Goal: Task Accomplishment & Management: Use online tool/utility

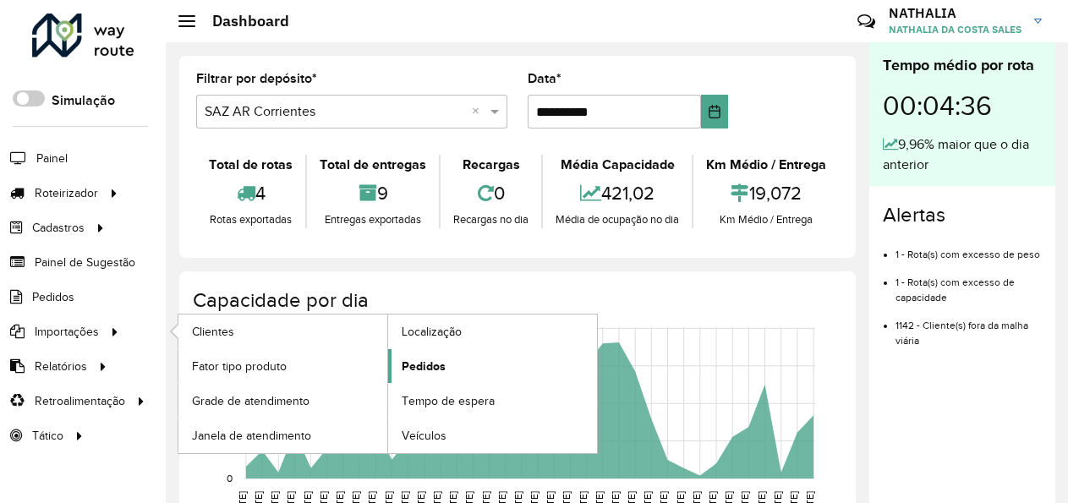
click at [424, 366] on span "Pedidos" at bounding box center [424, 367] width 44 height 18
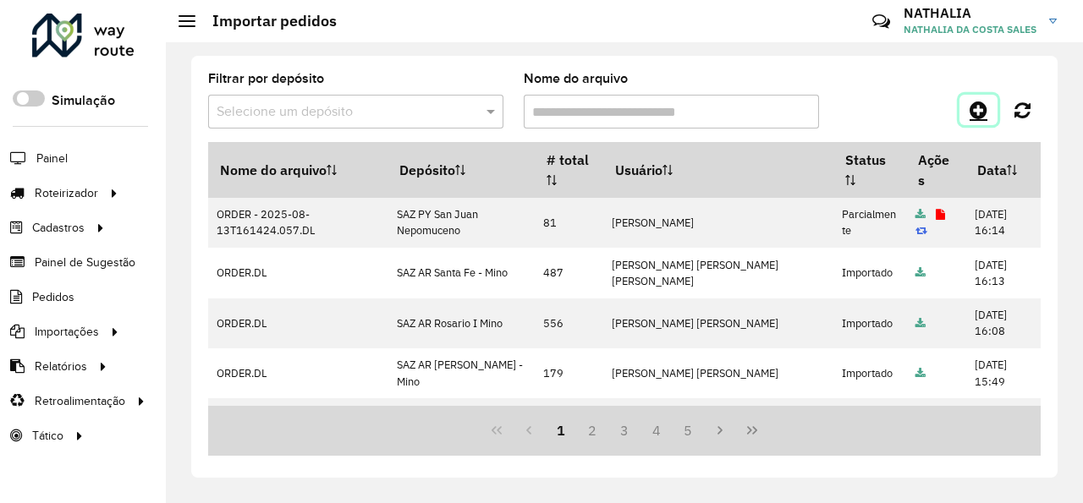
click at [985, 101] on icon at bounding box center [978, 110] width 18 height 20
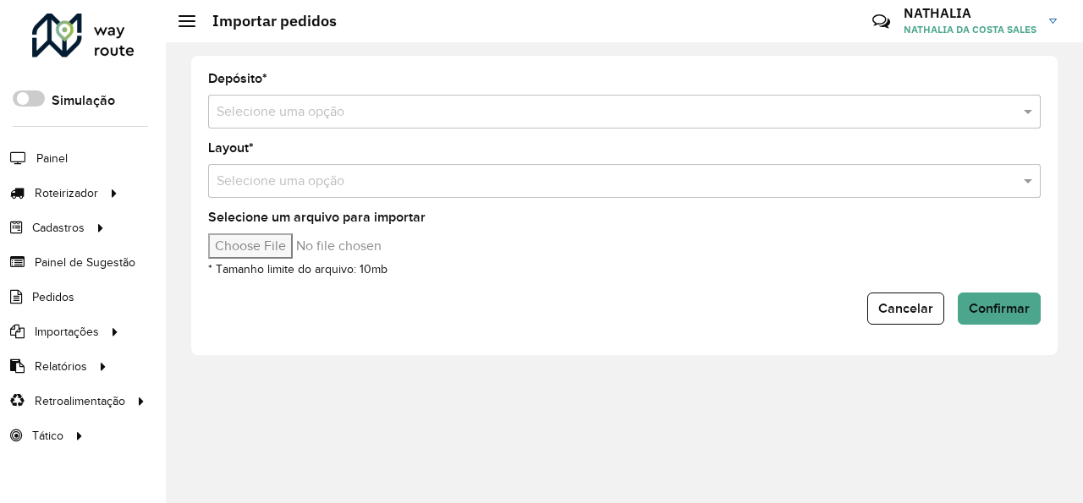
click at [315, 112] on input "text" at bounding box center [608, 112] width 782 height 20
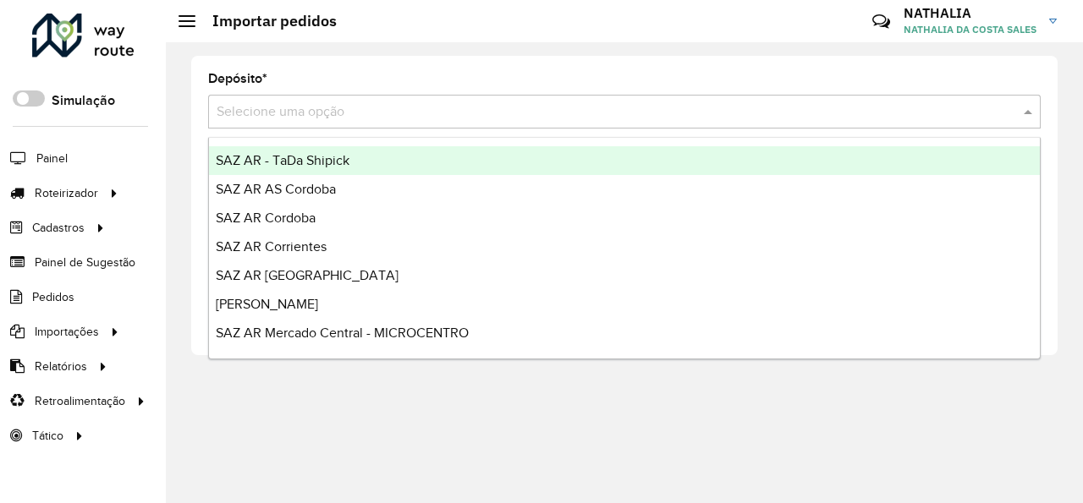
click at [302, 108] on input "text" at bounding box center [608, 112] width 782 height 20
type input "***"
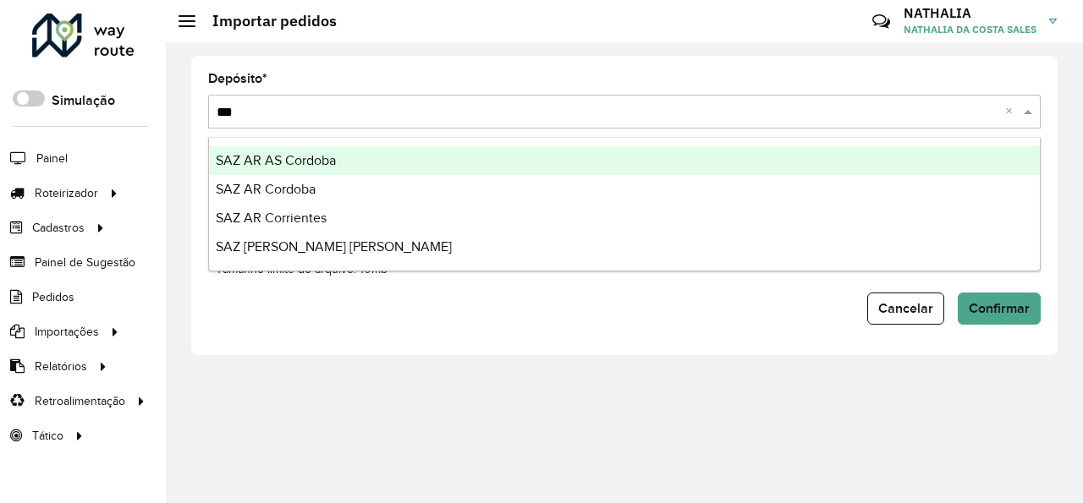
click at [314, 156] on span "SAZ AR AS Cordoba" at bounding box center [276, 160] width 120 height 14
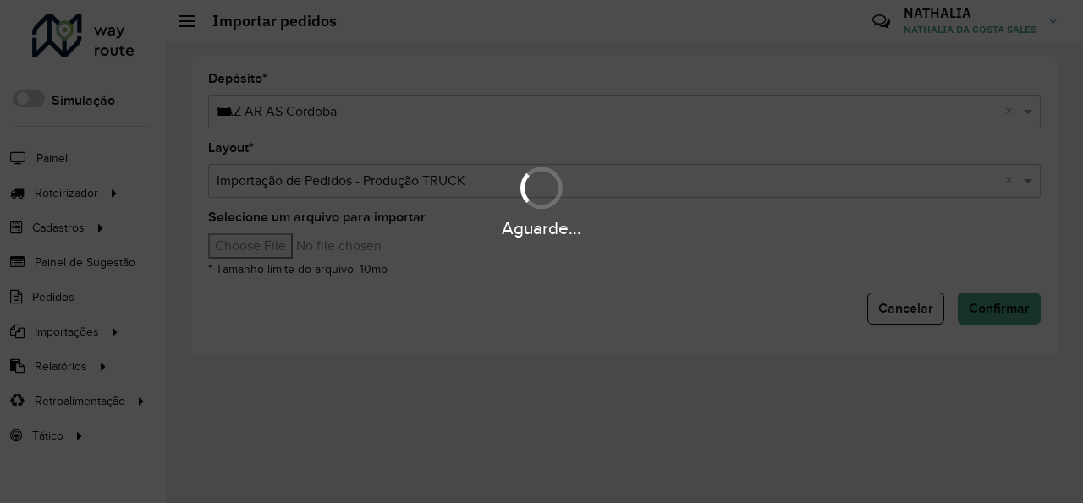
click at [251, 247] on input "Selecione um arquivo para importar" at bounding box center [352, 245] width 288 height 25
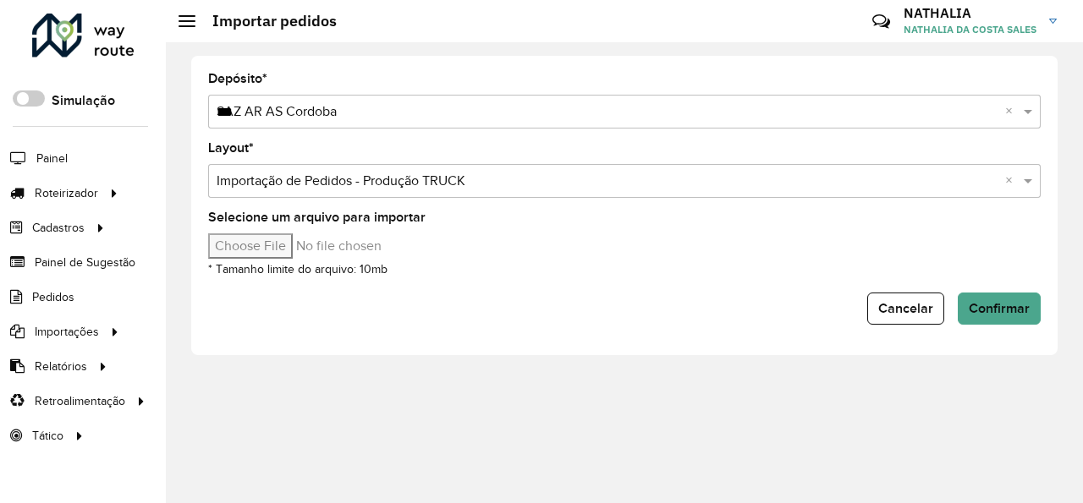
type input "**********"
click at [996, 304] on span "Confirmar" at bounding box center [998, 308] width 61 height 14
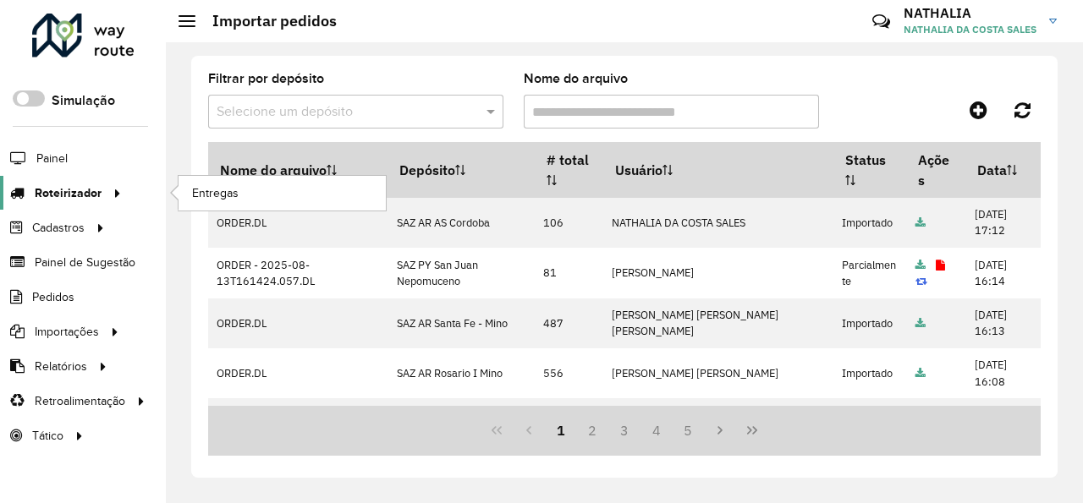
click at [101, 194] on div at bounding box center [113, 193] width 25 height 18
click at [228, 192] on span "Entregas" at bounding box center [216, 193] width 48 height 18
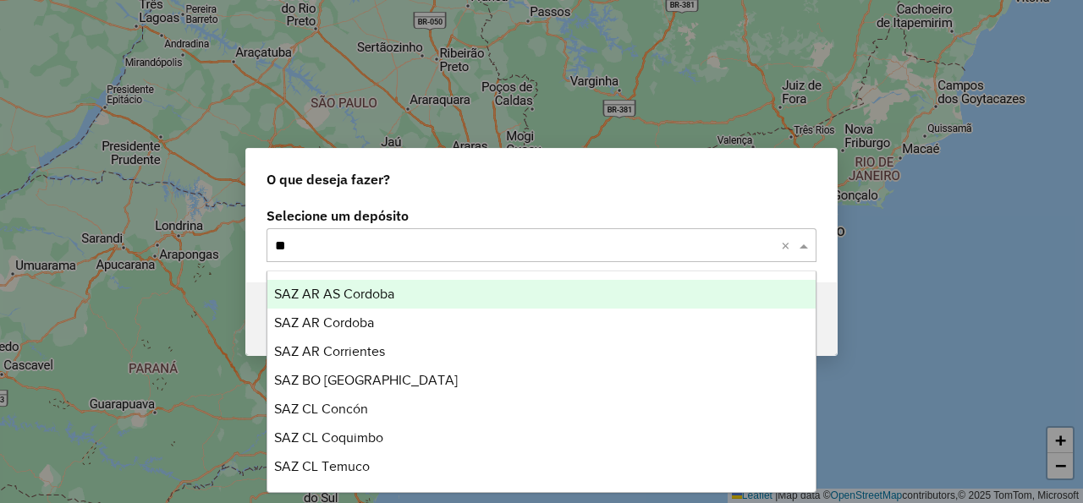
type input "***"
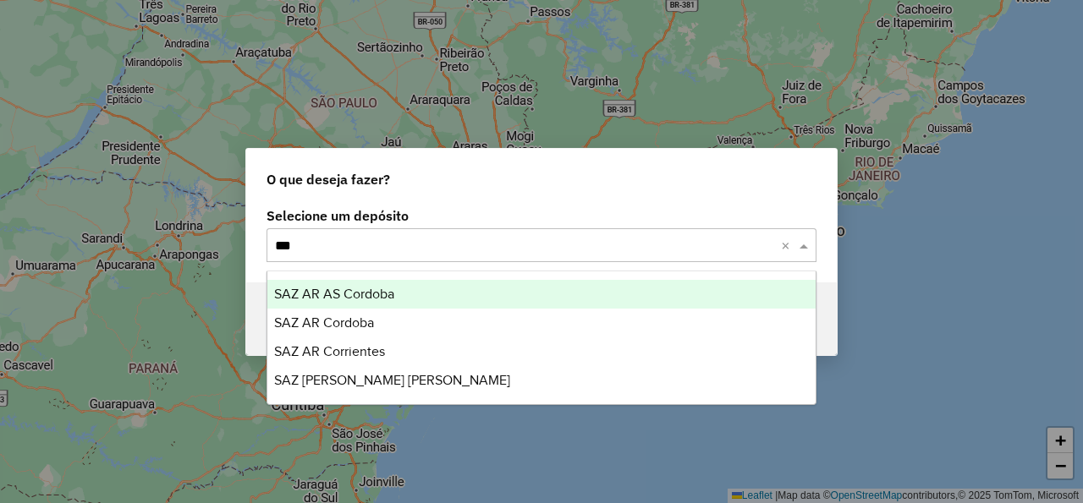
click at [465, 300] on div "SAZ AR AS Cordoba" at bounding box center [541, 294] width 548 height 29
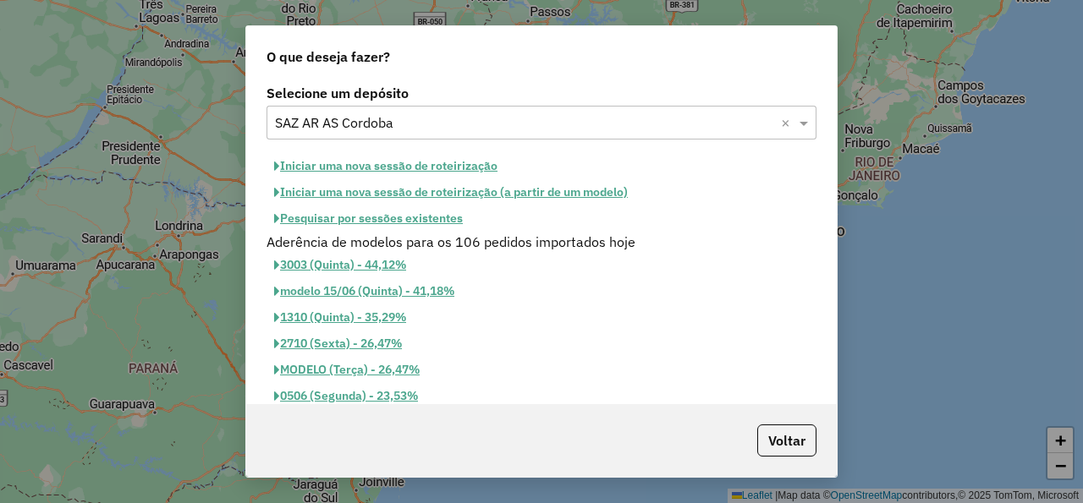
click at [451, 164] on button "Iniciar uma nova sessão de roteirização" at bounding box center [385, 166] width 239 height 26
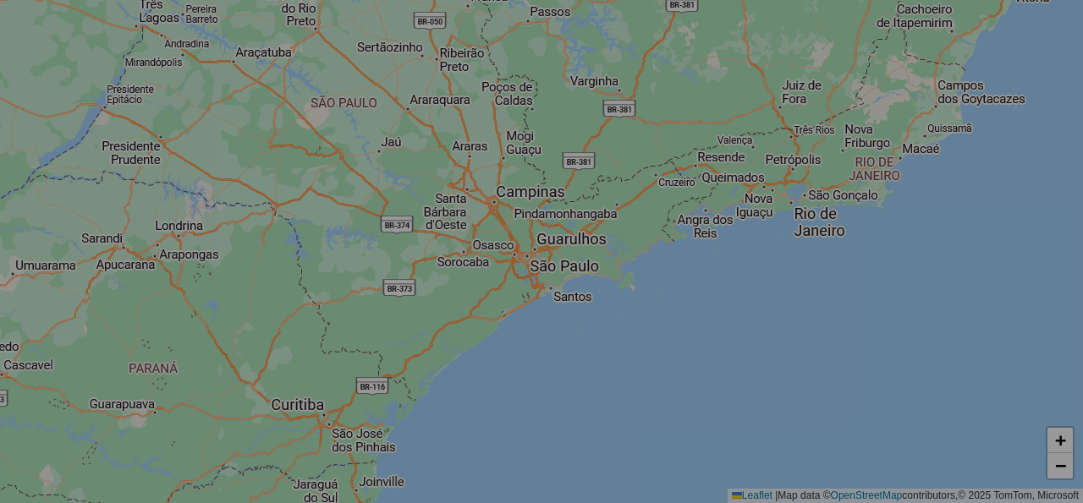
select select "*"
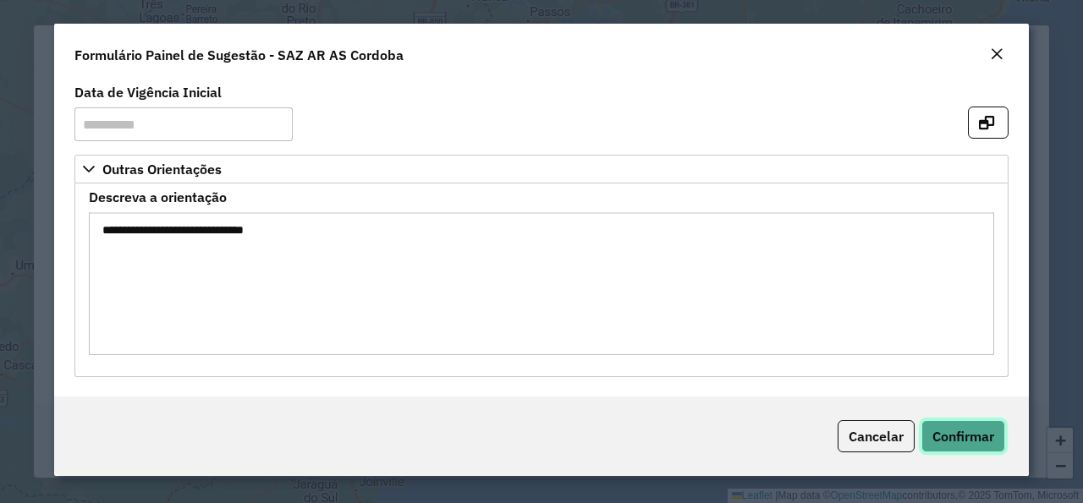
click at [979, 448] on button "Confirmar" at bounding box center [963, 436] width 84 height 32
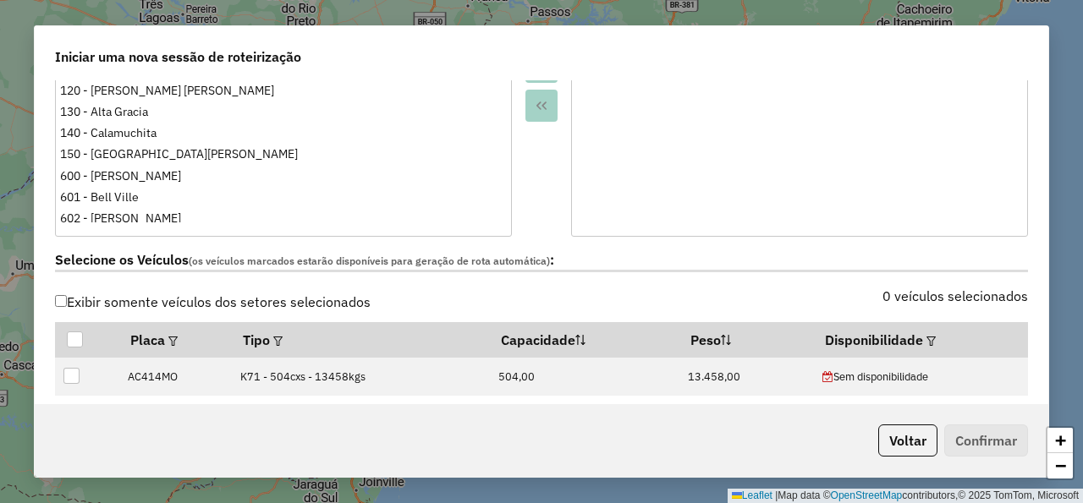
scroll to position [609, 0]
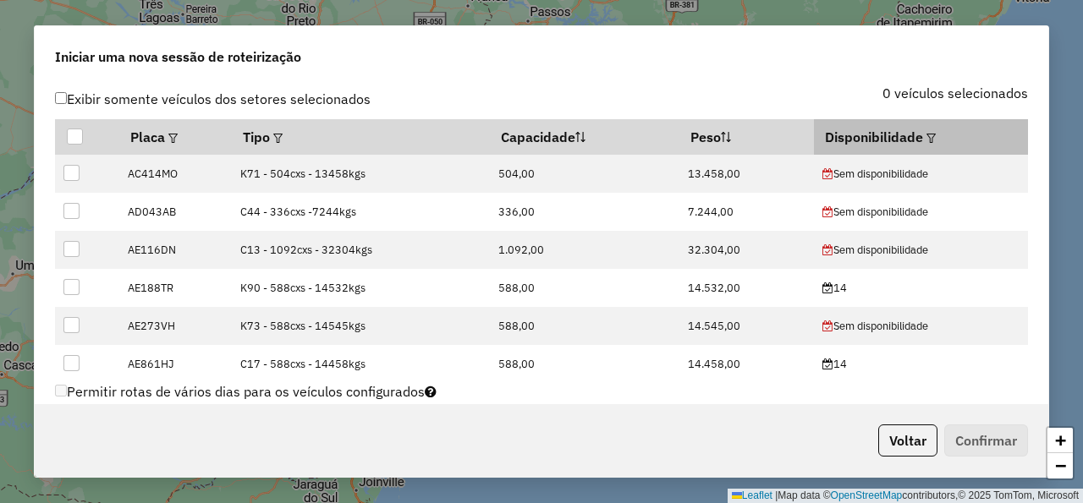
click at [926, 140] on em at bounding box center [930, 138] width 9 height 9
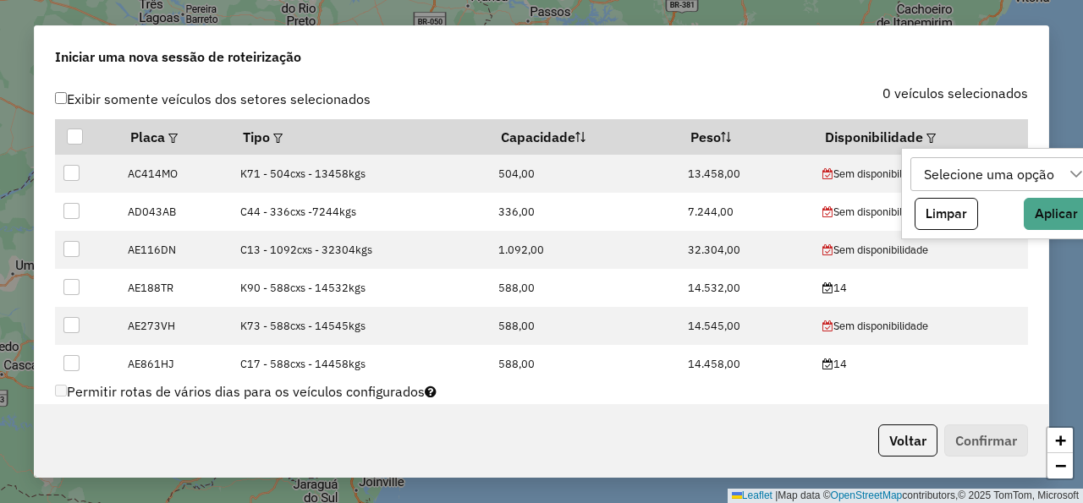
click at [933, 172] on div "Selecione uma opção" at bounding box center [989, 174] width 142 height 32
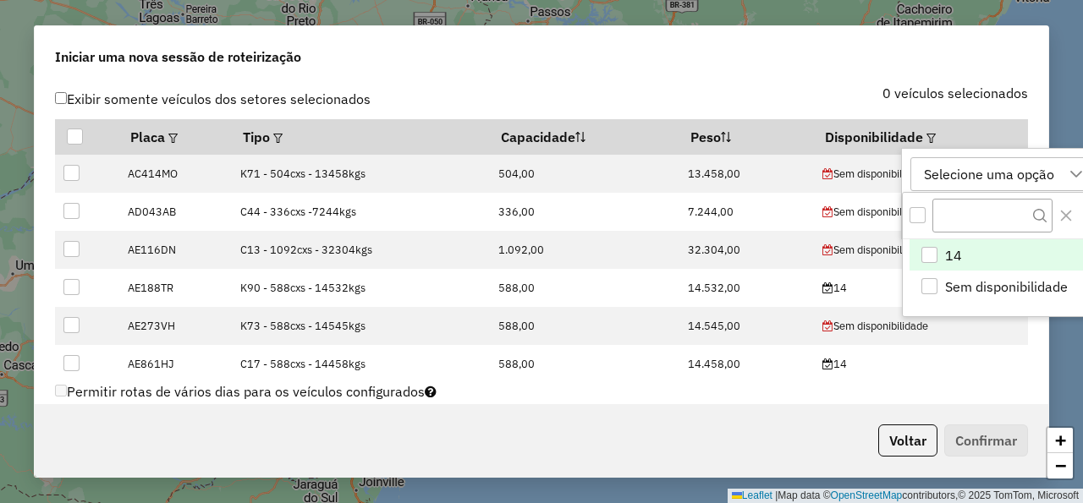
scroll to position [12, 89]
click at [928, 251] on div "14" at bounding box center [929, 255] width 16 height 16
click at [930, 254] on icon "14" at bounding box center [929, 255] width 12 height 12
click at [933, 255] on div "14" at bounding box center [929, 255] width 16 height 16
click at [926, 91] on label "0 veículos selecionados" at bounding box center [954, 93] width 145 height 20
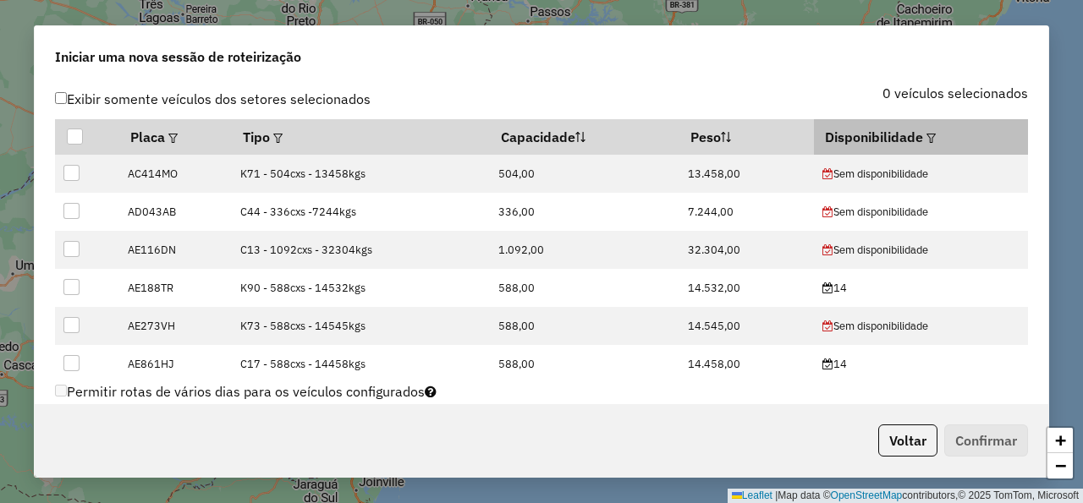
click at [915, 134] on th "Disponibilidade" at bounding box center [921, 137] width 214 height 36
click at [926, 139] on em at bounding box center [930, 138] width 9 height 9
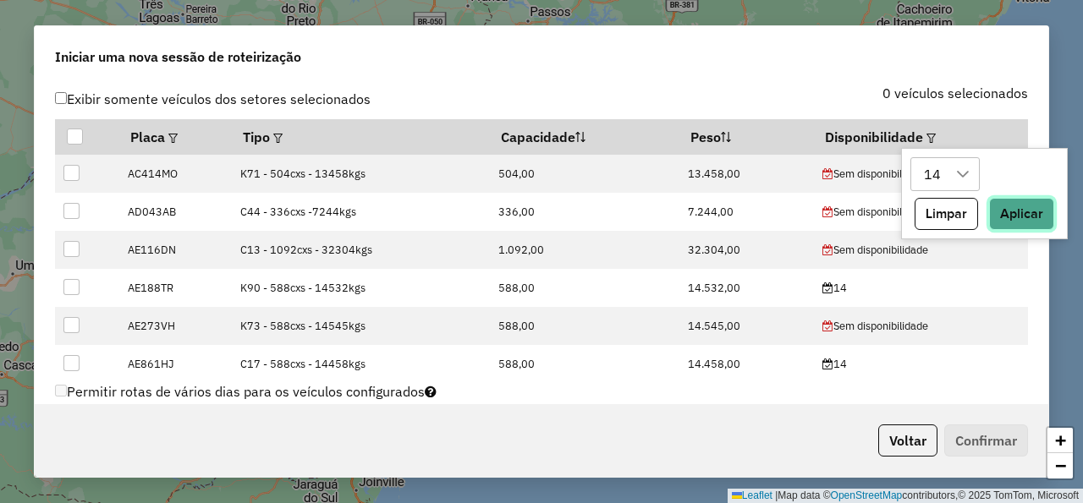
click at [1029, 214] on button "Aplicar" at bounding box center [1021, 214] width 65 height 32
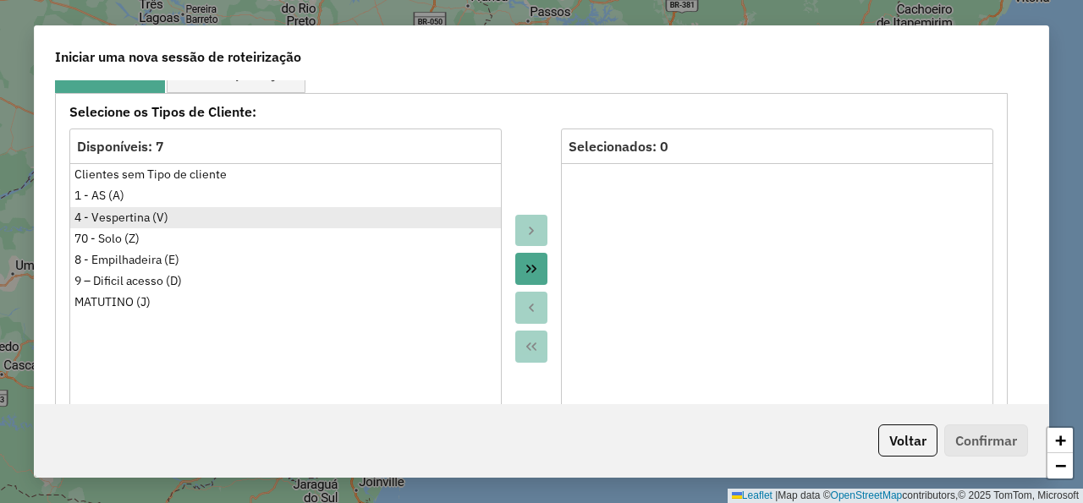
scroll to position [812, 0]
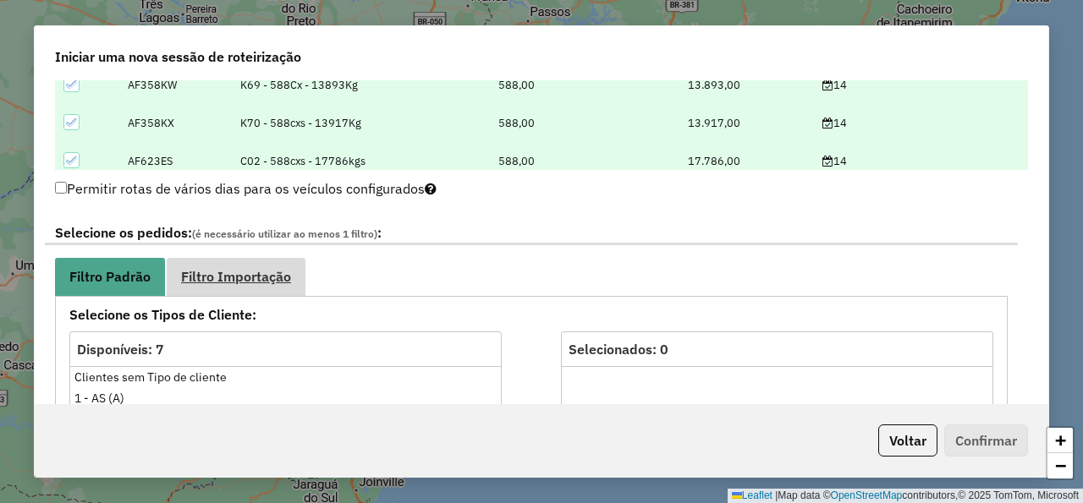
click at [250, 276] on span "Filtro Importação" at bounding box center [236, 277] width 110 height 14
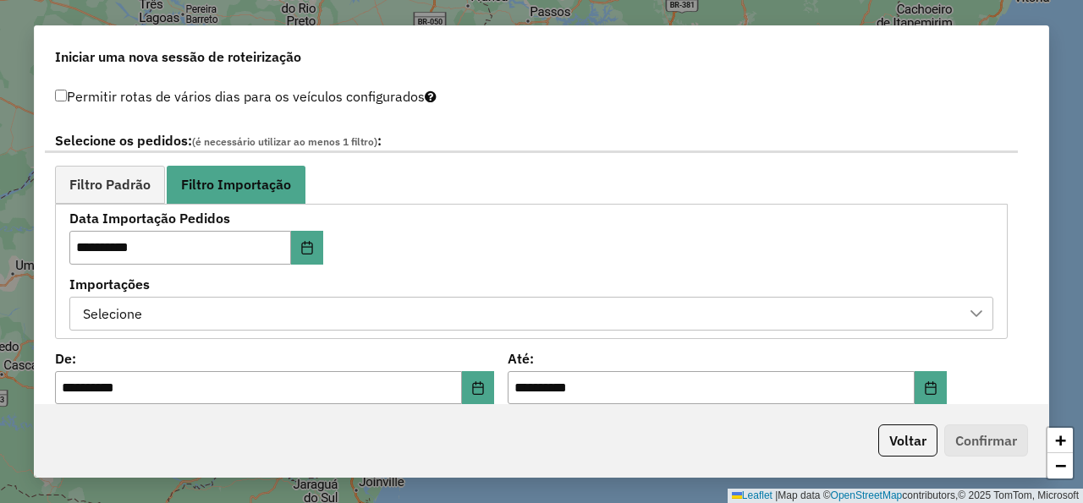
scroll to position [913, 0]
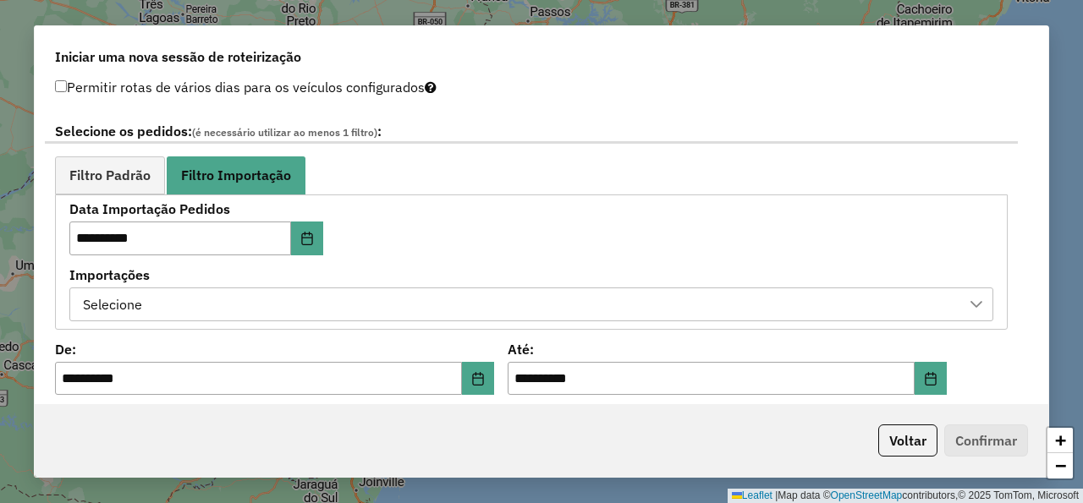
click at [508, 308] on div "Selecione" at bounding box center [518, 304] width 883 height 32
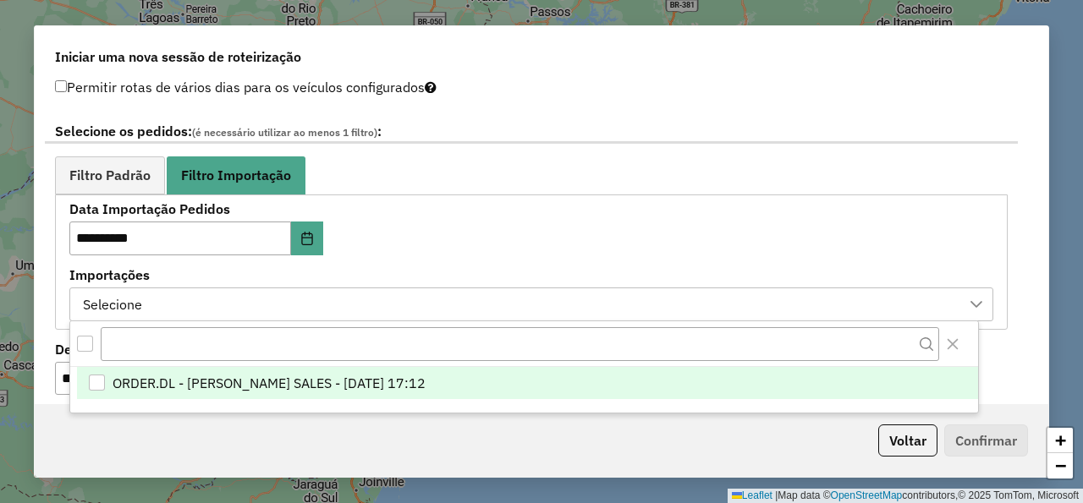
scroll to position [12, 89]
click at [425, 384] on span "ORDER.DL - NATHALIA DA COSTA SALES - 13/08/2025 17:12" at bounding box center [268, 384] width 313 height 20
click at [644, 167] on ul "Filtro Padrão Filtro Importação" at bounding box center [531, 175] width 952 height 38
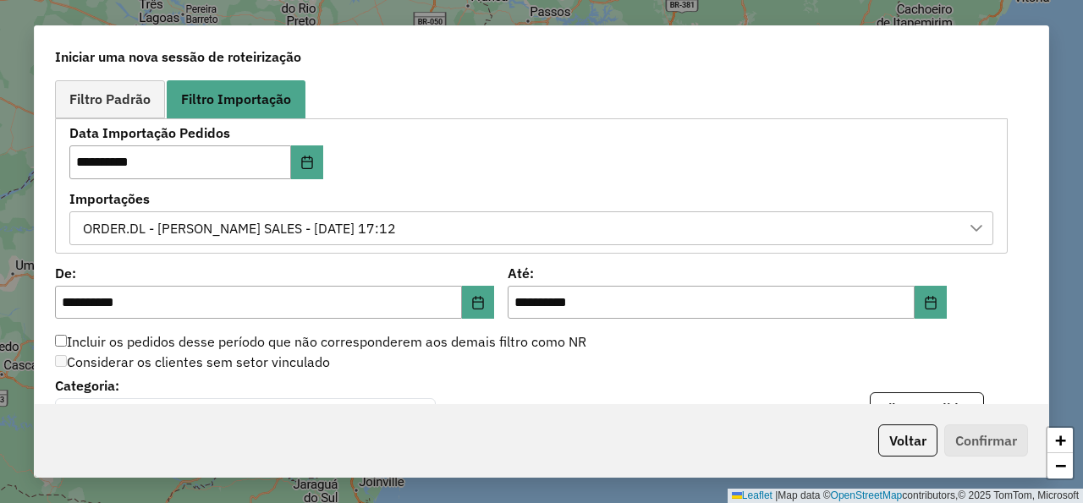
scroll to position [1015, 0]
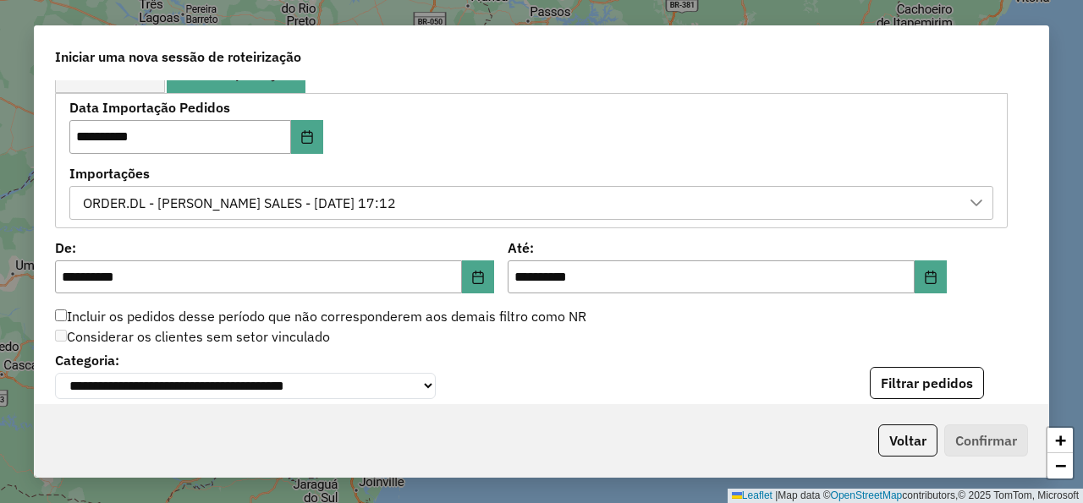
click at [958, 169] on label "Importações" at bounding box center [531, 173] width 924 height 20
click at [952, 303] on div "**********" at bounding box center [541, 242] width 1013 height 325
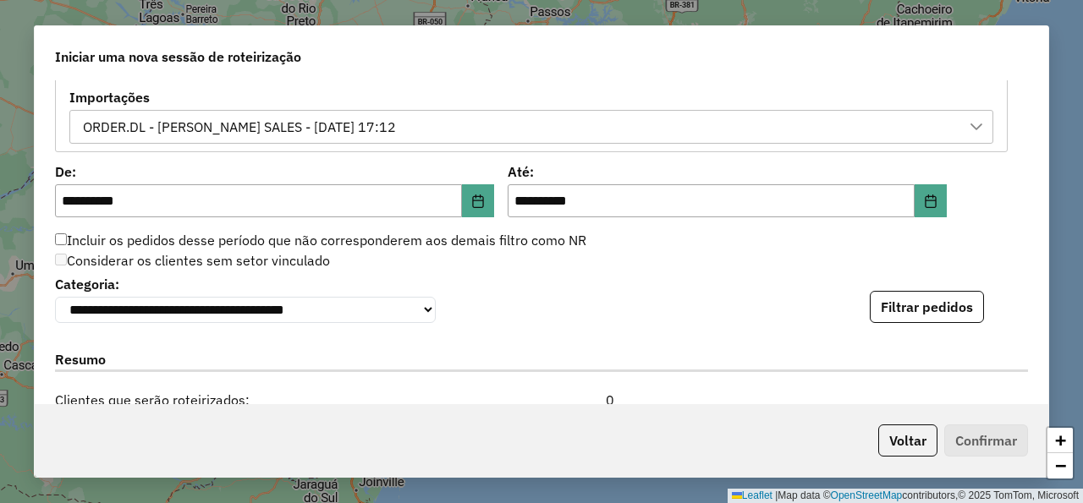
scroll to position [1116, 0]
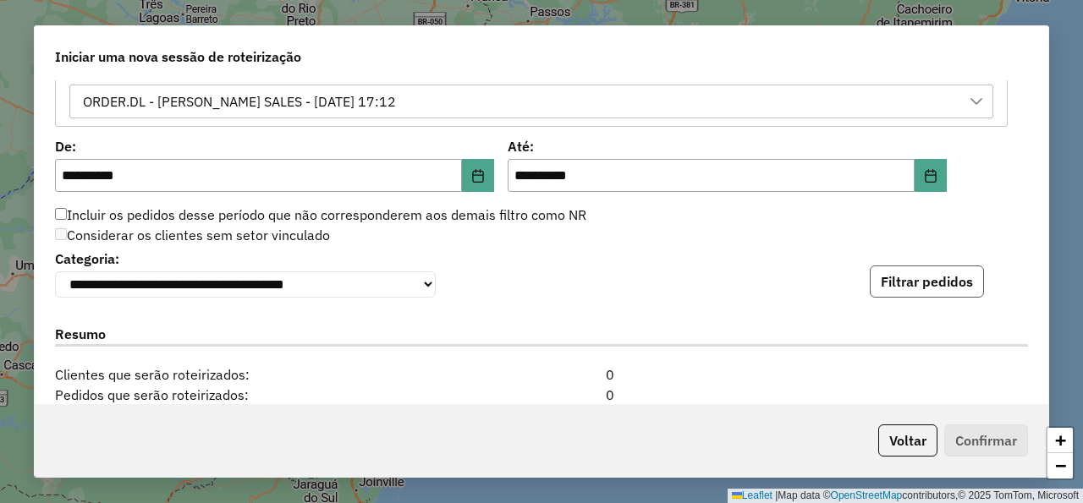
click at [904, 279] on button "Filtrar pedidos" at bounding box center [926, 282] width 114 height 32
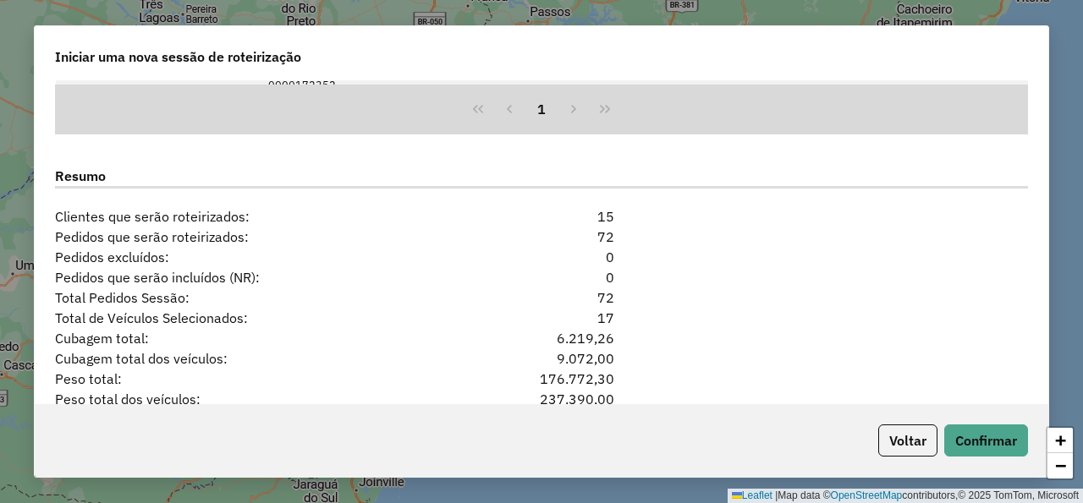
scroll to position [1742, 0]
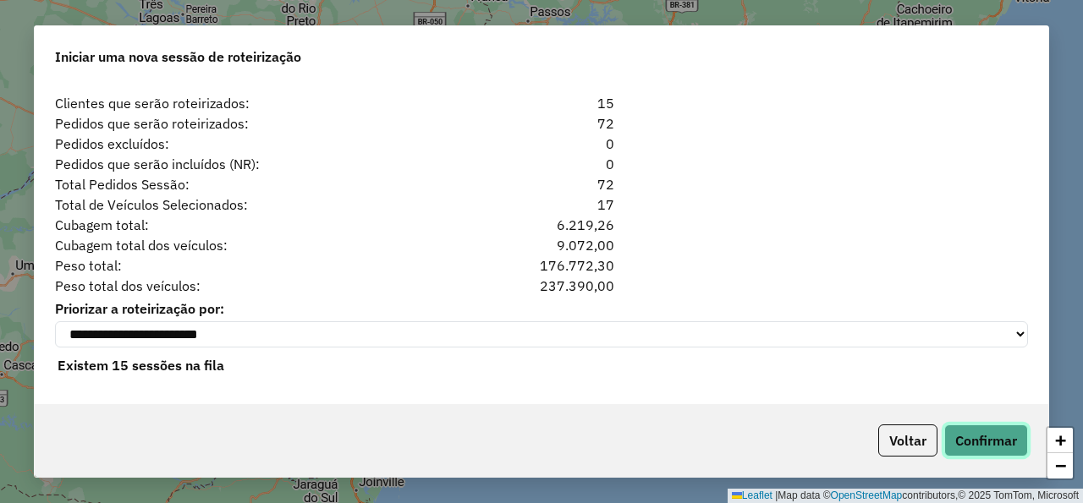
click at [982, 448] on button "Confirmar" at bounding box center [986, 441] width 84 height 32
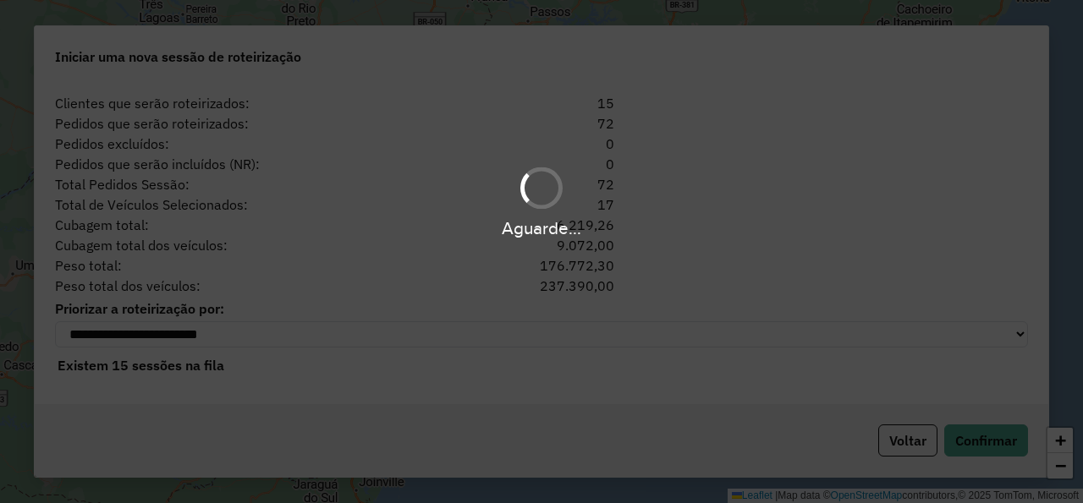
click at [976, 445] on div "Aguarde..." at bounding box center [541, 251] width 1083 height 503
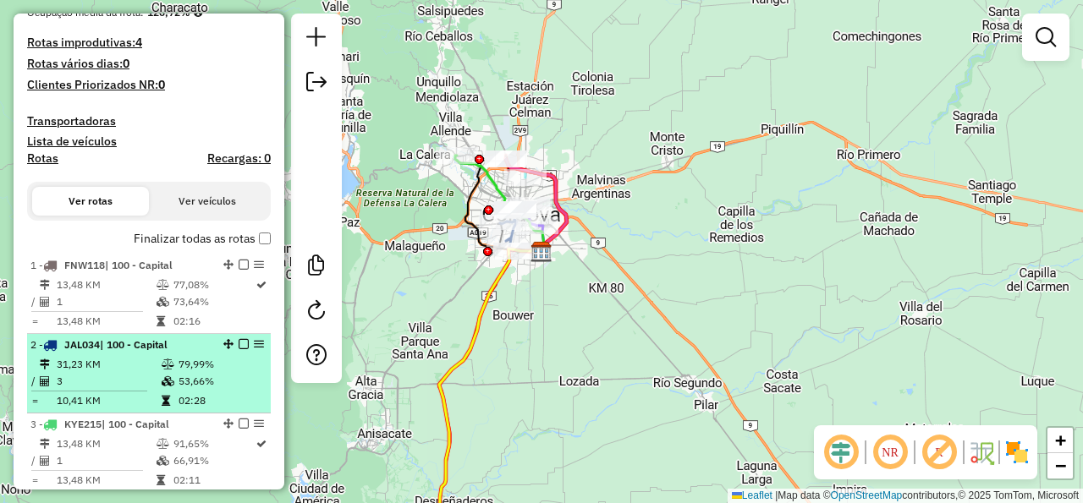
scroll to position [533, 0]
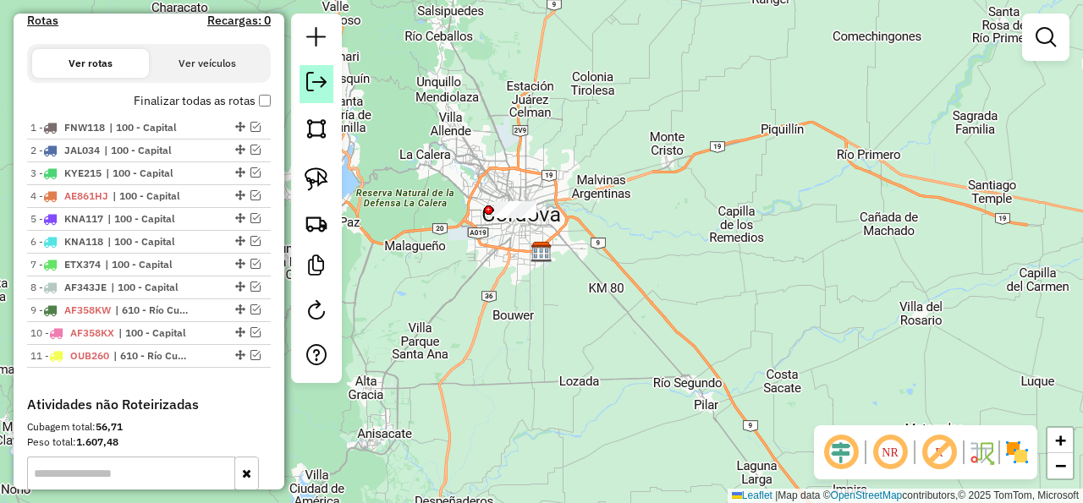
click at [312, 80] on em at bounding box center [316, 82] width 20 height 20
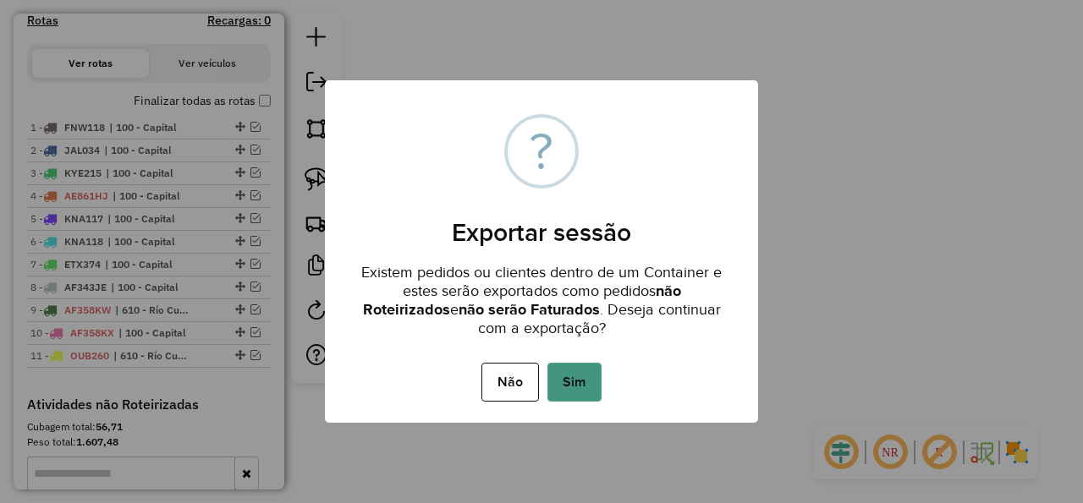
click at [557, 374] on button "Sim" at bounding box center [574, 382] width 54 height 39
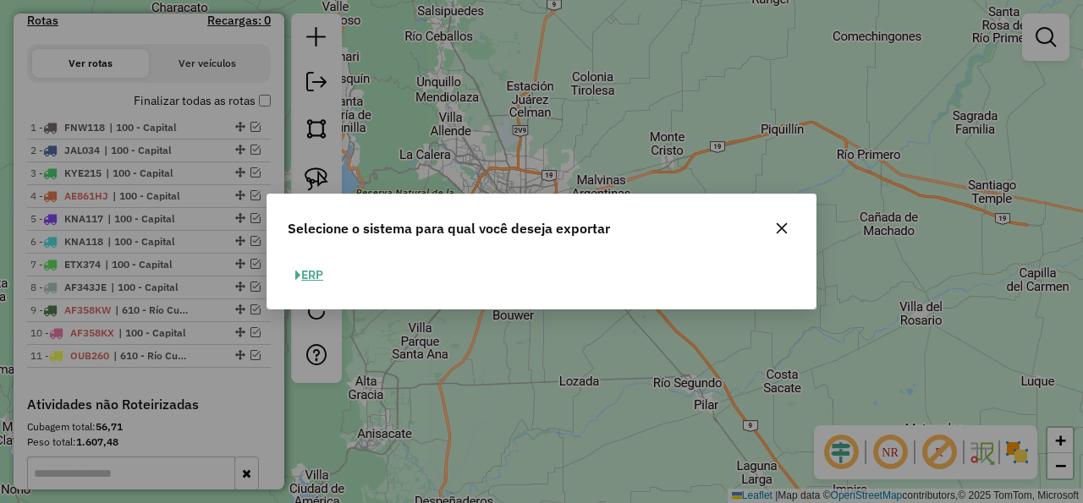
click at [315, 282] on button "ERP" at bounding box center [309, 275] width 43 height 26
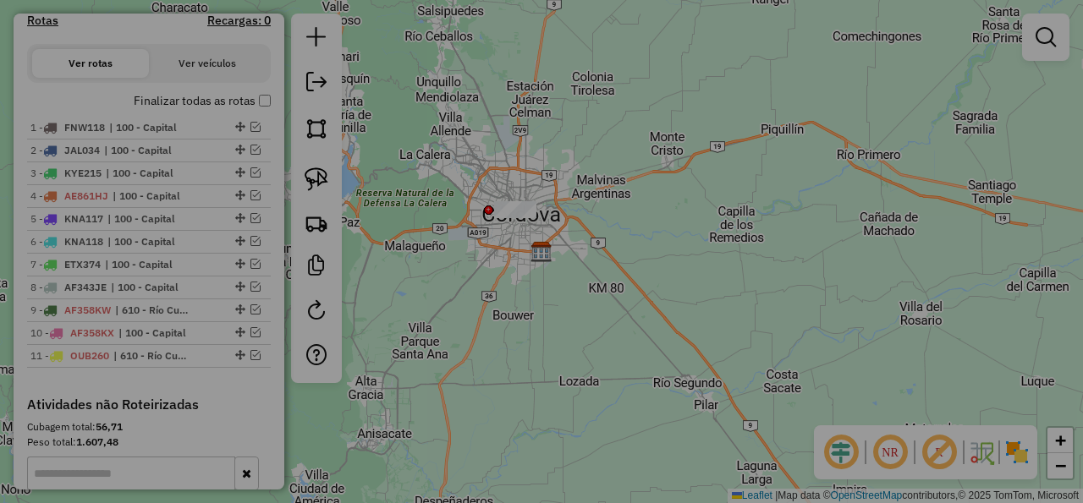
select select "*********"
select select "**"
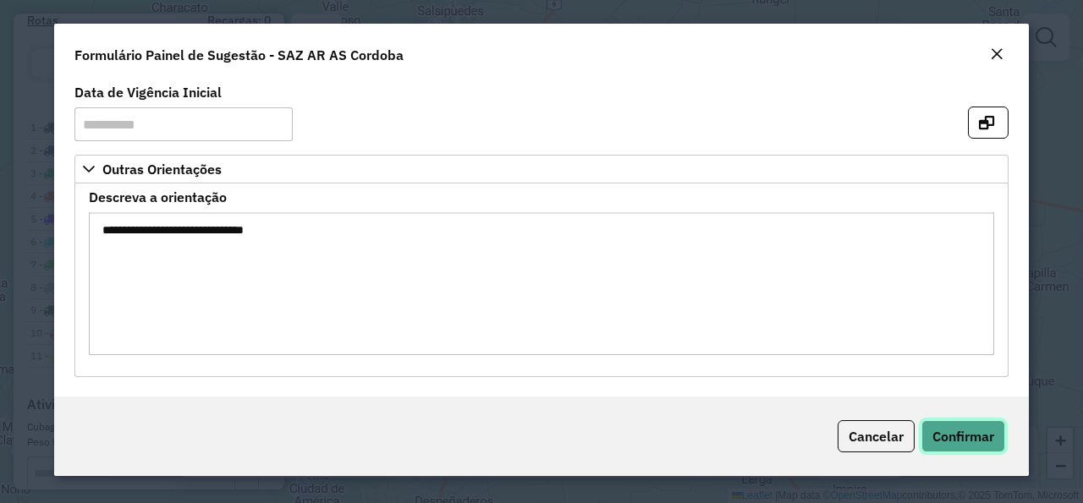
click at [945, 432] on span "Confirmar" at bounding box center [963, 436] width 62 height 17
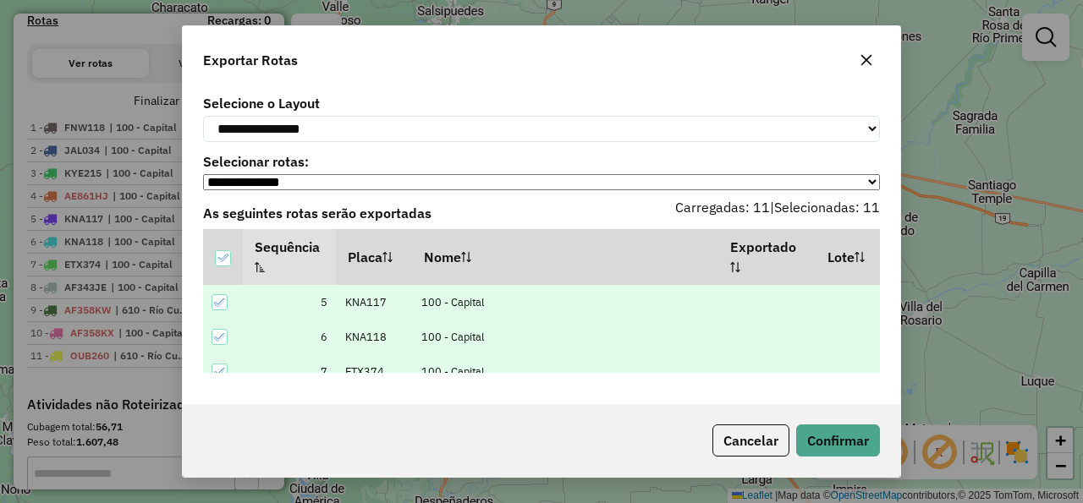
scroll to position [293, 0]
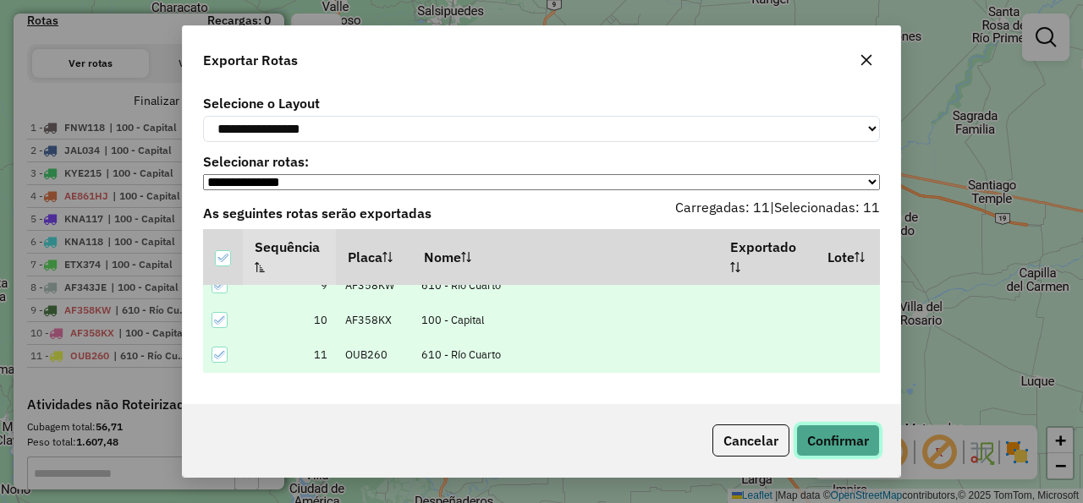
click at [845, 446] on button "Confirmar" at bounding box center [838, 441] width 84 height 32
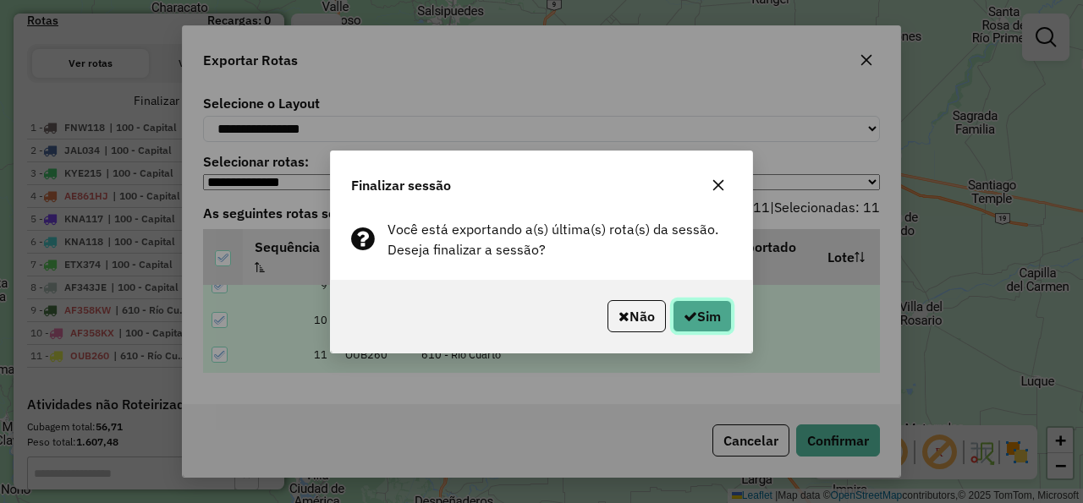
click at [699, 311] on button "Sim" at bounding box center [701, 316] width 59 height 32
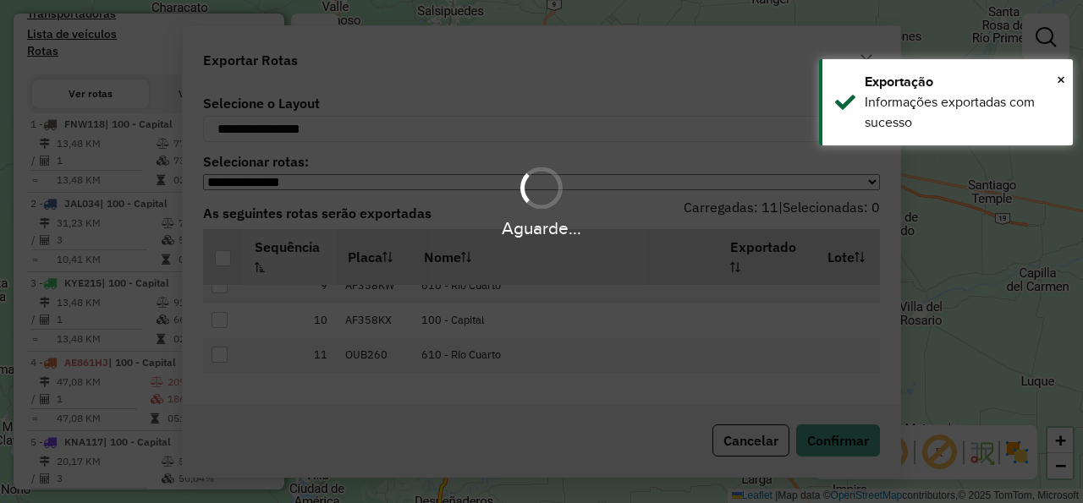
scroll to position [579, 0]
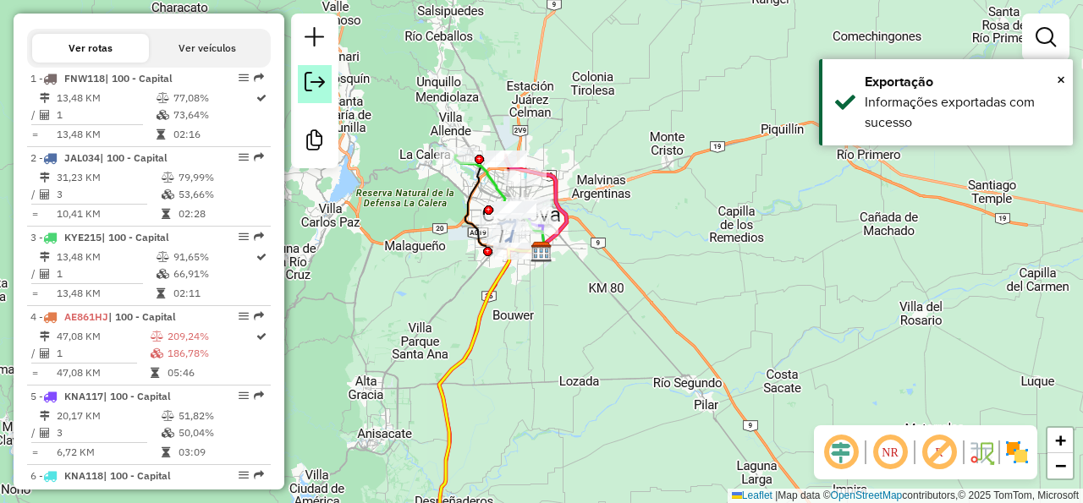
click at [317, 93] on link at bounding box center [315, 84] width 34 height 38
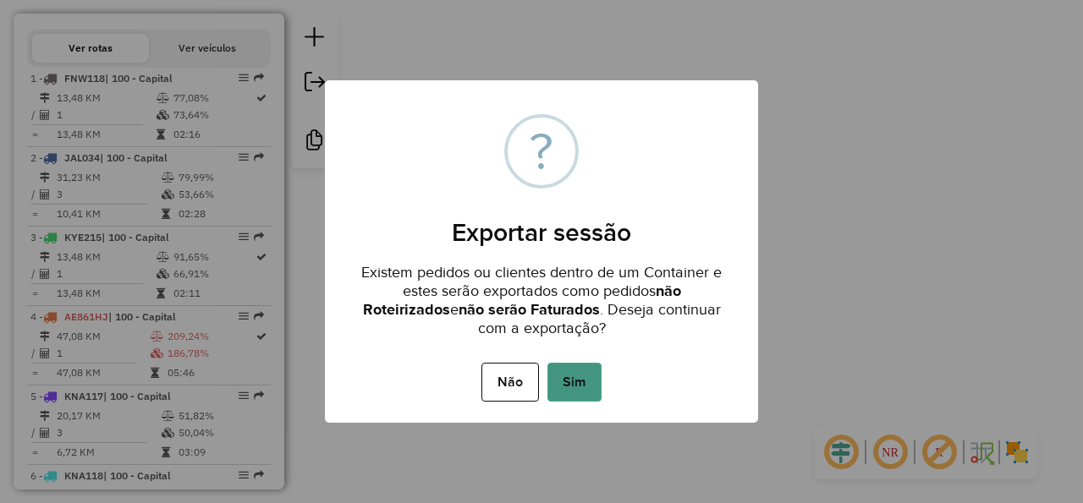
click at [573, 394] on button "Sim" at bounding box center [574, 382] width 54 height 39
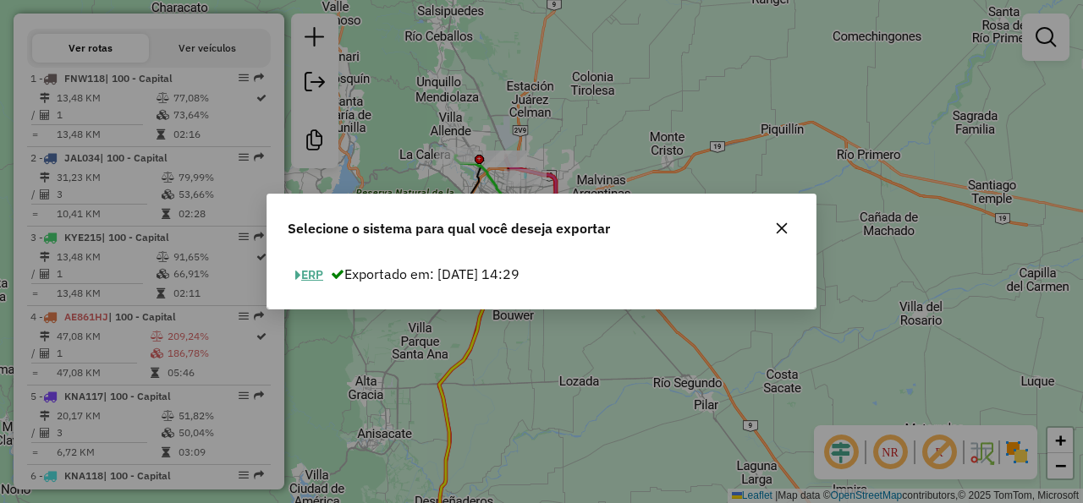
click at [305, 276] on button "ERP" at bounding box center [309, 275] width 43 height 26
select select "*********"
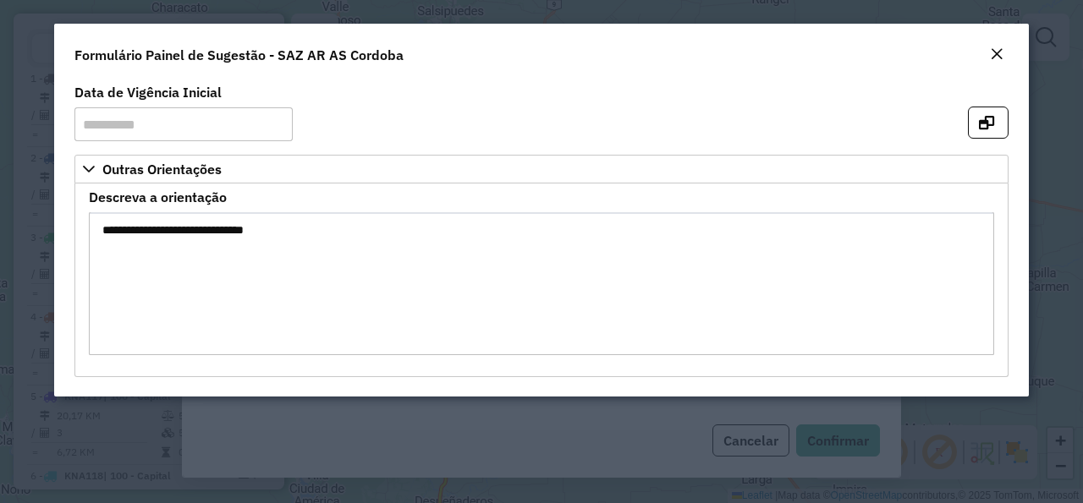
click at [1002, 50] on em "Close" at bounding box center [997, 54] width 14 height 14
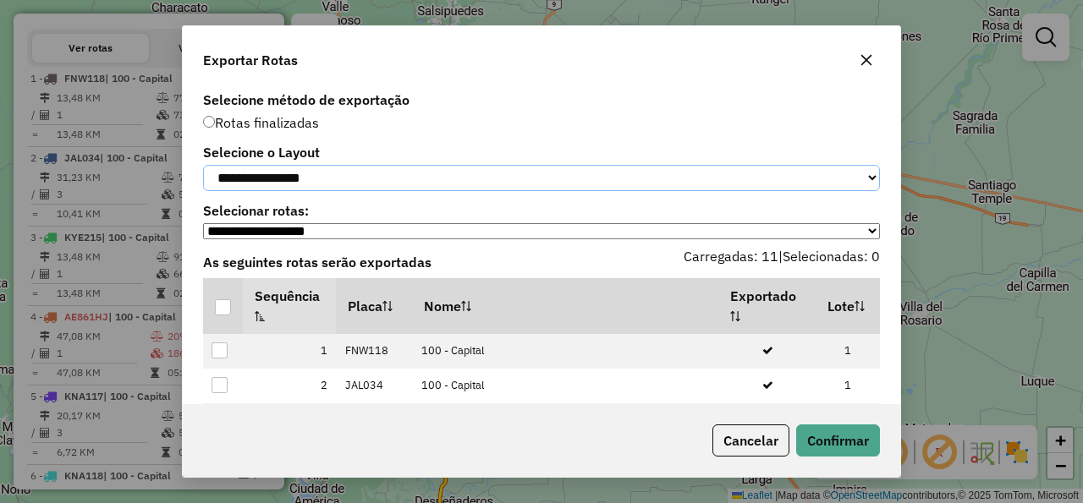
click at [203, 165] on select "**********" at bounding box center [541, 178] width 677 height 26
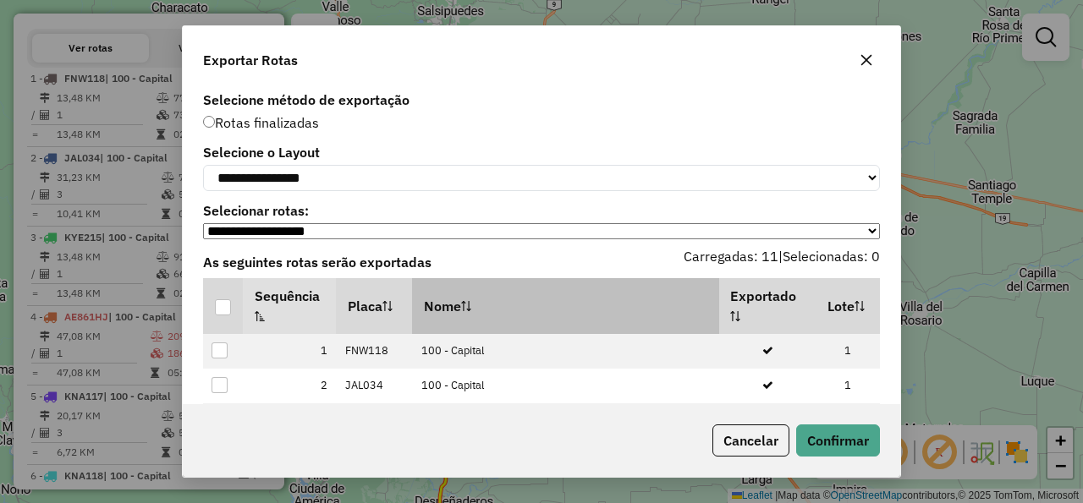
click at [588, 334] on th "Nome" at bounding box center [565, 306] width 306 height 56
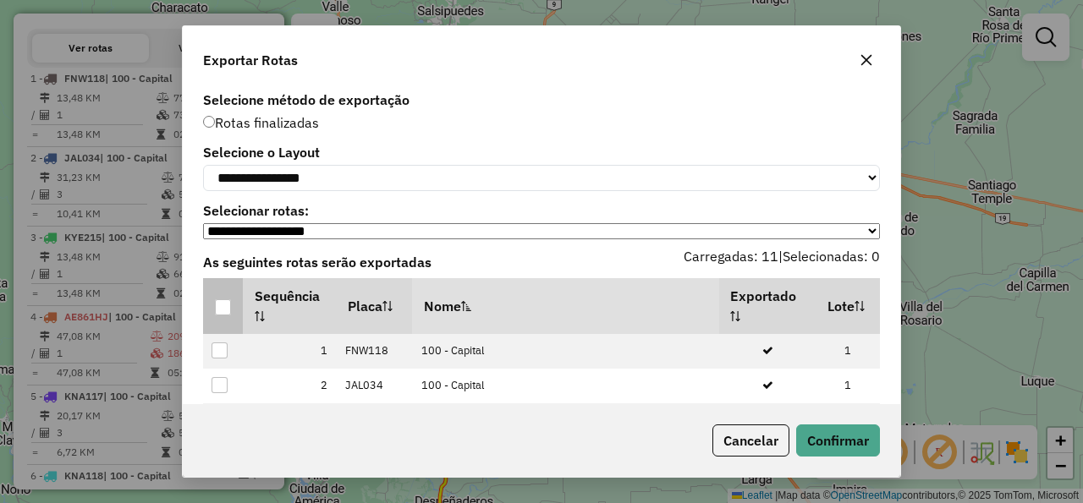
click at [224, 313] on div at bounding box center [223, 307] width 16 height 16
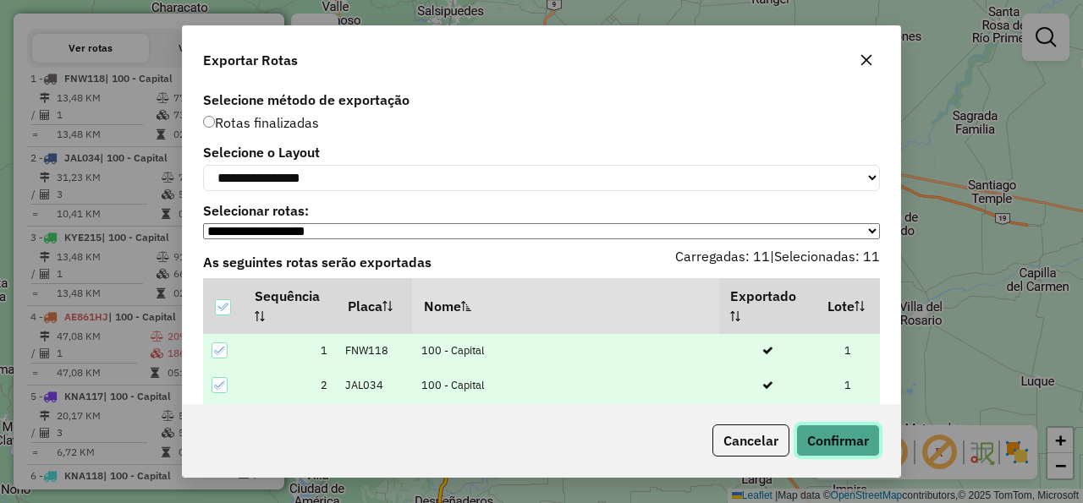
click at [859, 441] on button "Confirmar" at bounding box center [838, 441] width 84 height 32
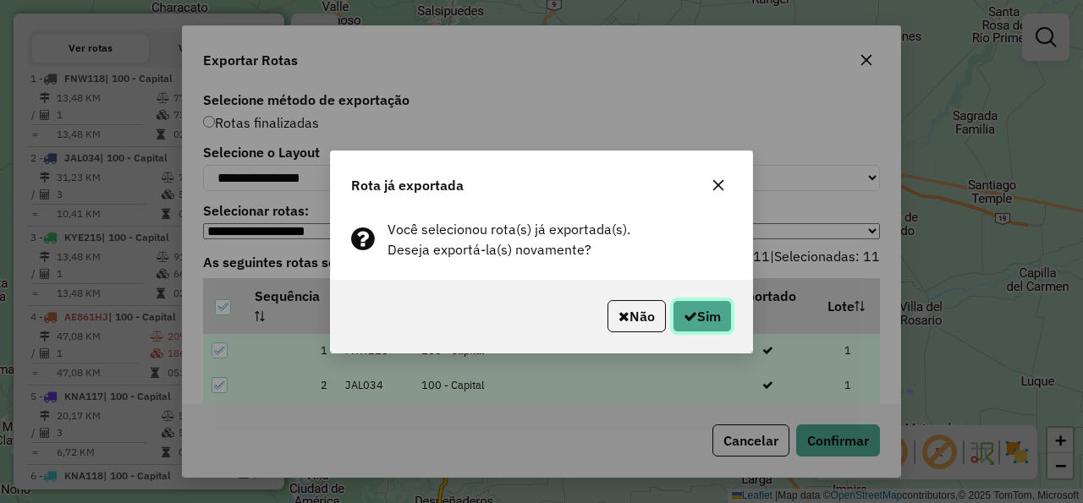
click at [719, 308] on button "Sim" at bounding box center [701, 316] width 59 height 32
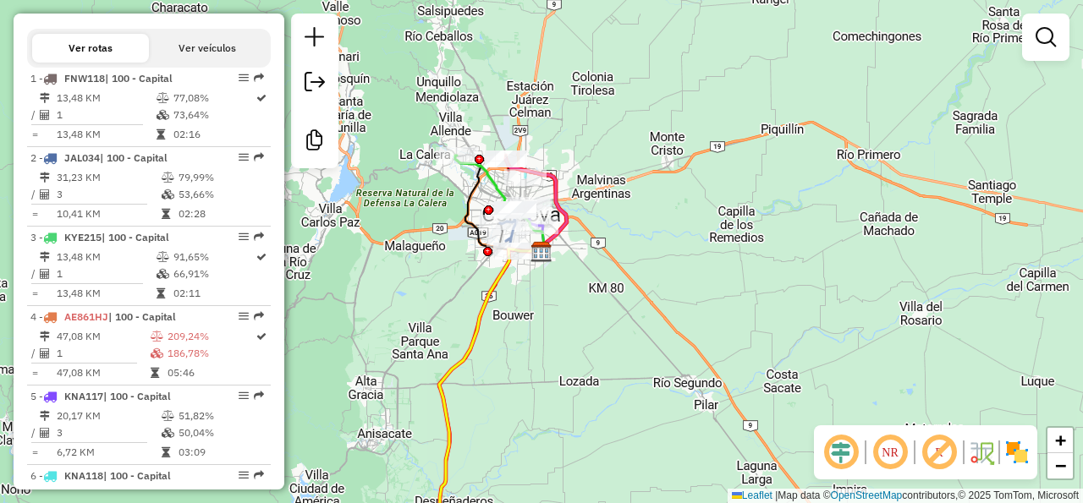
click at [731, 320] on div "Janela de atendimento Grade de atendimento Capacidade Transportadoras Veículos …" at bounding box center [541, 251] width 1083 height 503
click at [921, 212] on div "Janela de atendimento Grade de atendimento Capacidade Transportadoras Veículos …" at bounding box center [541, 251] width 1083 height 503
click at [892, 239] on div "Janela de atendimento Grade de atendimento Capacidade Transportadoras Veículos …" at bounding box center [541, 251] width 1083 height 503
click at [314, 73] on em at bounding box center [314, 82] width 20 height 20
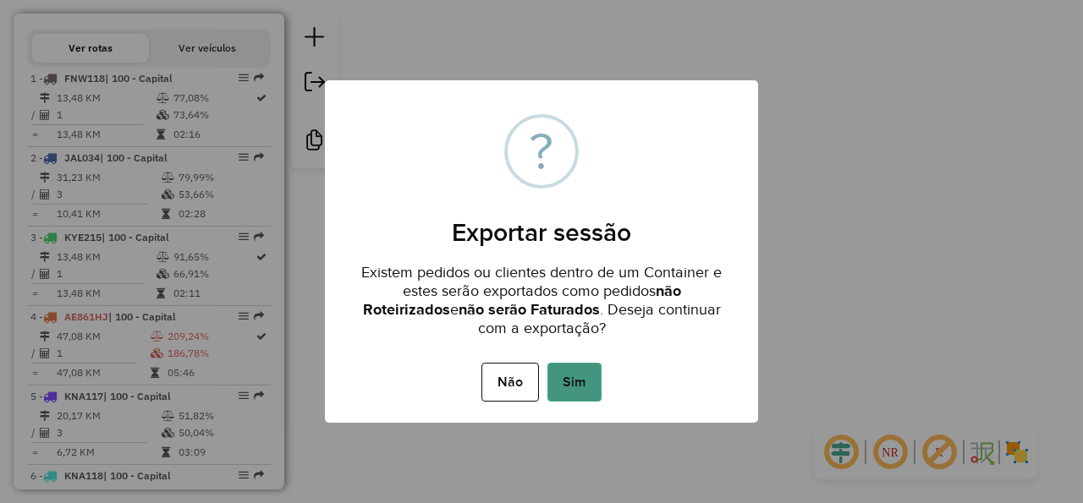
click at [572, 387] on button "Sim" at bounding box center [574, 382] width 54 height 39
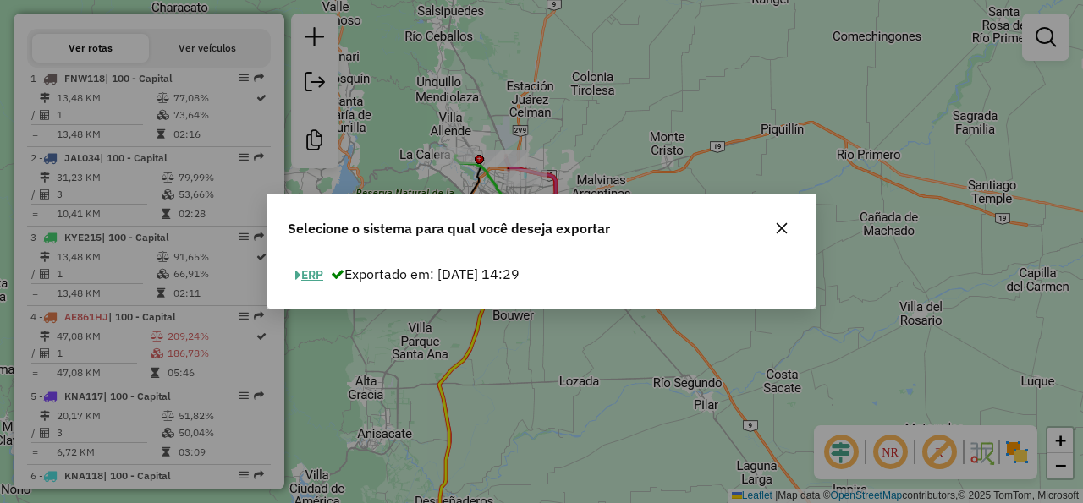
click at [308, 280] on button "ERP" at bounding box center [309, 275] width 43 height 26
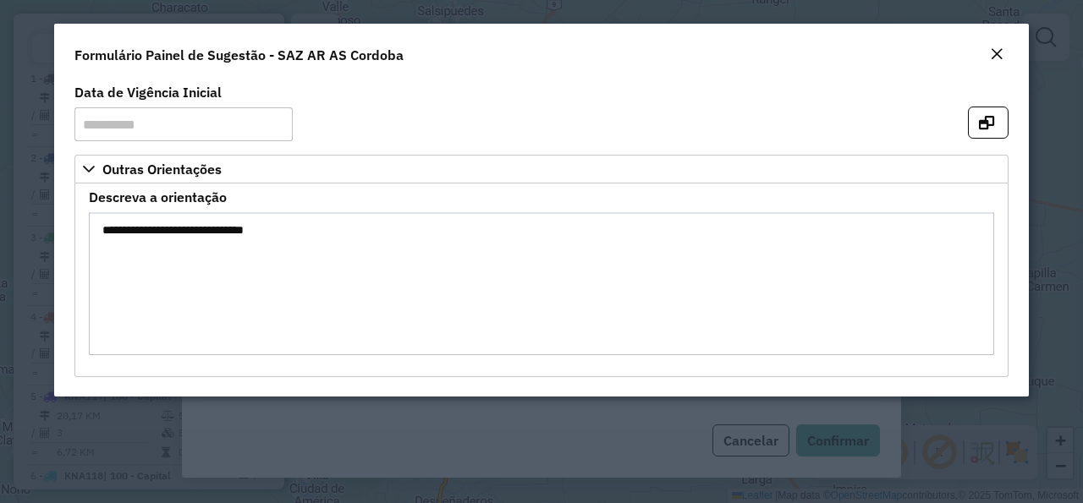
click at [996, 57] on em "Close" at bounding box center [997, 54] width 14 height 14
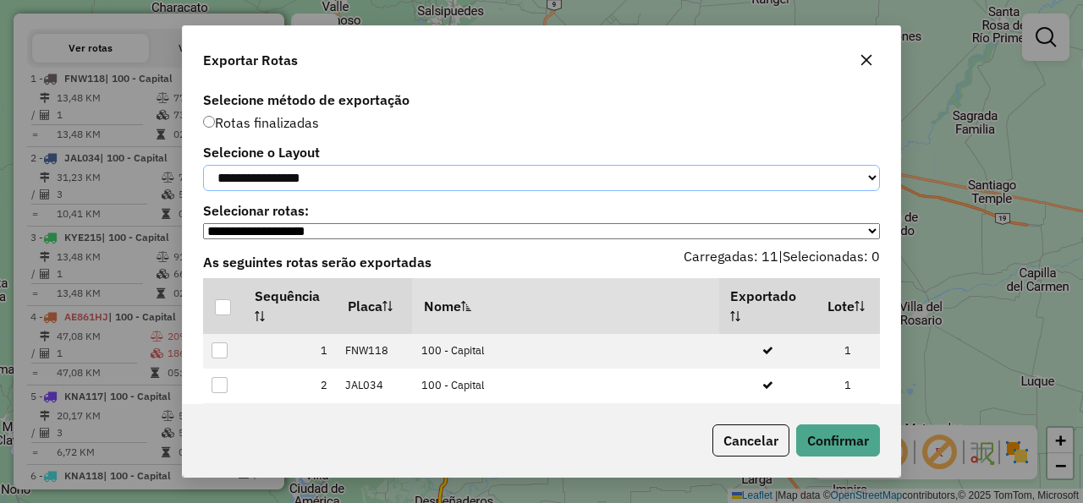
click at [203, 165] on select "**********" at bounding box center [541, 178] width 677 height 26
select select "*********"
click option "*********" at bounding box center [0, 0] width 0 height 0
click at [228, 315] on div at bounding box center [223, 307] width 16 height 16
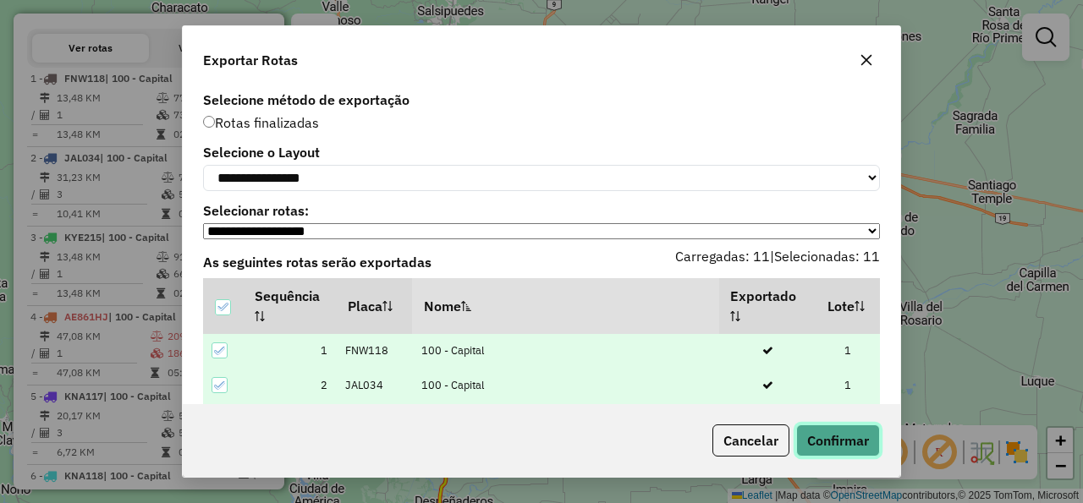
click at [855, 450] on button "Confirmar" at bounding box center [838, 441] width 84 height 32
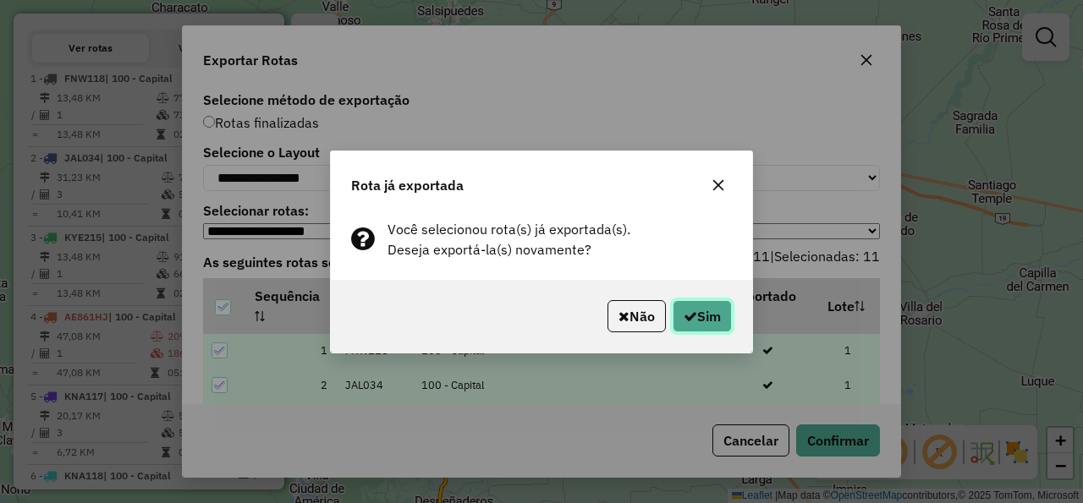
click at [701, 329] on button "Sim" at bounding box center [701, 316] width 59 height 32
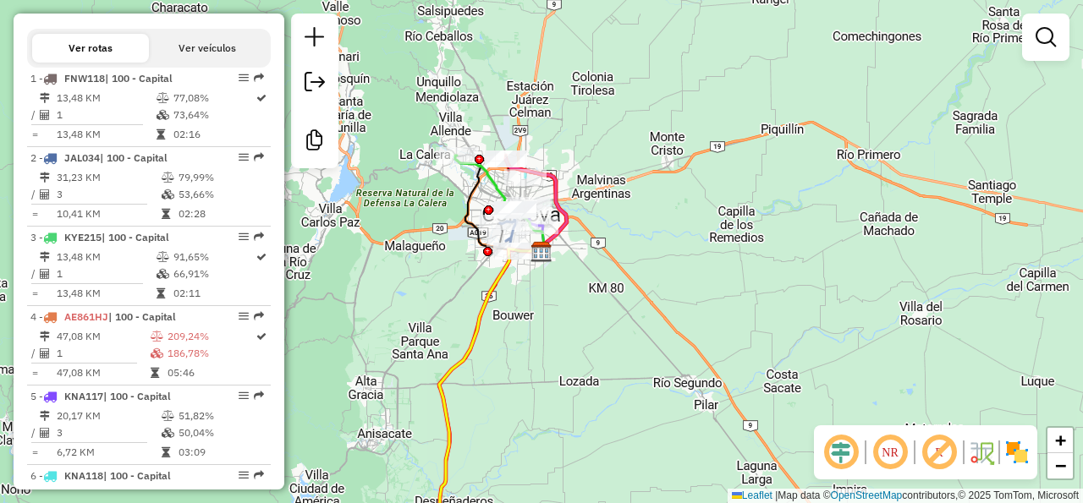
click at [952, 379] on div "Janela de atendimento Grade de atendimento Capacidade Transportadoras Veículos …" at bounding box center [541, 251] width 1083 height 503
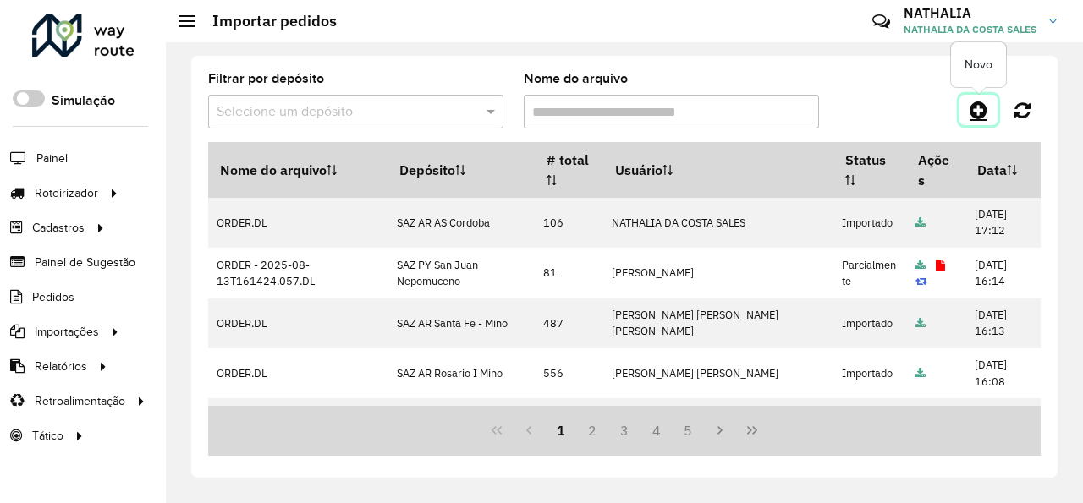
click at [982, 105] on icon at bounding box center [978, 110] width 18 height 20
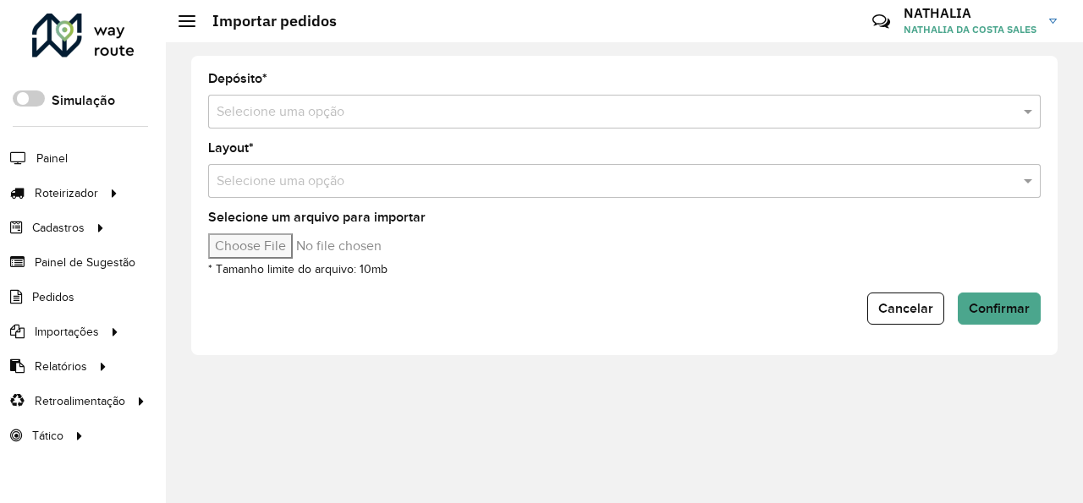
click at [588, 112] on input "text" at bounding box center [608, 112] width 782 height 20
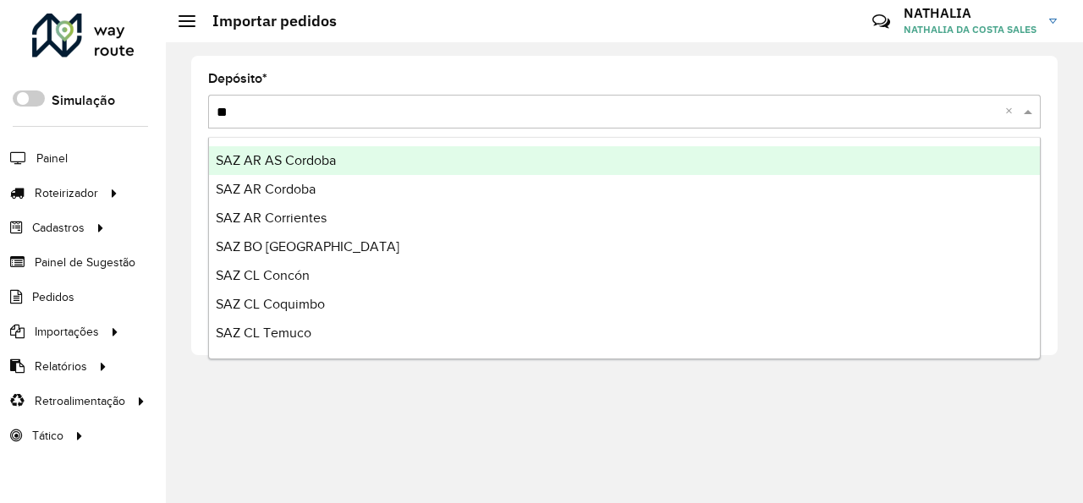
type input "***"
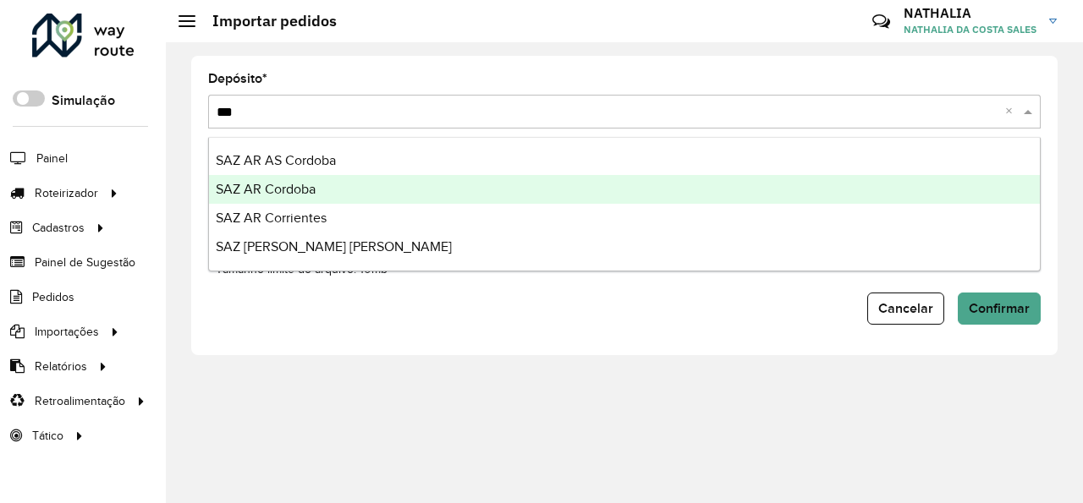
drag, startPoint x: 462, startPoint y: 186, endPoint x: 451, endPoint y: 183, distance: 11.5
click at [462, 185] on div "SAZ AR Cordoba" at bounding box center [624, 189] width 831 height 29
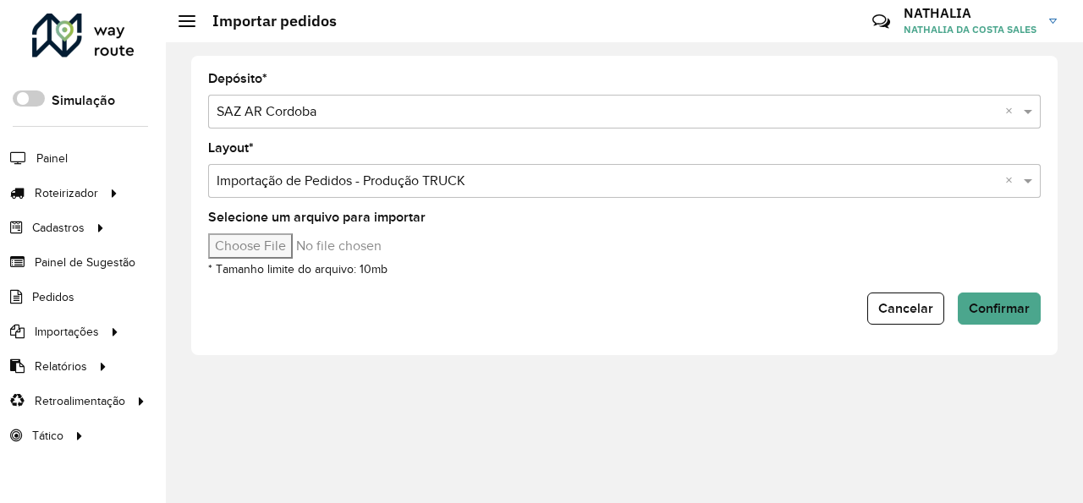
click at [254, 248] on input "Selecione um arquivo para importar" at bounding box center [352, 245] width 288 height 25
click at [245, 245] on input "Selecione um arquivo para importar" at bounding box center [352, 245] width 288 height 25
type input "**********"
click at [1011, 308] on span "Confirmar" at bounding box center [998, 308] width 61 height 14
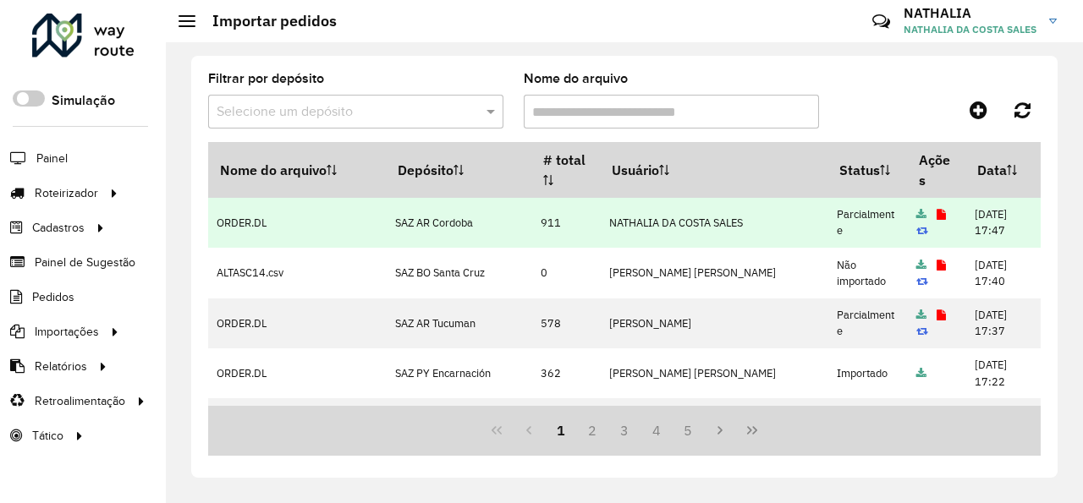
click at [936, 217] on icon at bounding box center [940, 215] width 9 height 11
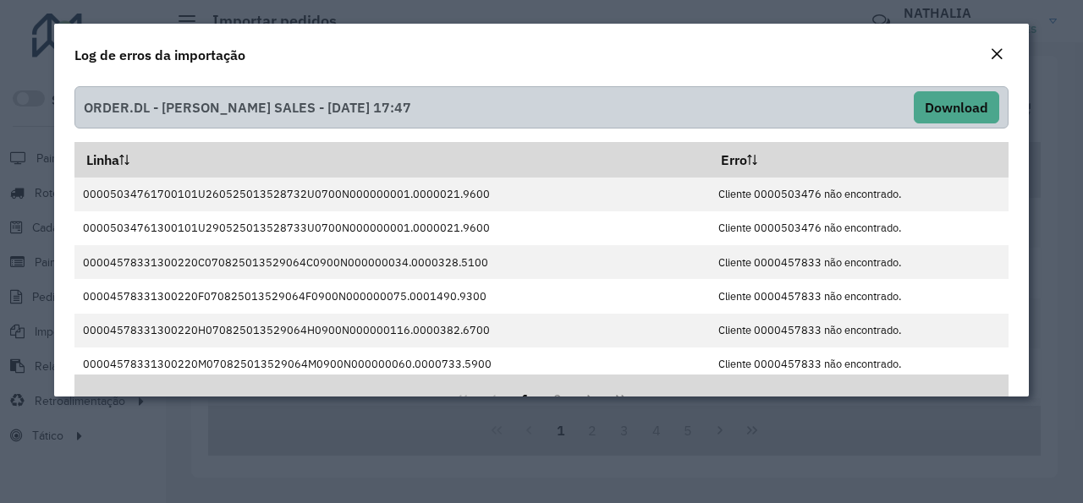
click at [998, 48] on div "Close" at bounding box center [997, 55] width 14 height 20
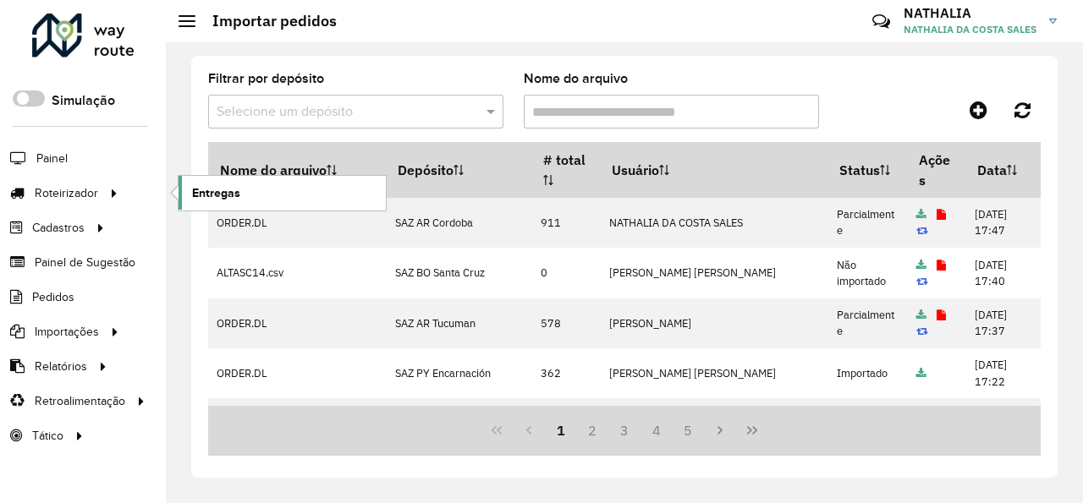
click at [280, 188] on link "Entregas" at bounding box center [281, 193] width 207 height 34
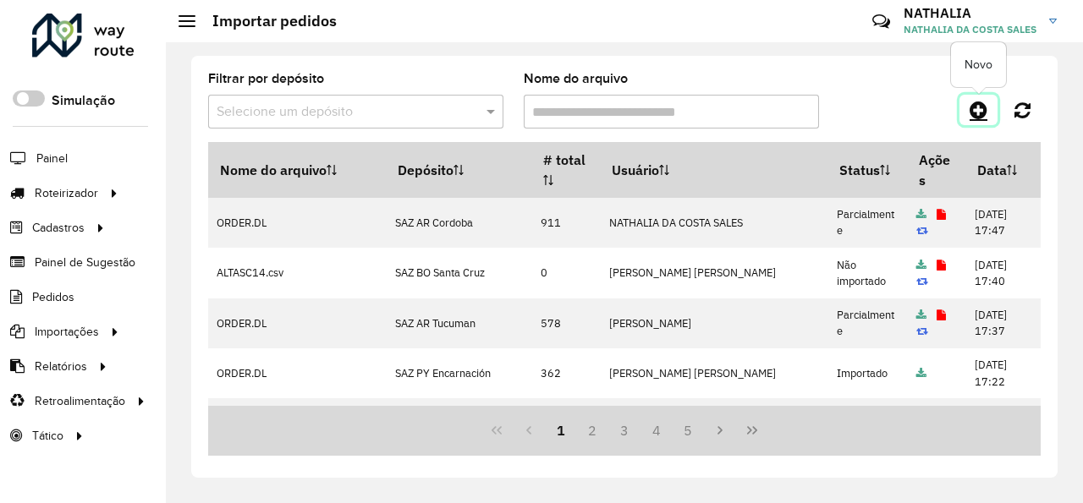
click at [979, 110] on icon at bounding box center [978, 110] width 18 height 20
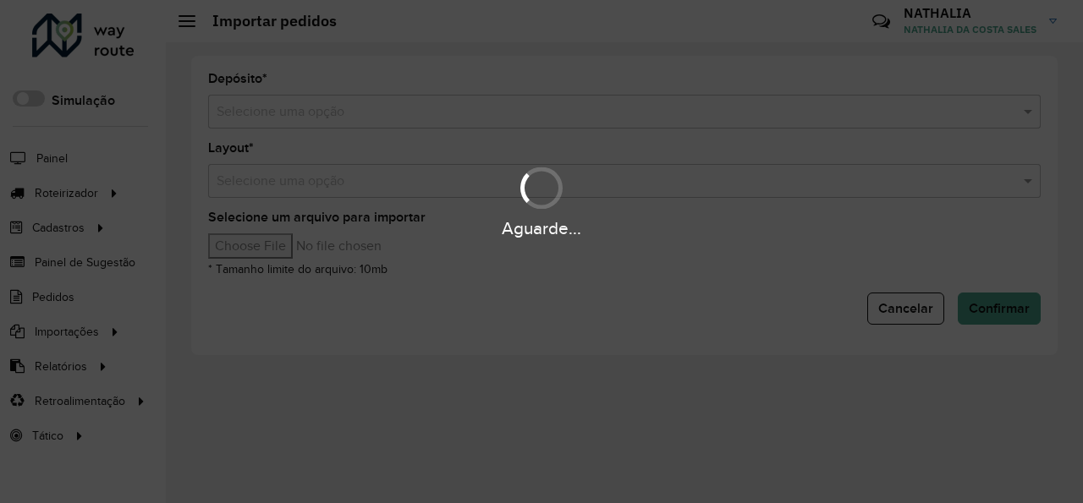
click at [891, 117] on input "text" at bounding box center [608, 112] width 782 height 20
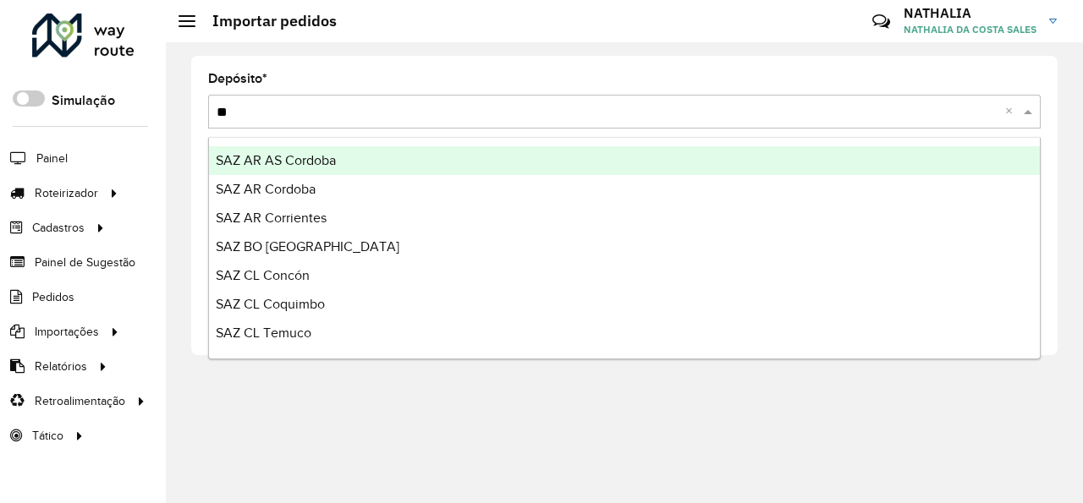
type input "***"
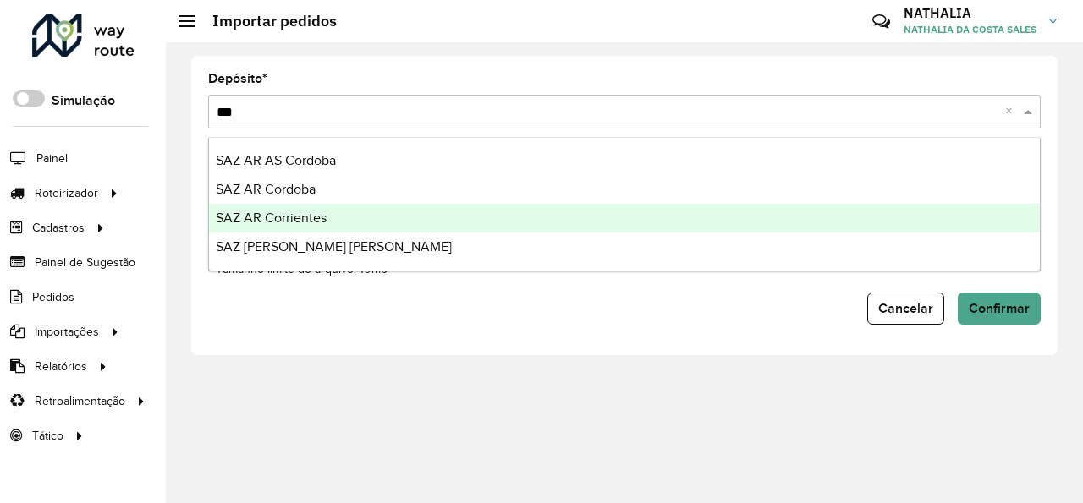
click at [652, 222] on div "SAZ AR Corrientes" at bounding box center [624, 218] width 831 height 29
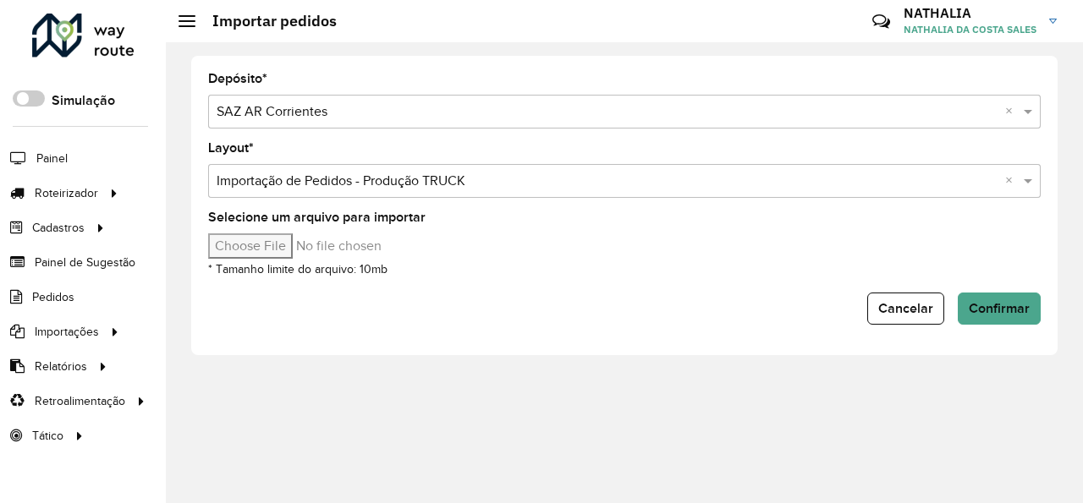
click at [237, 244] on input "Selecione um arquivo para importar" at bounding box center [352, 245] width 288 height 25
type input "**********"
click at [1007, 310] on span "Confirmar" at bounding box center [998, 308] width 61 height 14
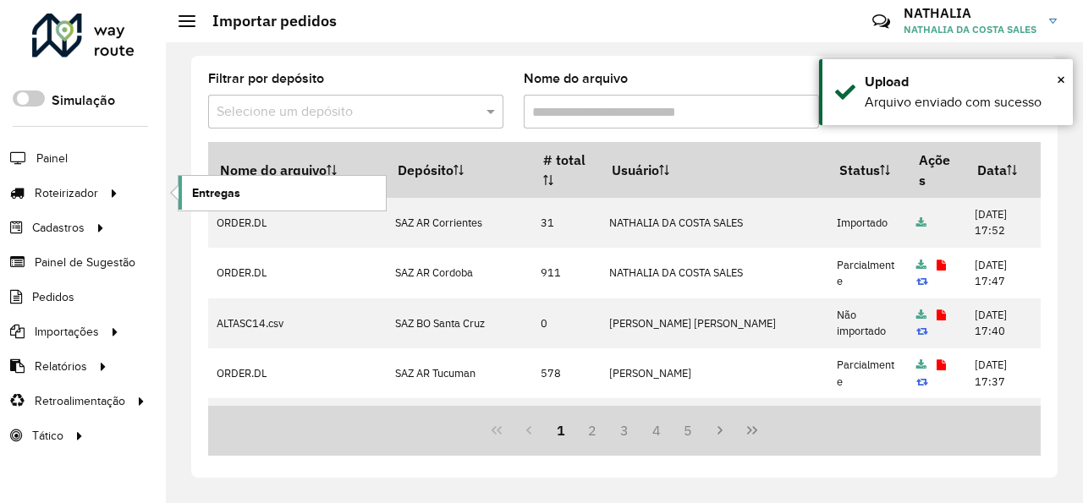
click at [198, 193] on span "Entregas" at bounding box center [216, 193] width 48 height 18
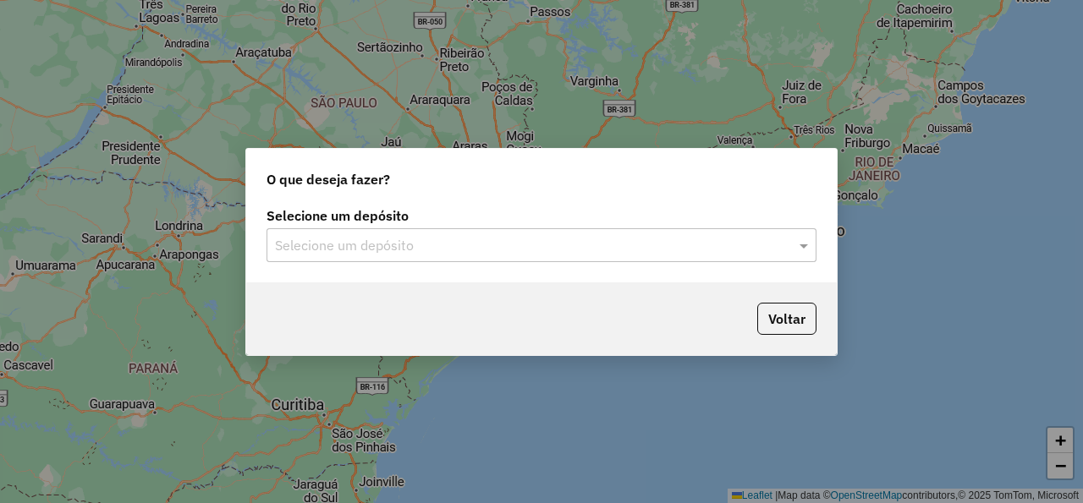
click at [537, 240] on input "text" at bounding box center [524, 246] width 499 height 20
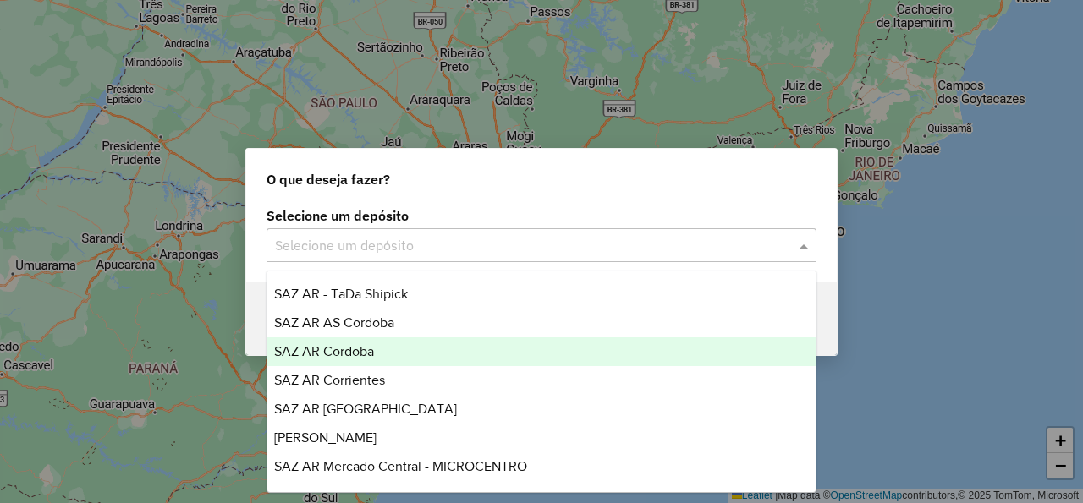
click at [436, 352] on div "SAZ AR Cordoba" at bounding box center [541, 351] width 548 height 29
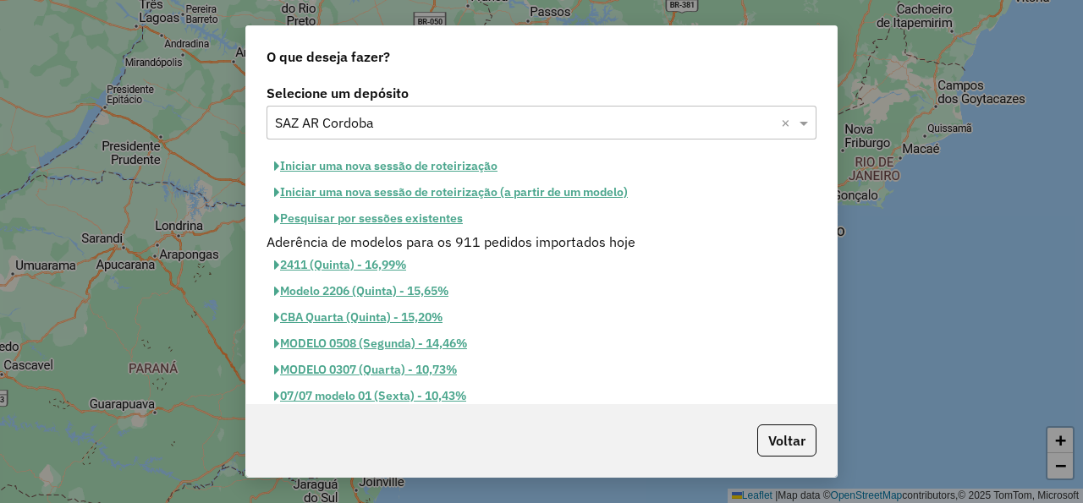
click at [425, 164] on button "Iniciar uma nova sessão de roteirização" at bounding box center [385, 166] width 239 height 26
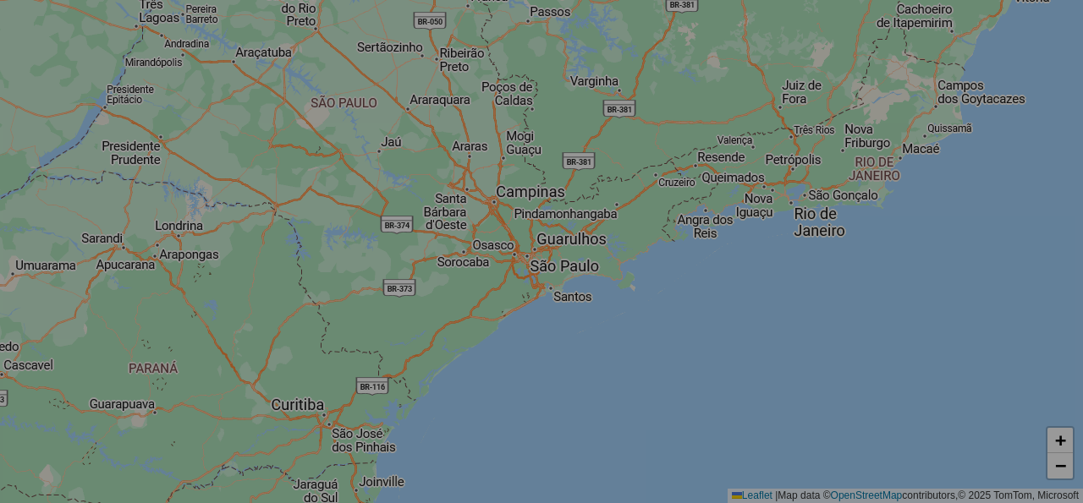
select select "*"
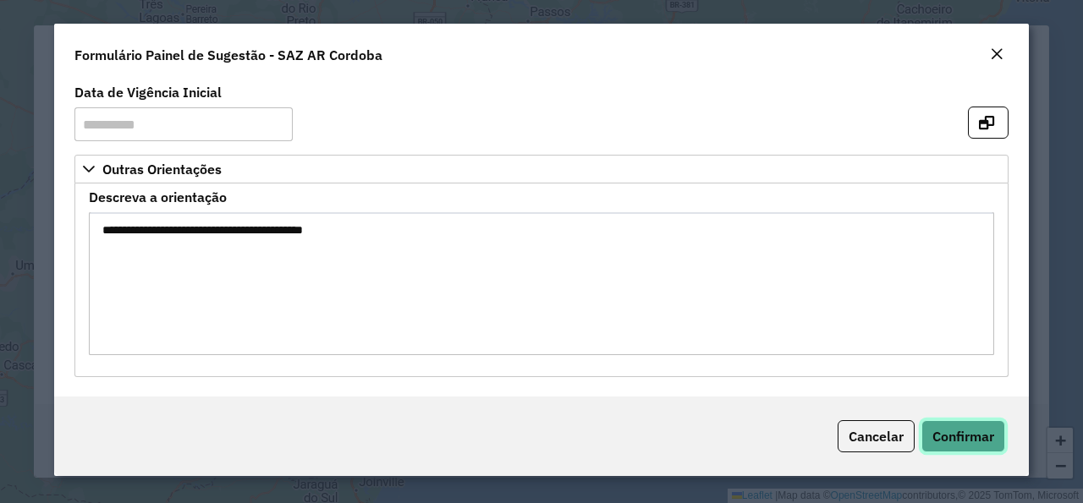
click at [973, 433] on span "Confirmar" at bounding box center [963, 436] width 62 height 17
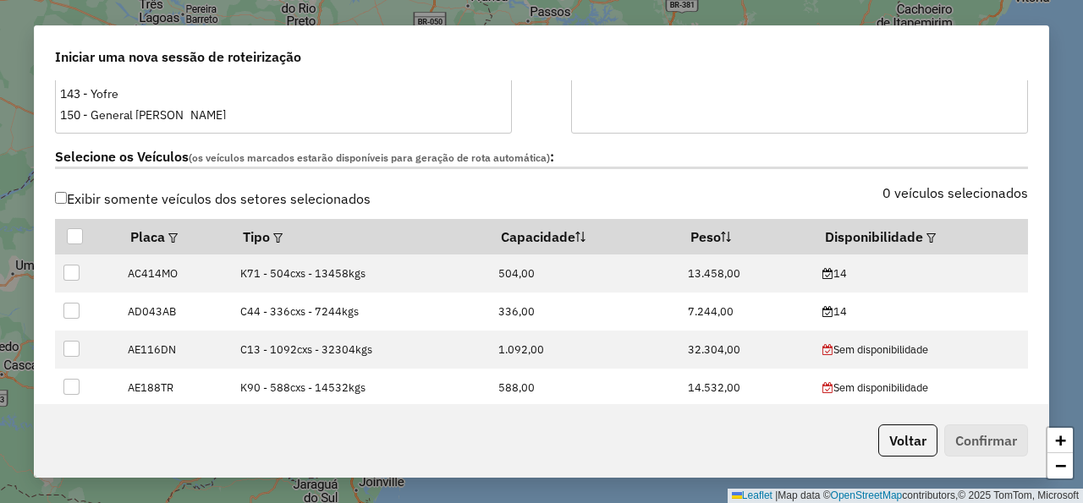
scroll to position [507, 0]
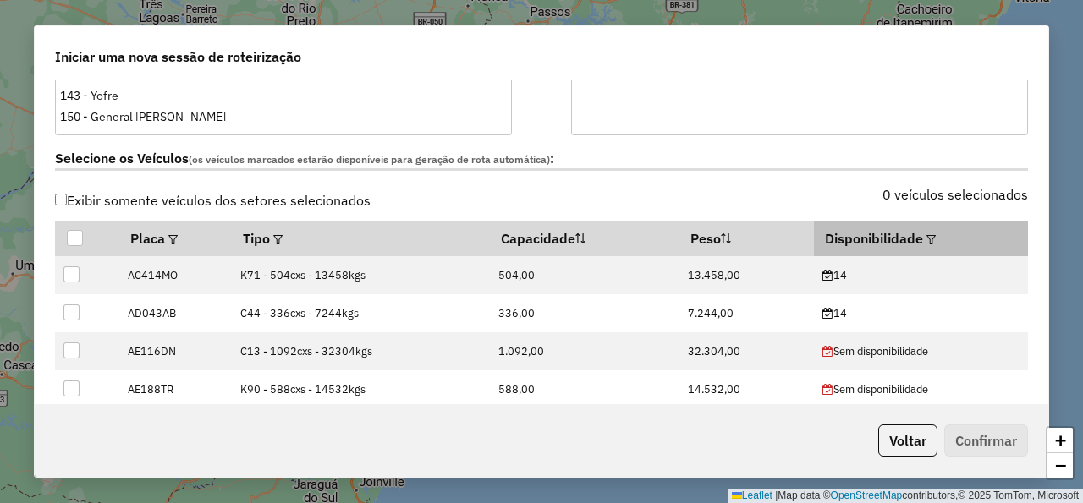
click at [926, 236] on em at bounding box center [930, 239] width 9 height 9
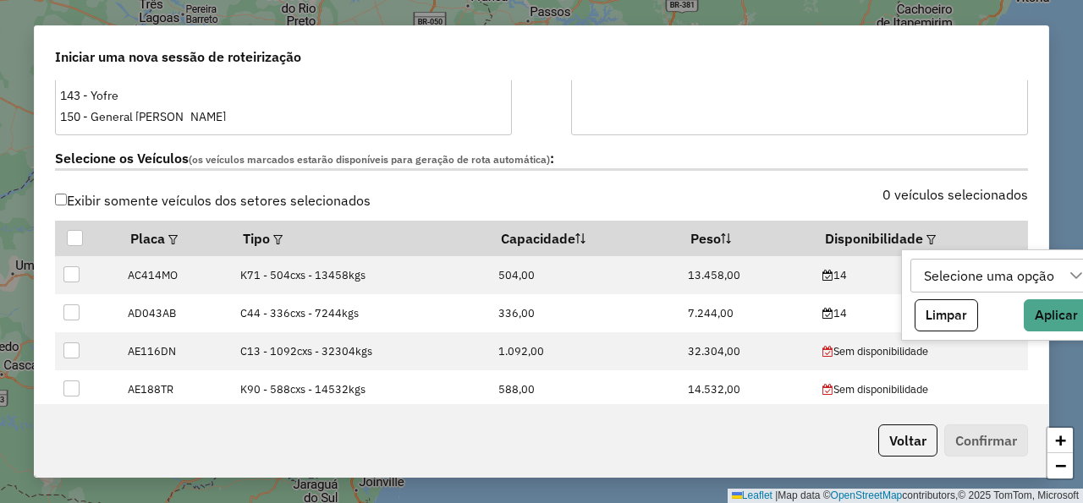
click at [931, 274] on div "Selecione uma opção" at bounding box center [989, 276] width 142 height 32
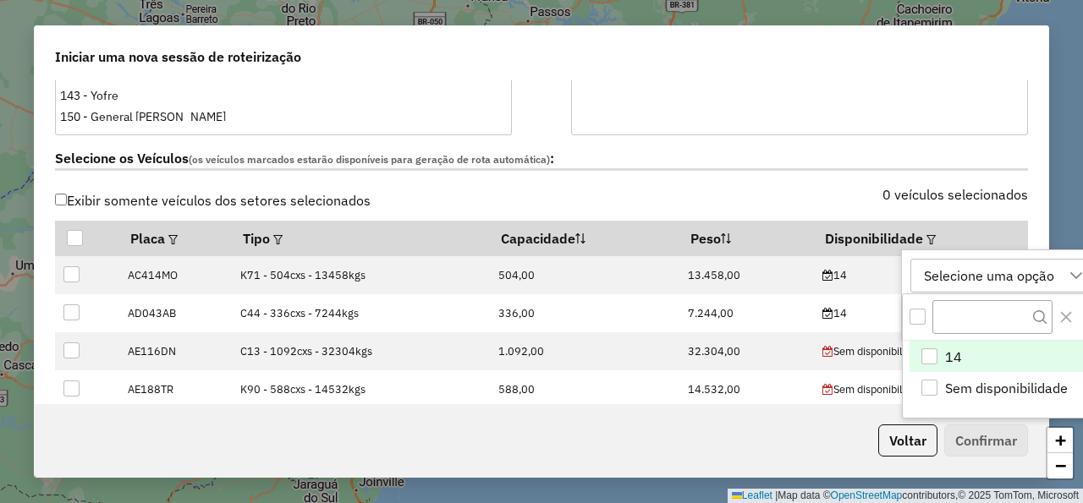
scroll to position [12, 89]
click at [928, 355] on div "14" at bounding box center [929, 356] width 16 height 16
click at [790, 184] on div "Selecione os Veículos (os veículos marcados estarão disponíveis para geração de…" at bounding box center [541, 161] width 993 height 53
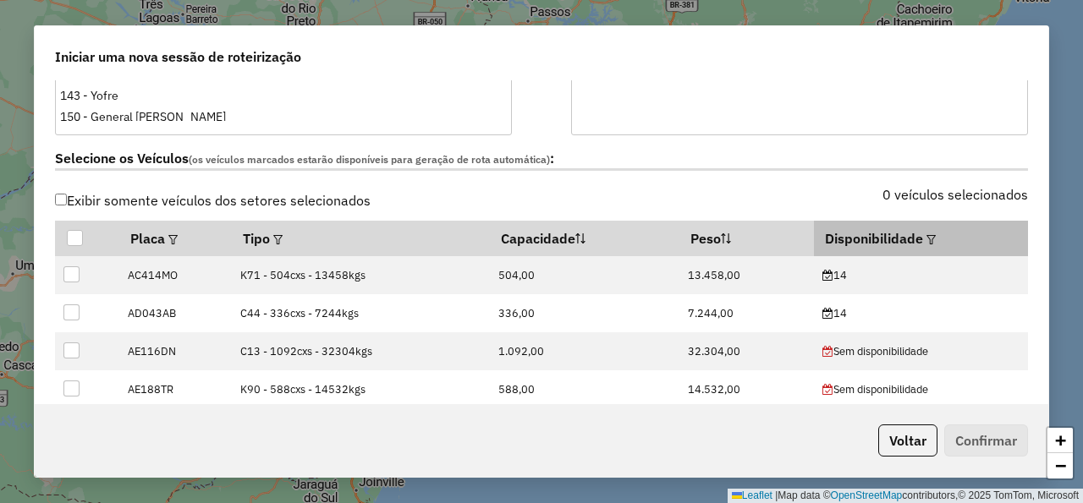
click at [926, 237] on em at bounding box center [930, 239] width 9 height 9
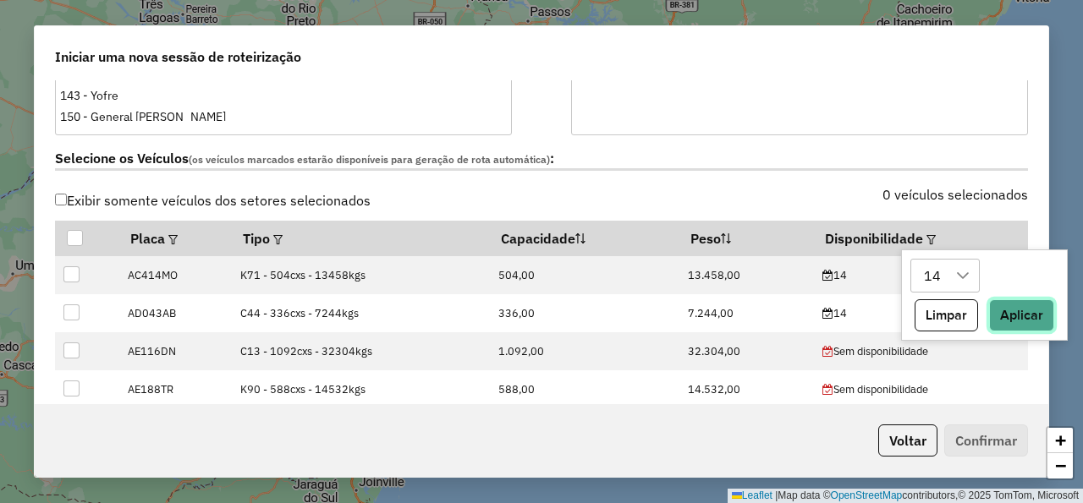
click at [1037, 324] on button "Aplicar" at bounding box center [1021, 315] width 65 height 32
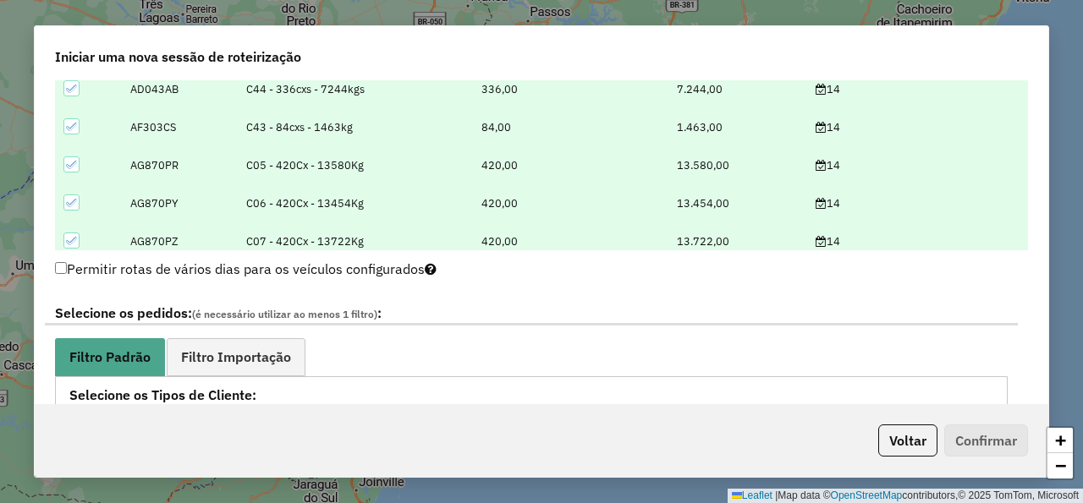
scroll to position [812, 0]
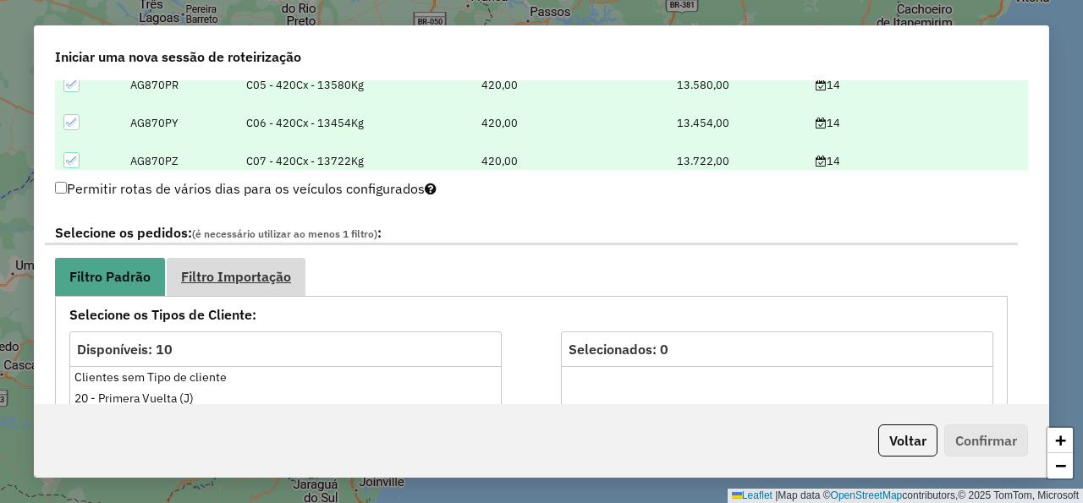
click at [256, 277] on span "Filtro Importação" at bounding box center [236, 277] width 110 height 14
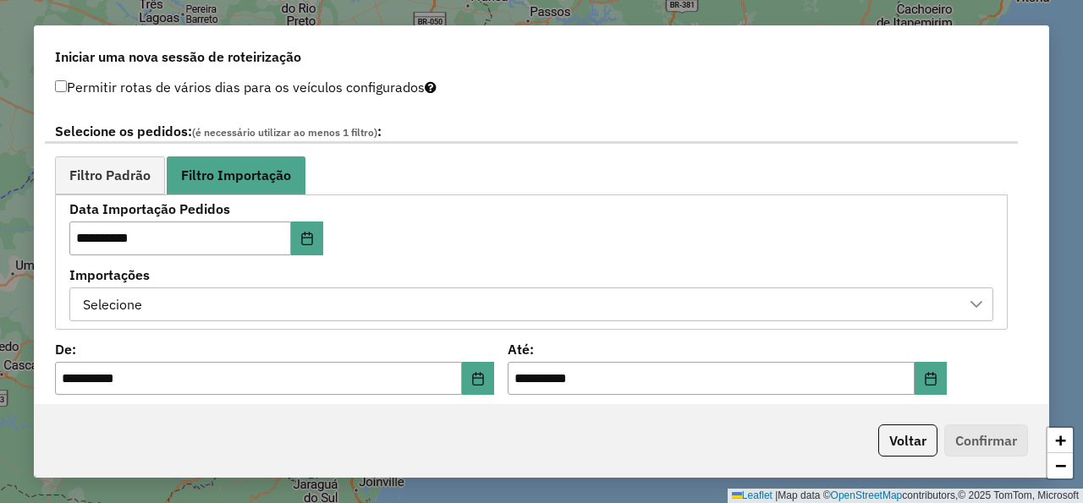
scroll to position [1015, 0]
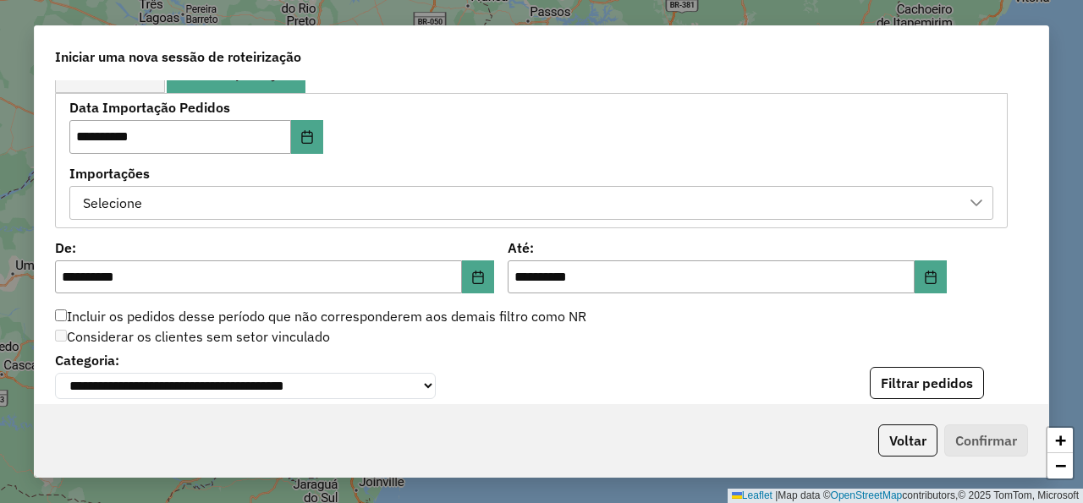
click at [478, 211] on div "Selecione" at bounding box center [518, 203] width 883 height 32
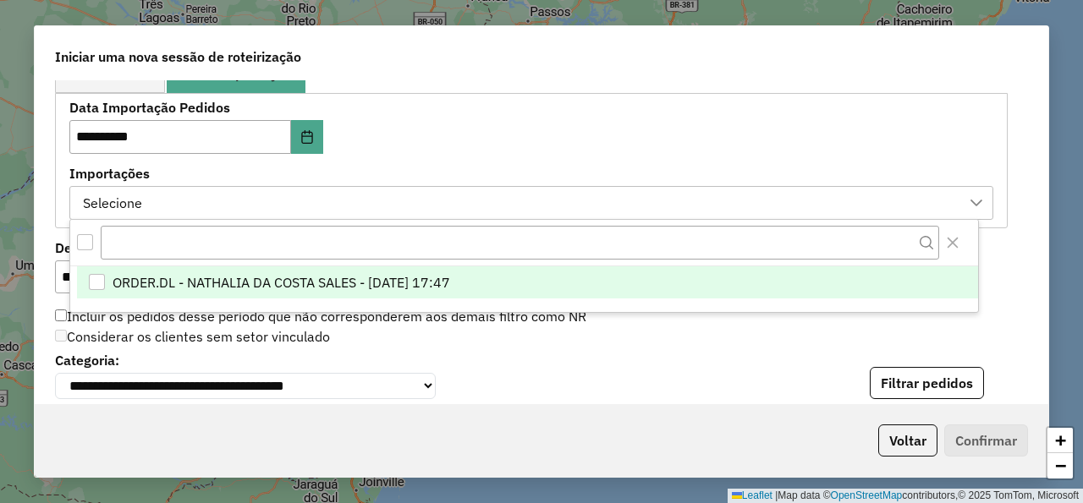
click at [450, 277] on span "ORDER.DL - NATHALIA DA COSTA SALES - [DATE] 17:47" at bounding box center [280, 282] width 337 height 20
click at [606, 140] on div "**********" at bounding box center [531, 160] width 924 height 118
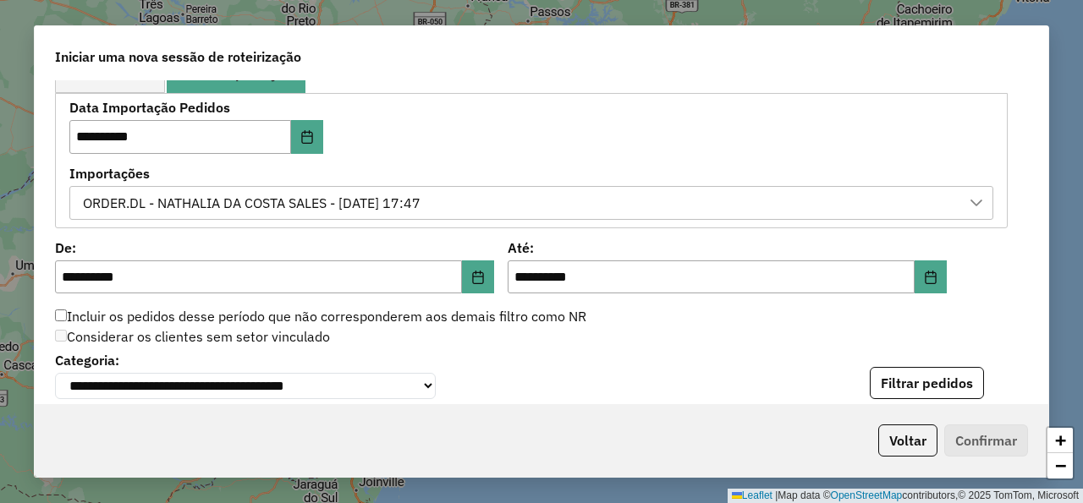
scroll to position [1116, 0]
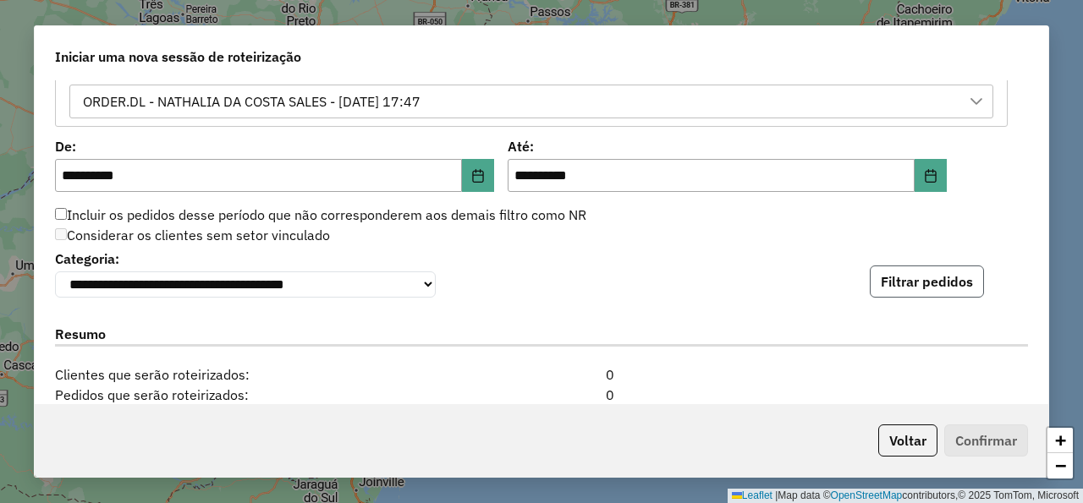
click at [869, 286] on button "Filtrar pedidos" at bounding box center [926, 282] width 114 height 32
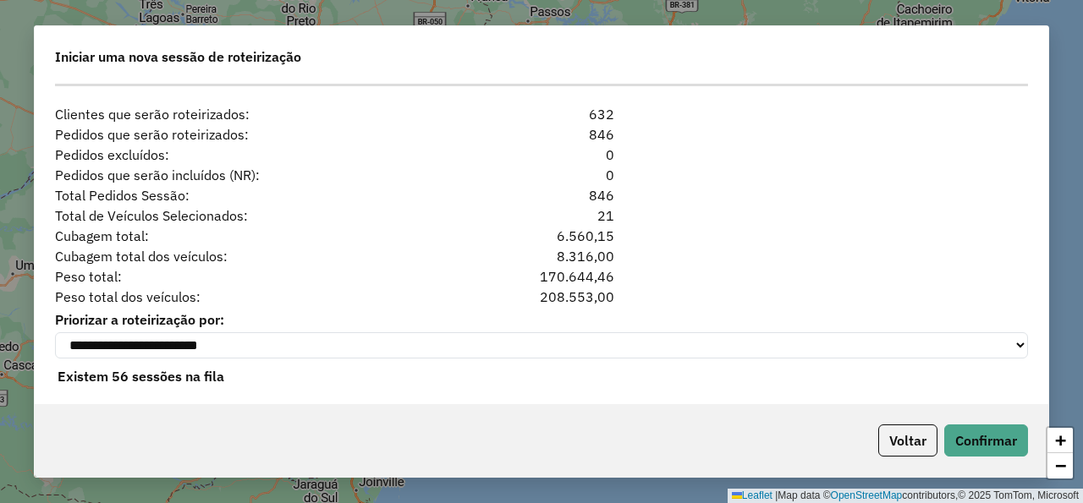
scroll to position [1742, 0]
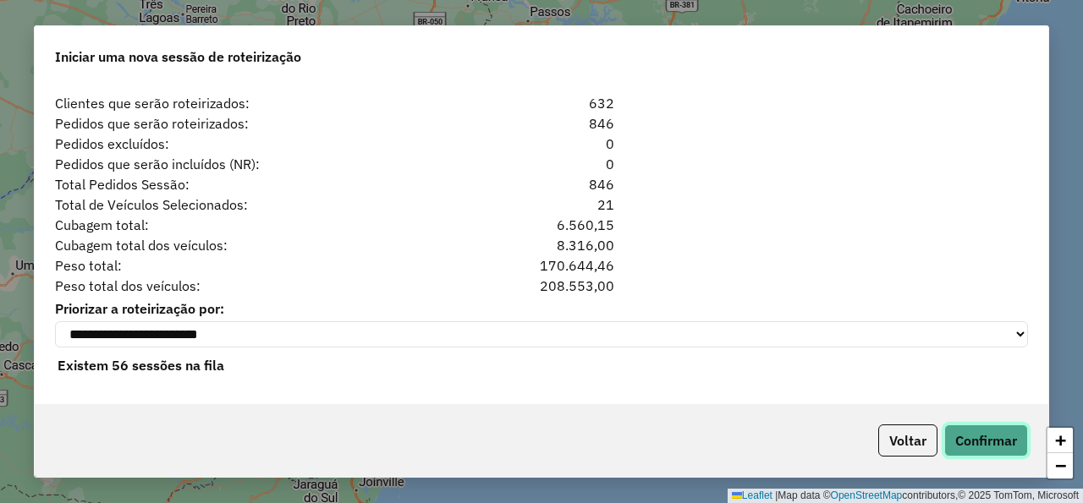
click at [973, 440] on button "Confirmar" at bounding box center [986, 441] width 84 height 32
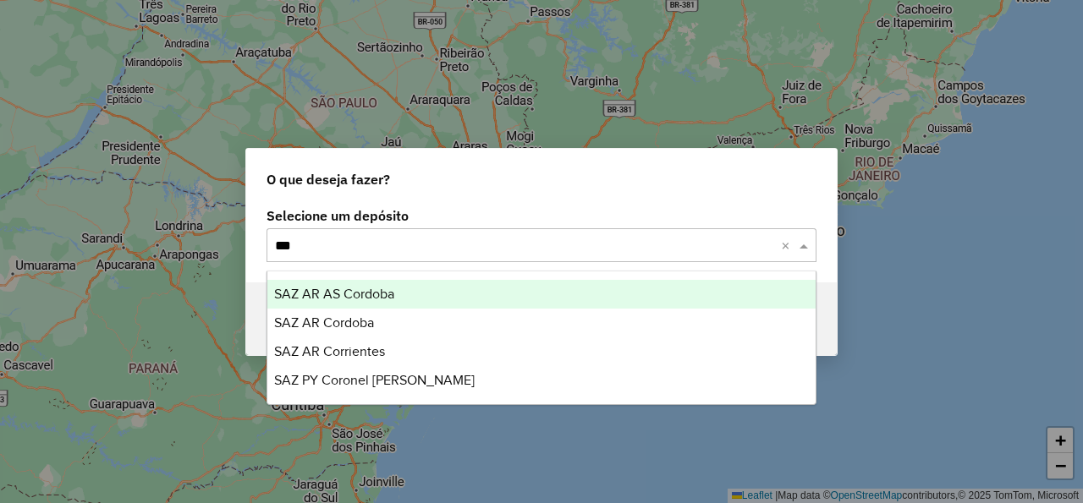
type input "****"
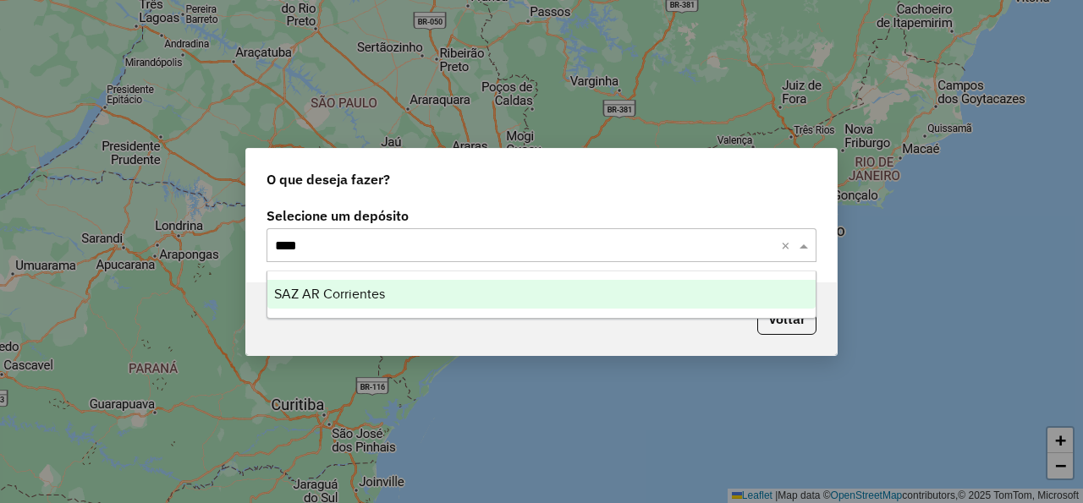
click at [559, 296] on div "SAZ AR Corrientes" at bounding box center [541, 294] width 548 height 29
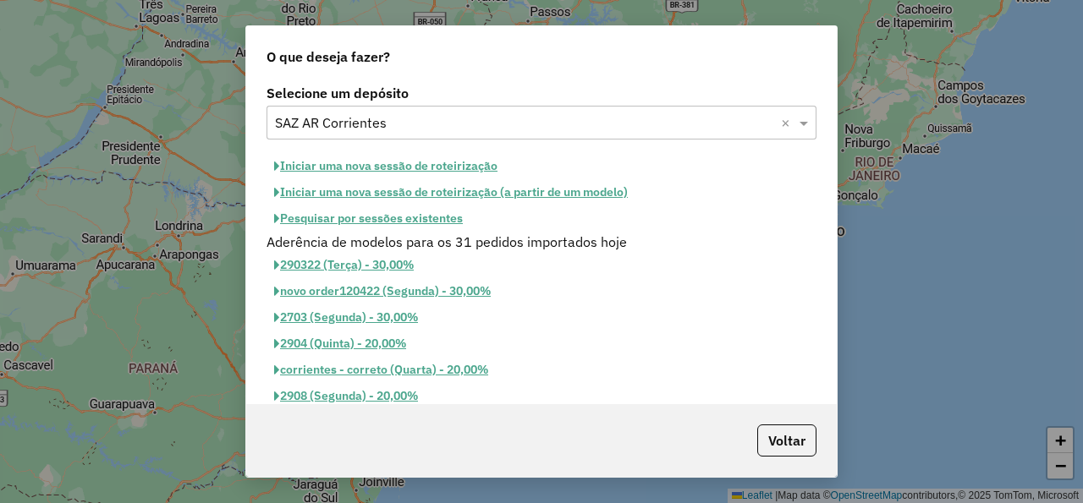
click at [409, 156] on button "Iniciar uma nova sessão de roteirização" at bounding box center [385, 166] width 239 height 26
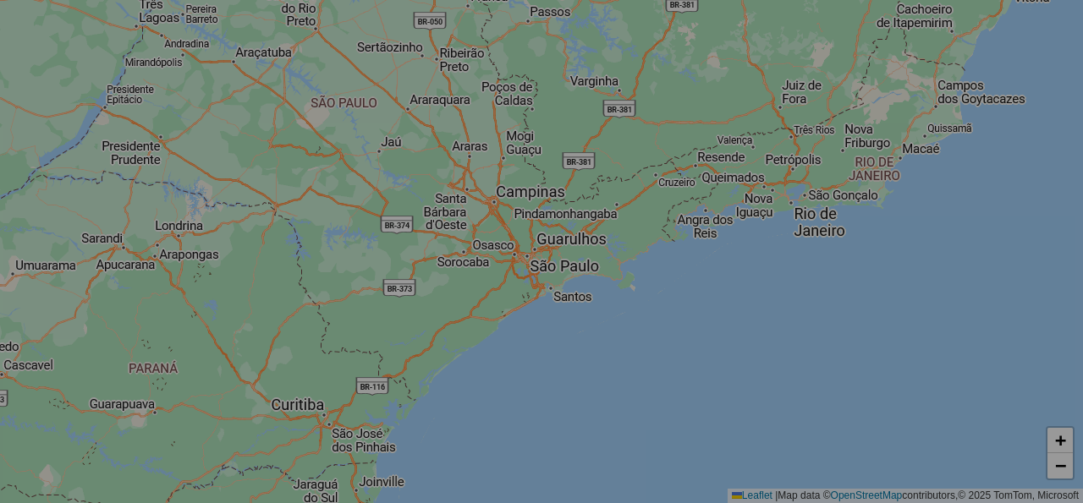
select select "*"
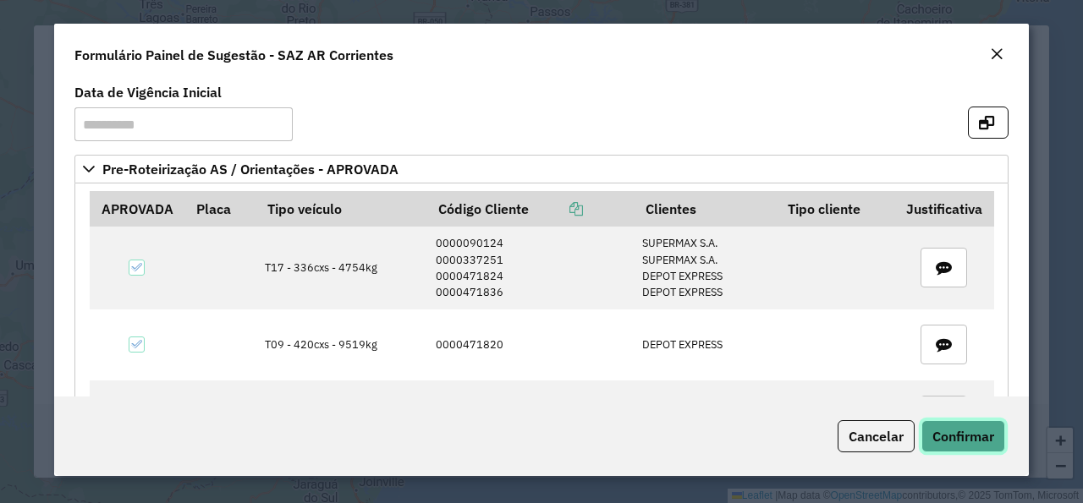
click at [960, 434] on span "Confirmar" at bounding box center [963, 436] width 62 height 17
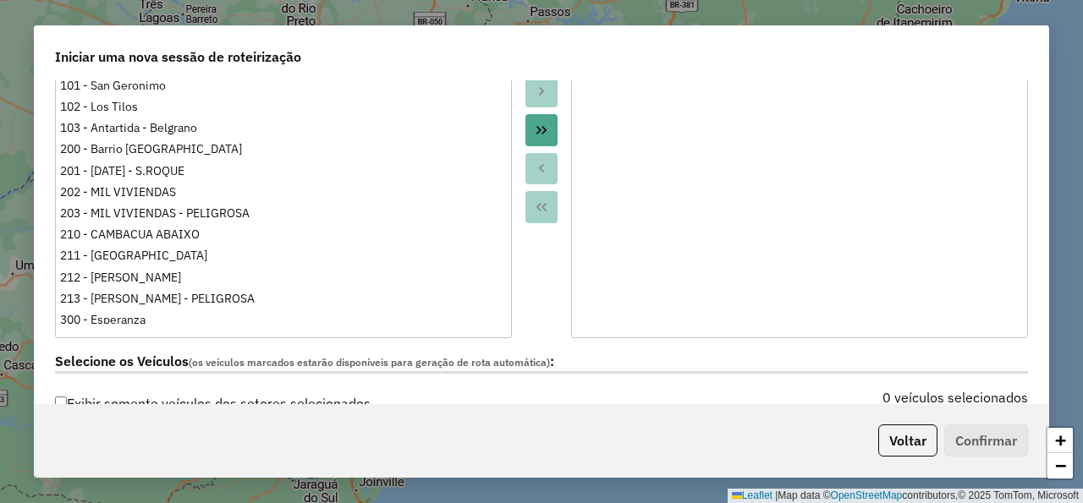
scroll to position [507, 0]
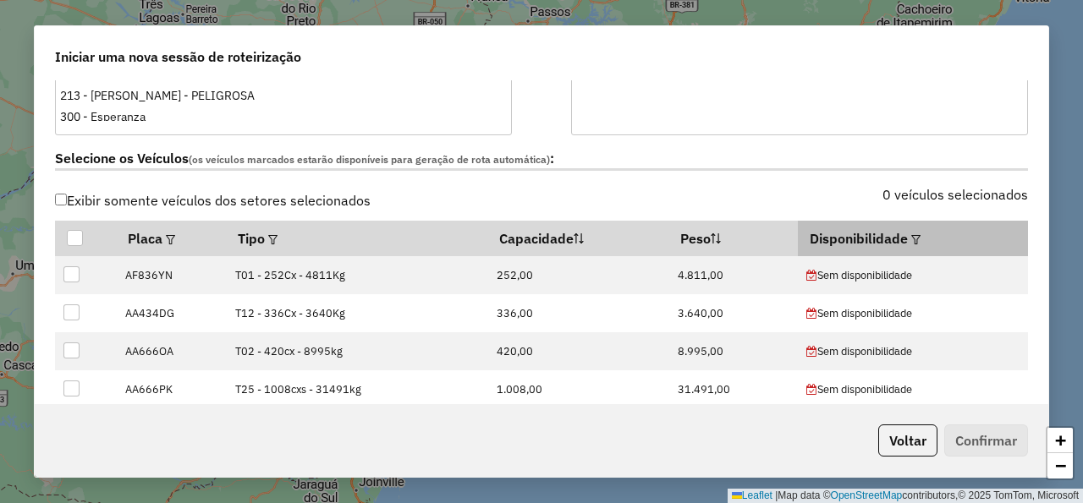
click at [886, 242] on th "Disponibilidade" at bounding box center [913, 239] width 230 height 36
click at [911, 239] on em at bounding box center [915, 239] width 9 height 9
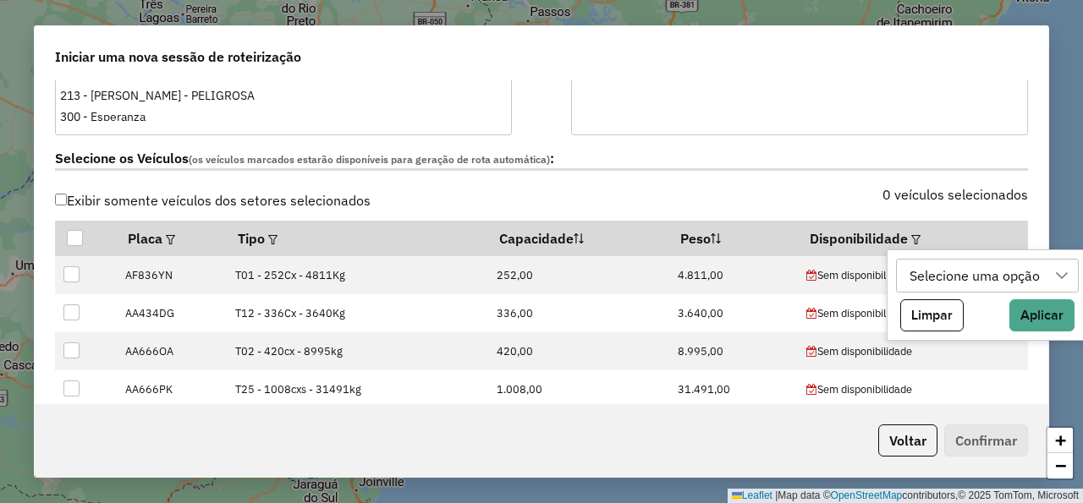
click at [929, 283] on div "Selecione uma opção" at bounding box center [974, 276] width 142 height 32
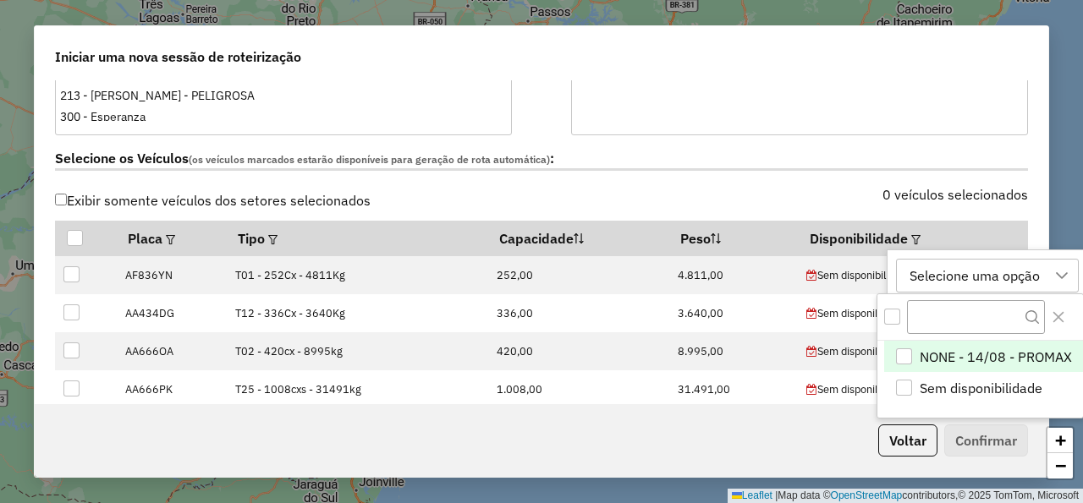
click at [904, 357] on div "NONE - 14/08 - PROMAX" at bounding box center [904, 356] width 16 height 16
click at [779, 190] on div "0 veículos selecionados" at bounding box center [789, 205] width 496 height 32
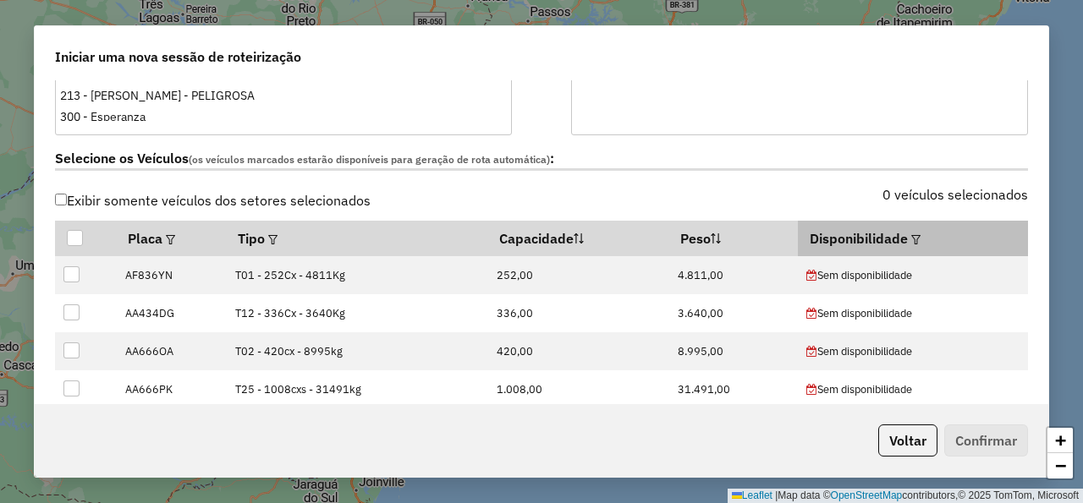
click at [833, 249] on th "Disponibilidade" at bounding box center [913, 239] width 230 height 36
click at [831, 240] on th "Disponibilidade" at bounding box center [913, 239] width 230 height 36
click at [911, 235] on em at bounding box center [915, 239] width 9 height 9
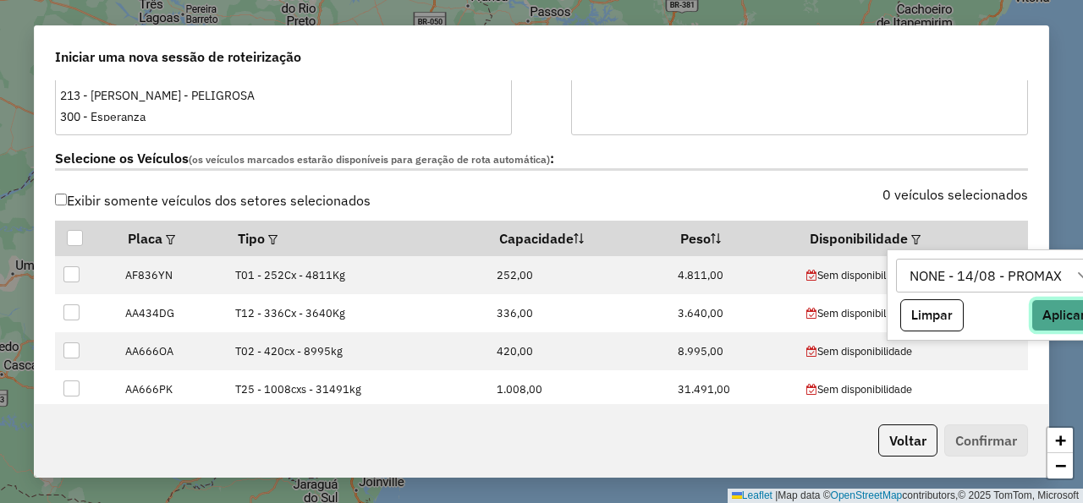
click at [1045, 318] on button "Aplicar" at bounding box center [1063, 315] width 65 height 32
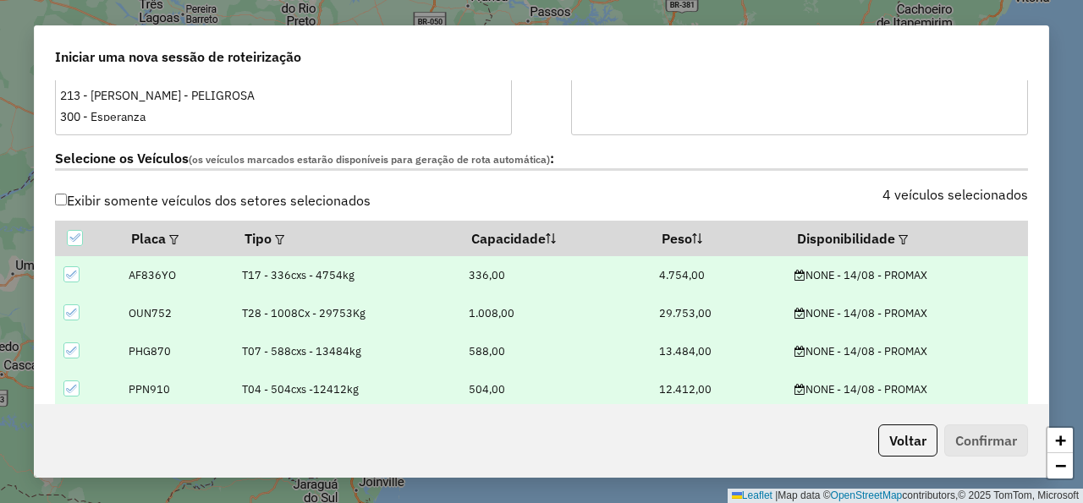
click at [447, 189] on div "Exibir somente veículos dos setores selecionados" at bounding box center [293, 205] width 496 height 32
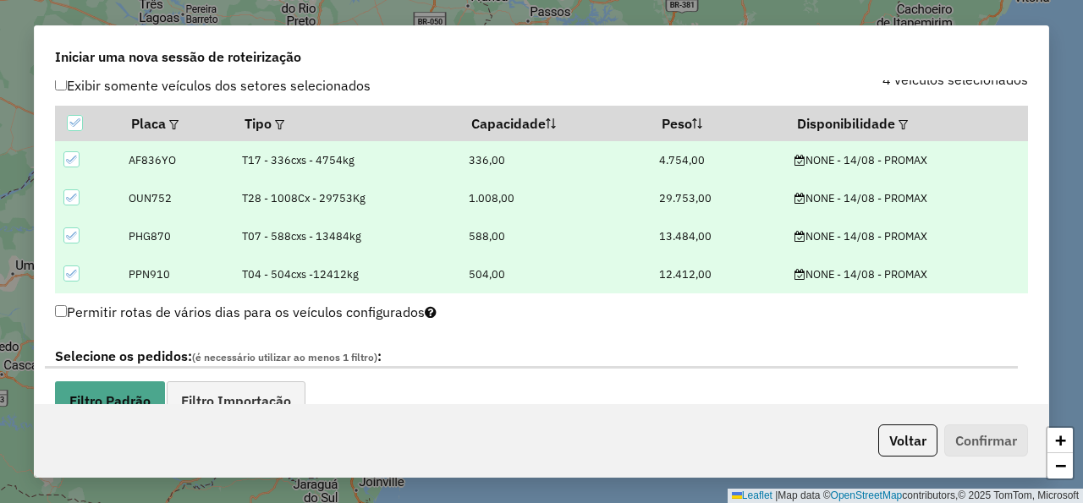
scroll to position [812, 0]
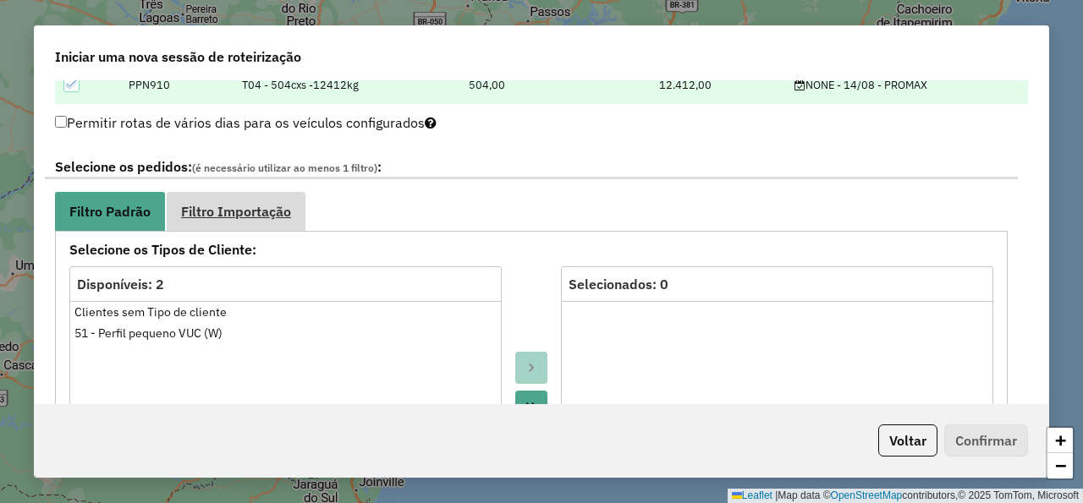
click at [263, 217] on span "Filtro Importação" at bounding box center [236, 212] width 110 height 14
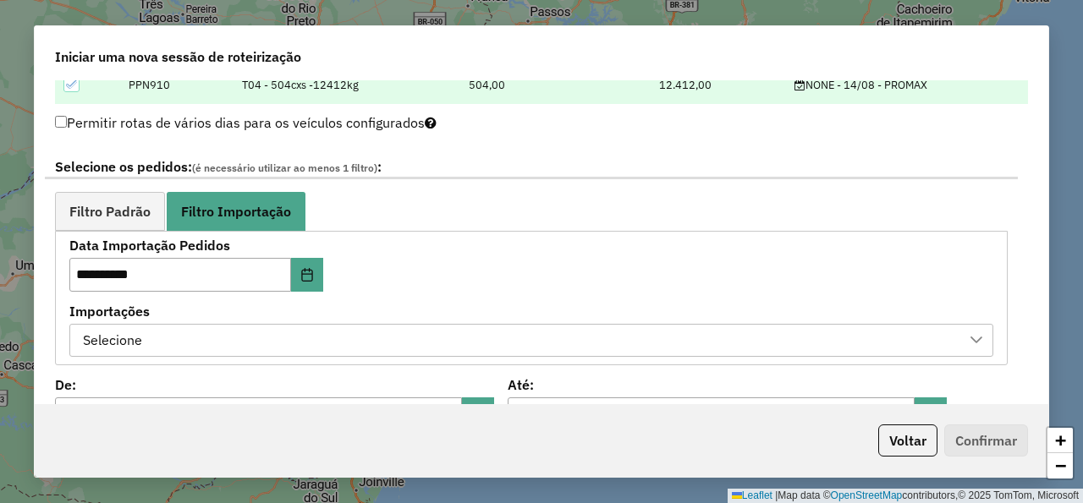
click at [332, 336] on div "Selecione" at bounding box center [518, 341] width 883 height 32
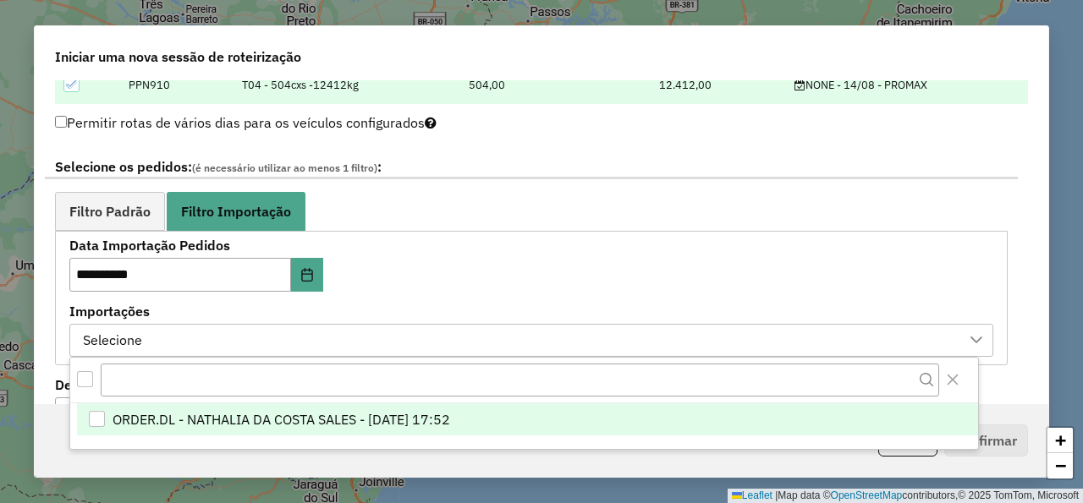
scroll to position [12, 89]
click at [317, 420] on span "ORDER.DL - NATHALIA DA COSTA SALES - 13/08/2025 17:52" at bounding box center [280, 419] width 337 height 20
click at [556, 235] on div "**********" at bounding box center [531, 298] width 952 height 135
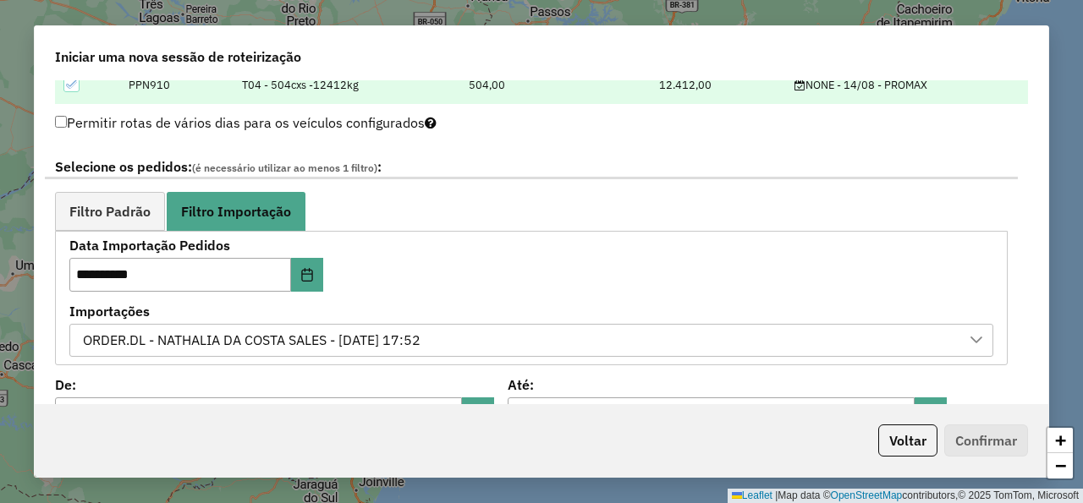
click at [623, 179] on label "Selecione os pedidos: (é necessário utilizar ao menos 1 filtro) :" at bounding box center [531, 167] width 973 height 23
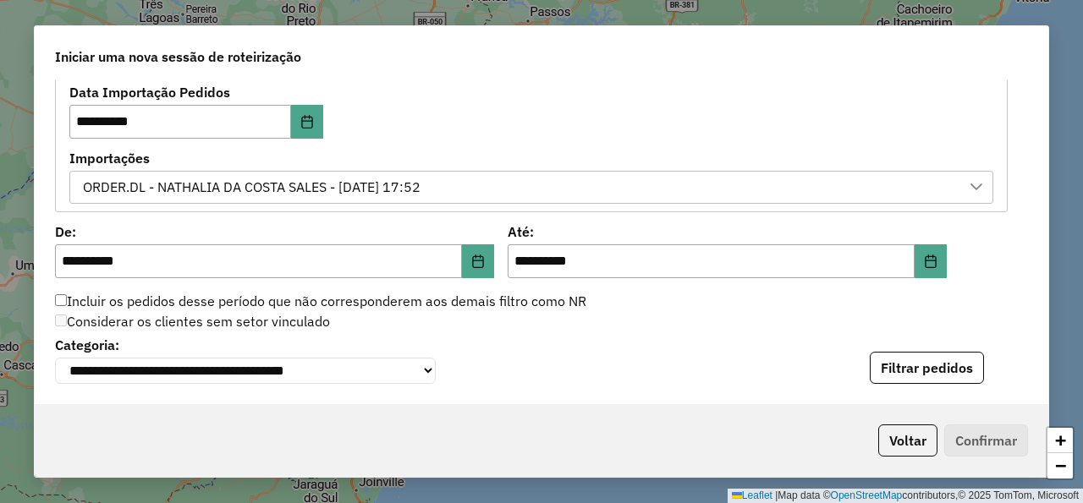
scroll to position [1015, 0]
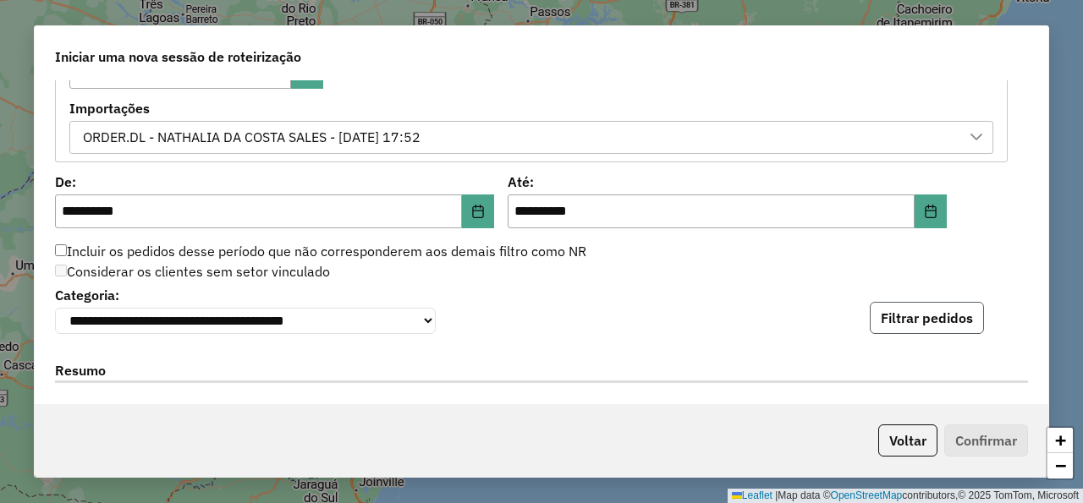
click at [902, 315] on button "Filtrar pedidos" at bounding box center [926, 318] width 114 height 32
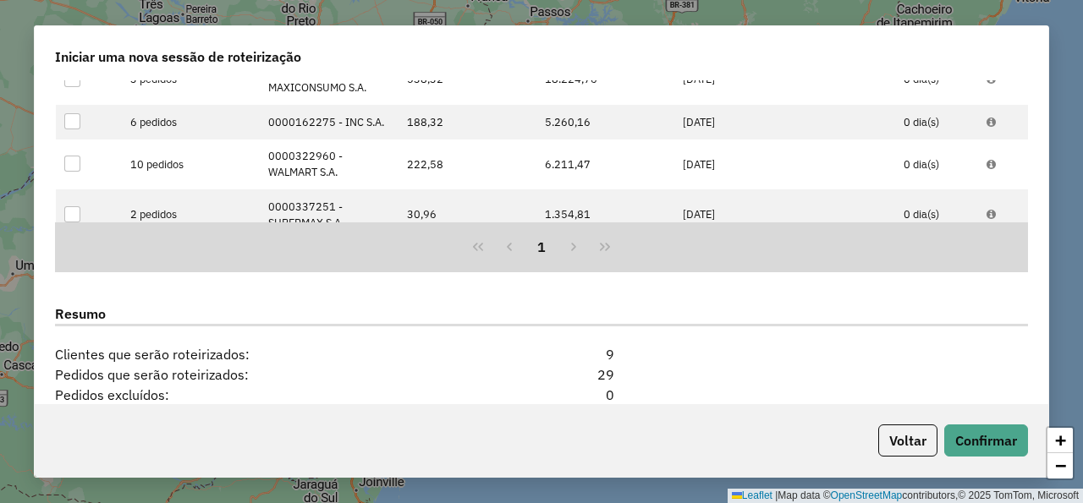
scroll to position [1676, 0]
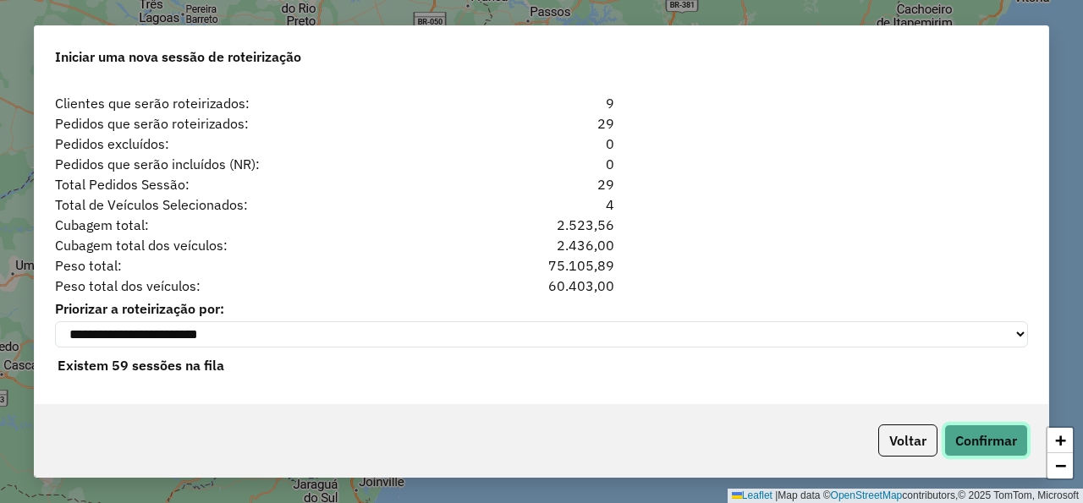
click at [986, 442] on button "Confirmar" at bounding box center [986, 441] width 84 height 32
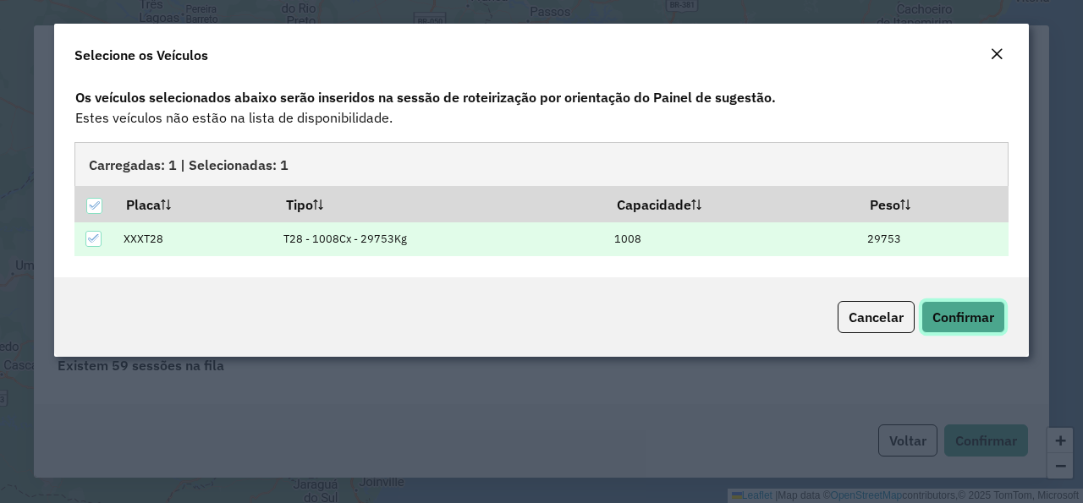
click at [974, 313] on span "Confirmar" at bounding box center [963, 317] width 62 height 17
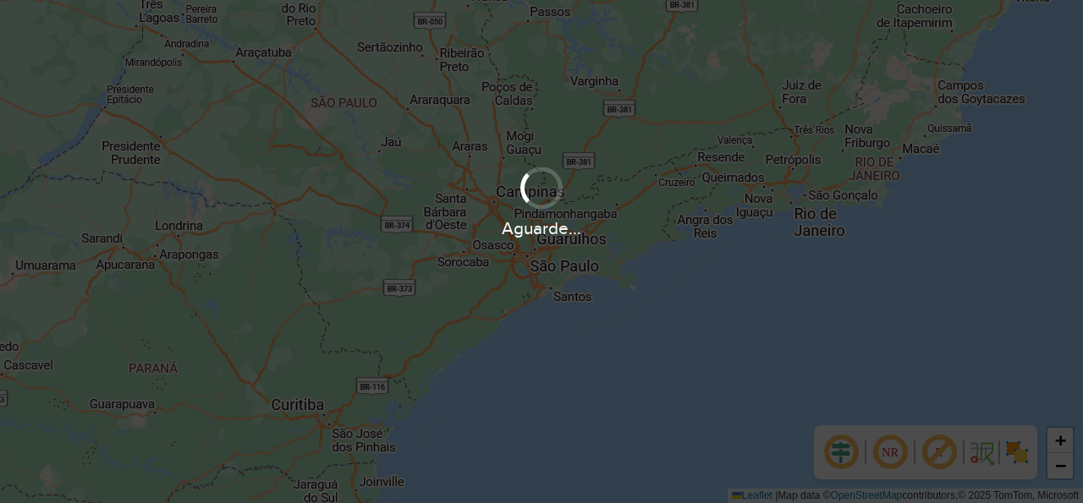
drag, startPoint x: 0, startPoint y: 0, endPoint x: 602, endPoint y: 329, distance: 686.2
click at [602, 329] on div "Aguarde..." at bounding box center [541, 251] width 1083 height 503
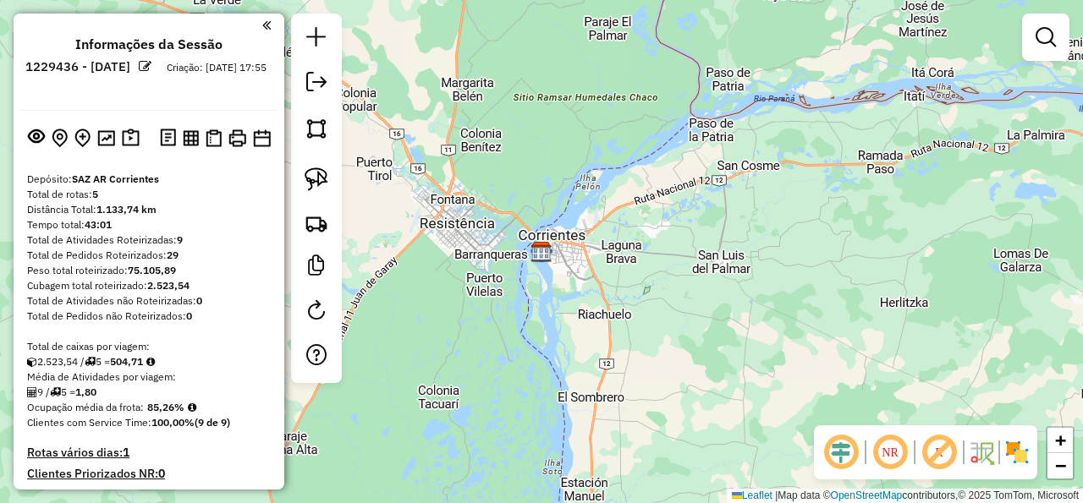
click at [1012, 315] on div "Janela de atendimento Grade de atendimento Capacidade Transportadoras Veículos …" at bounding box center [541, 251] width 1083 height 503
click at [315, 94] on link at bounding box center [316, 84] width 34 height 38
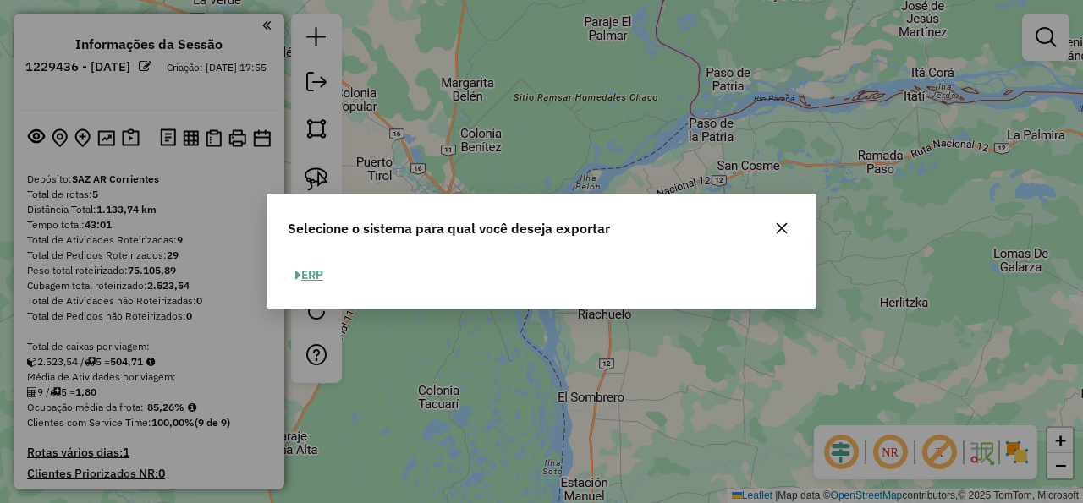
click at [308, 269] on button "ERP" at bounding box center [309, 275] width 43 height 26
select select "*********"
select select "**"
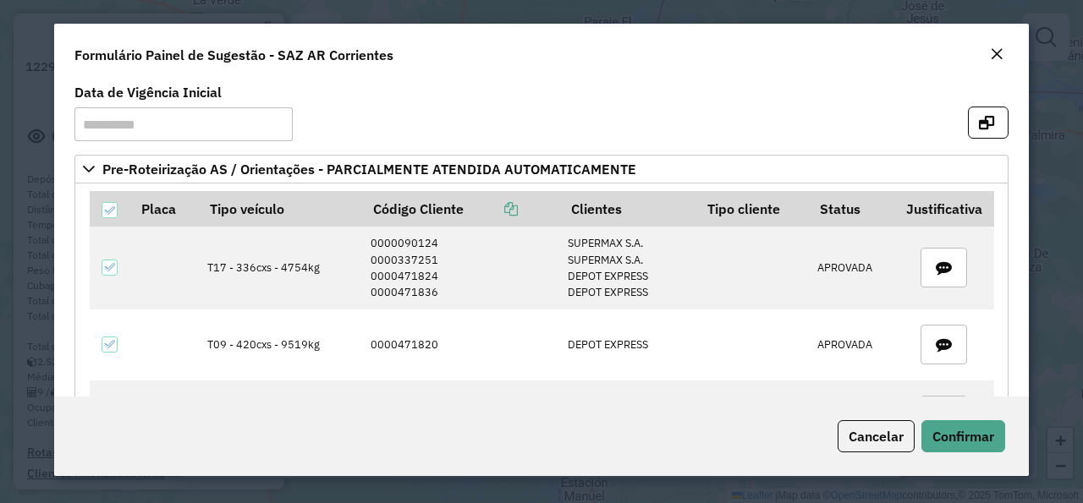
click at [1002, 52] on em "Close" at bounding box center [997, 54] width 14 height 14
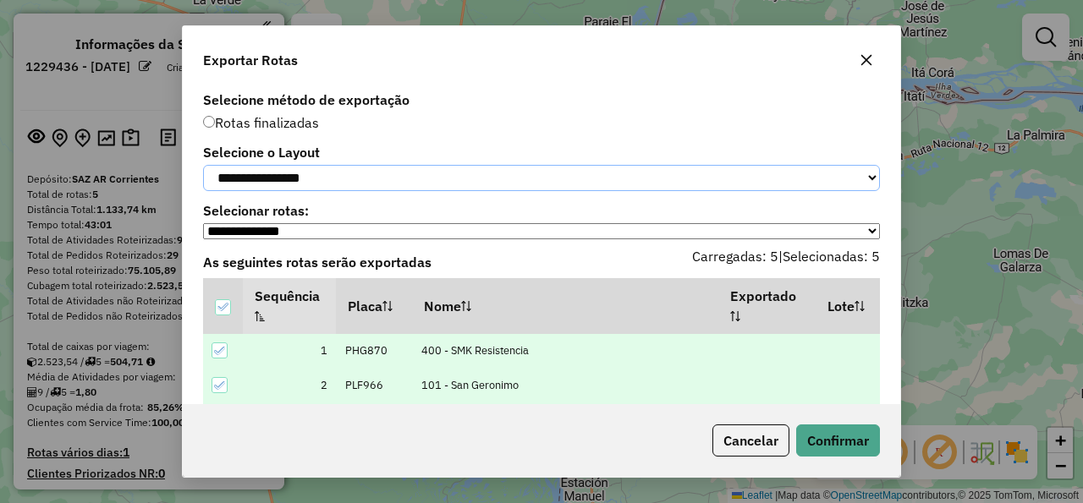
click at [203, 165] on select "**********" at bounding box center [541, 178] width 677 height 26
select select "*********"
click option "*********" at bounding box center [0, 0] width 0 height 0
click at [841, 452] on button "Confirmar" at bounding box center [838, 441] width 84 height 32
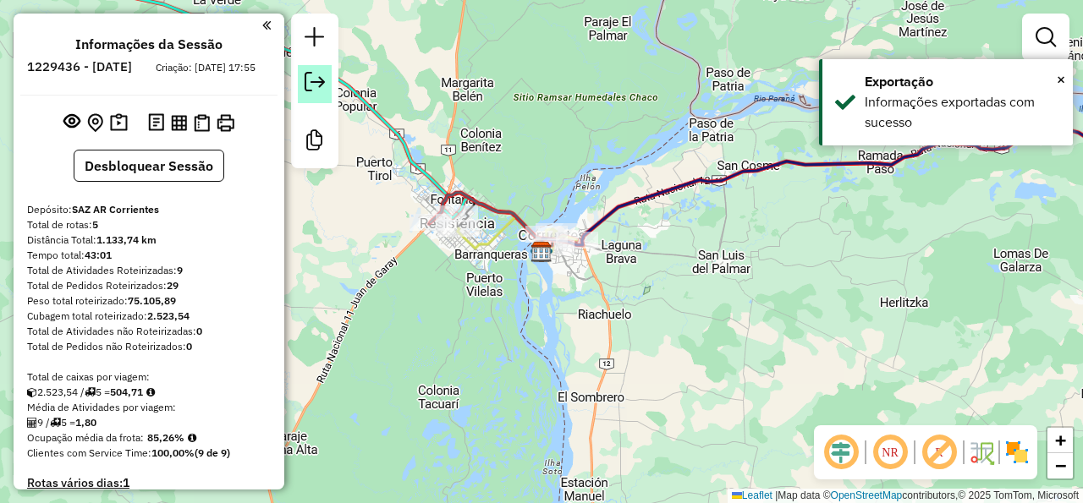
click at [314, 80] on em at bounding box center [314, 82] width 20 height 20
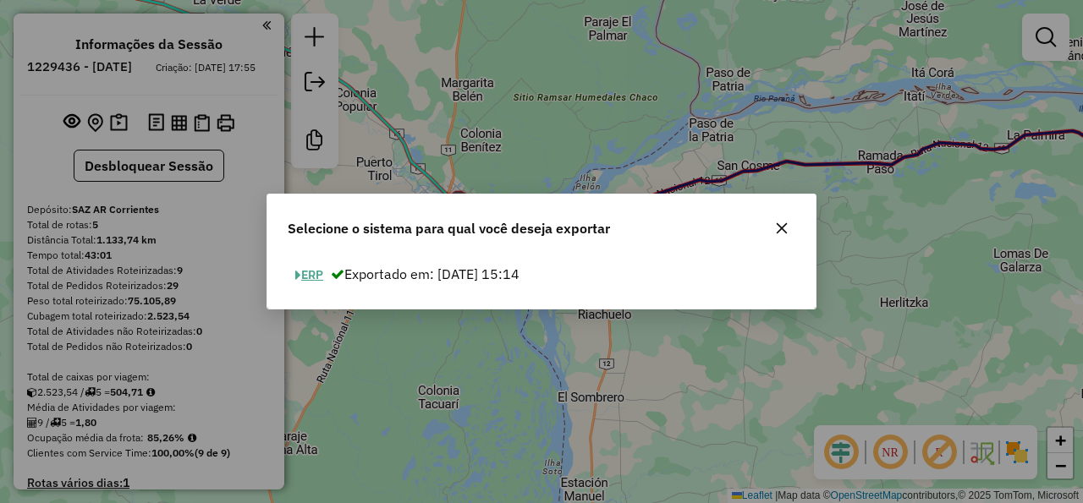
click at [314, 288] on div "ERP Exportado em: [DATE] 15:14" at bounding box center [541, 281] width 548 height 53
click at [314, 277] on button "ERP" at bounding box center [309, 275] width 43 height 26
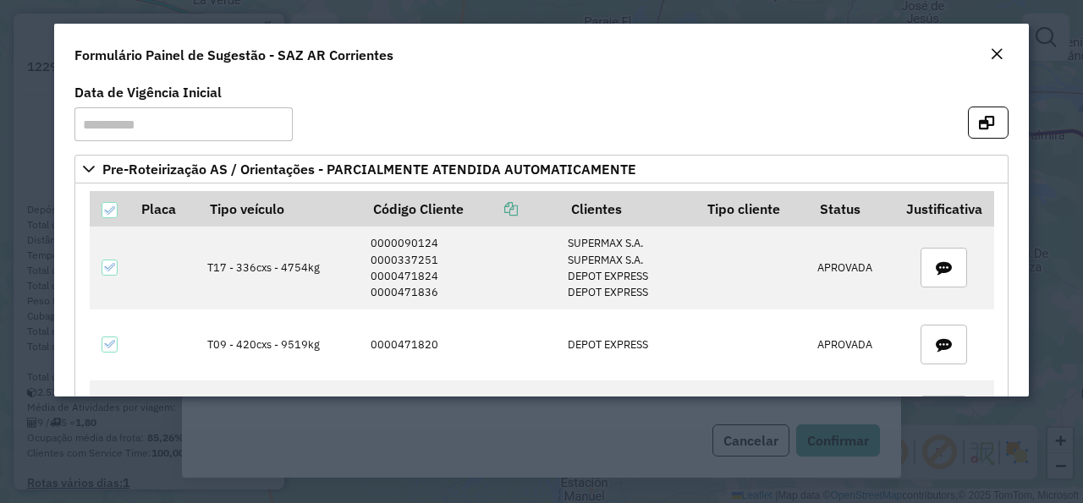
click at [996, 57] on em "Close" at bounding box center [997, 54] width 14 height 14
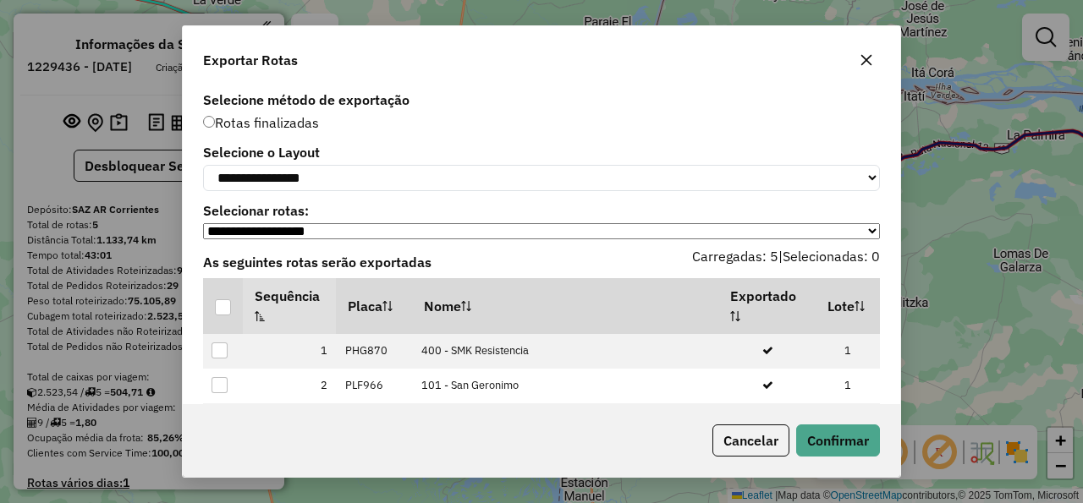
click at [992, 54] on div "**********" at bounding box center [541, 251] width 1083 height 503
click at [995, 52] on div "**********" at bounding box center [541, 251] width 1083 height 503
click at [1002, 55] on div "**********" at bounding box center [541, 251] width 1083 height 503
click at [203, 165] on select "**********" at bounding box center [541, 178] width 677 height 26
select select "*********"
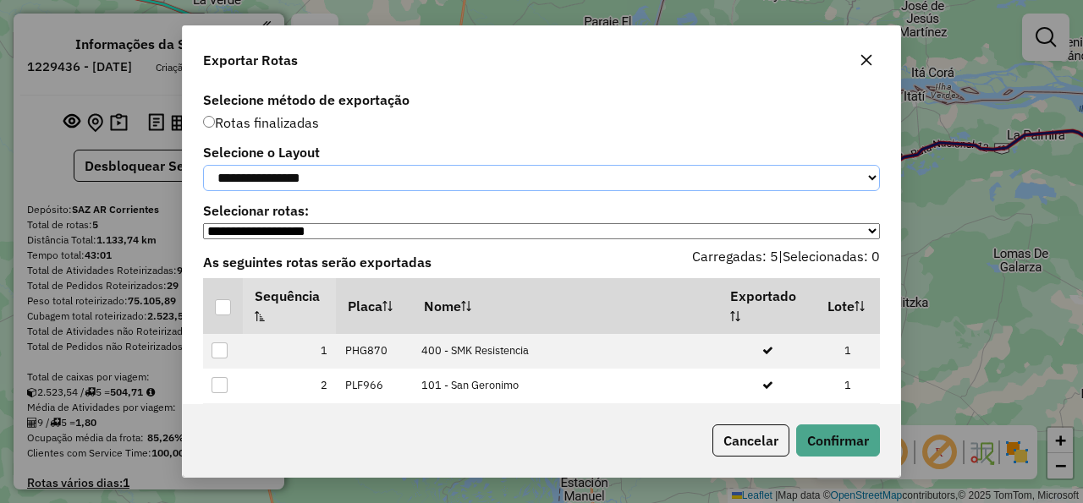
click option "*********" at bounding box center [0, 0] width 0 height 0
click at [226, 313] on div at bounding box center [223, 307] width 16 height 16
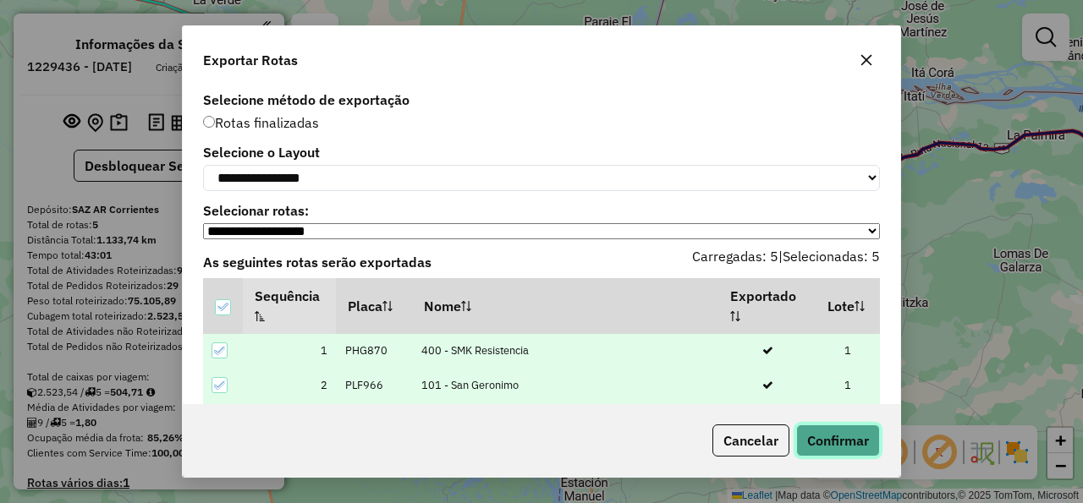
click at [842, 437] on button "Confirmar" at bounding box center [838, 441] width 84 height 32
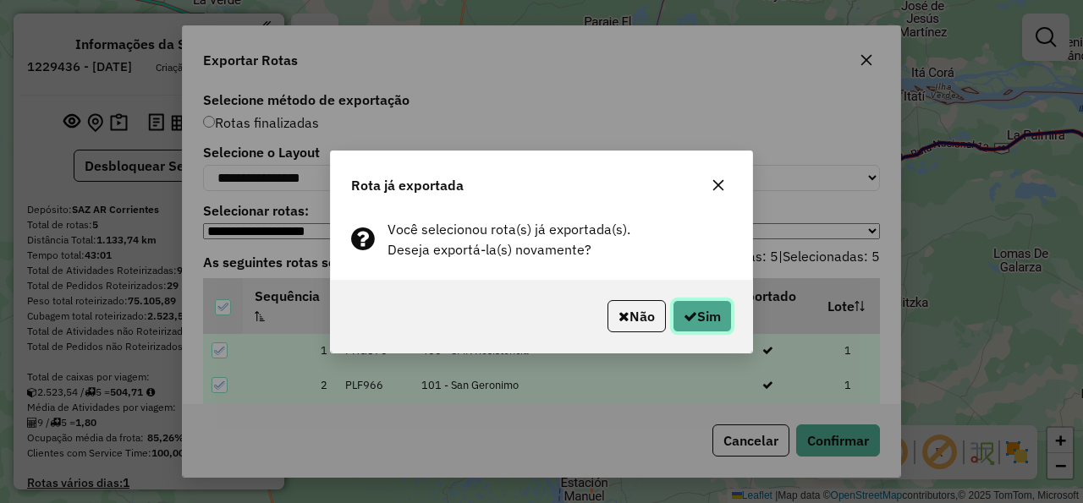
click at [712, 314] on button "Sim" at bounding box center [701, 316] width 59 height 32
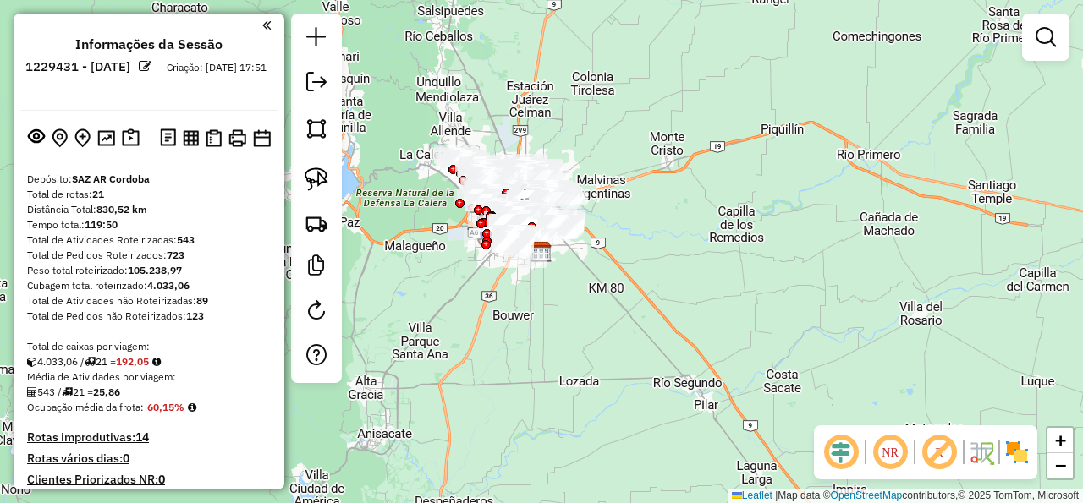
click at [809, 244] on div "Janela de atendimento Grade de atendimento Capacidade Transportadoras Veículos …" at bounding box center [541, 251] width 1083 height 503
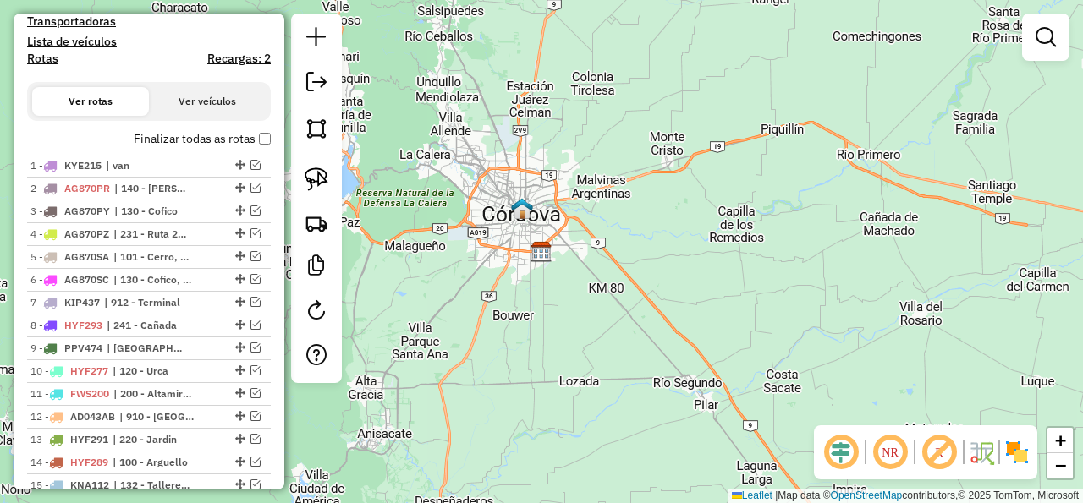
scroll to position [723, 0]
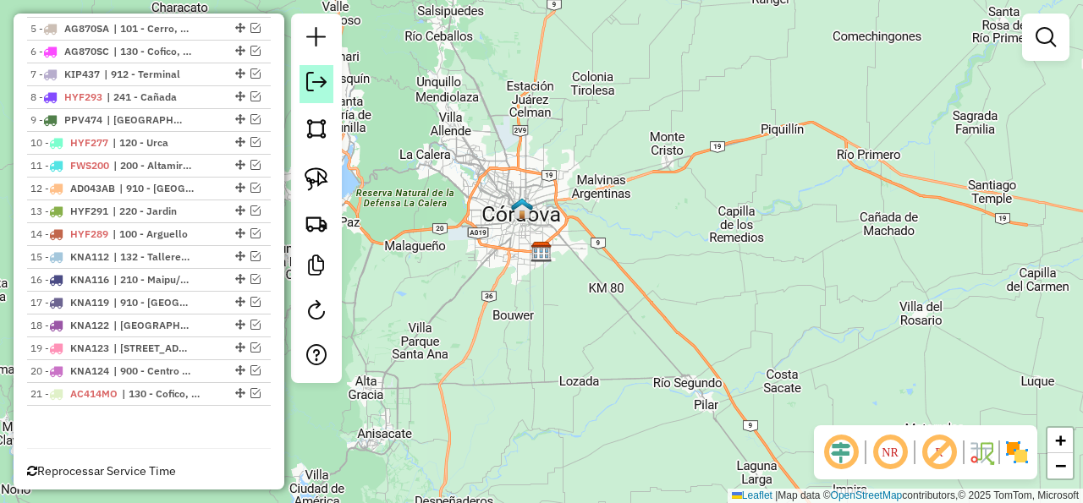
click at [321, 84] on em at bounding box center [316, 82] width 20 height 20
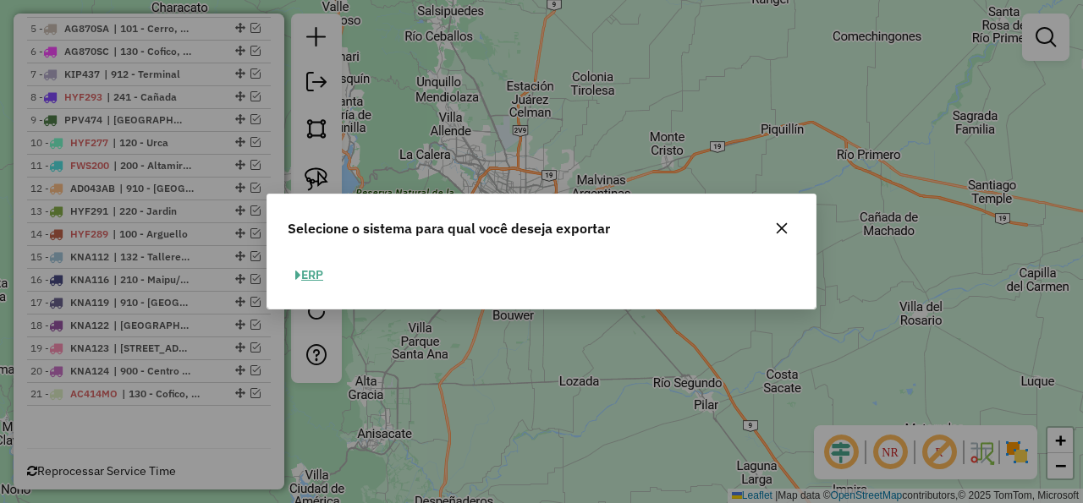
click at [304, 270] on button "ERP" at bounding box center [309, 275] width 43 height 26
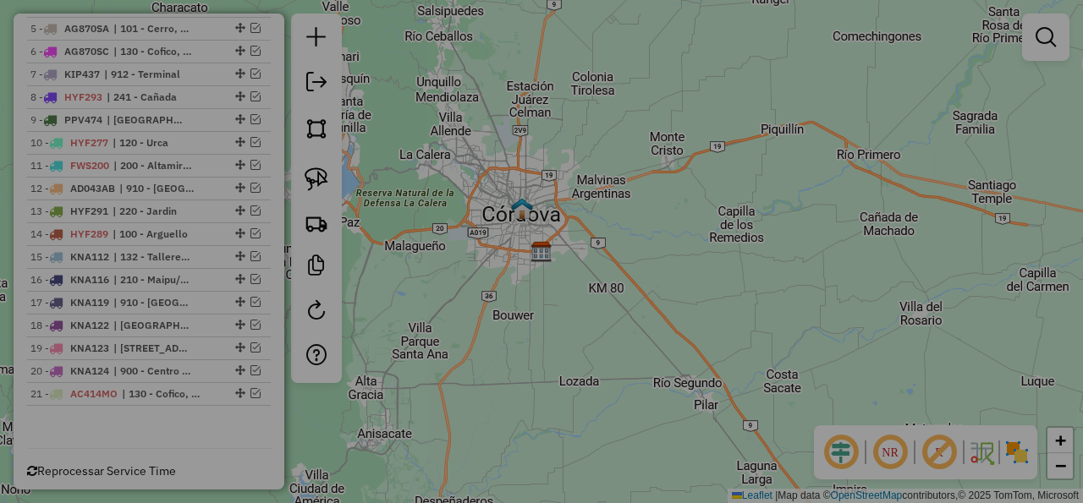
select select "*********"
select select "**"
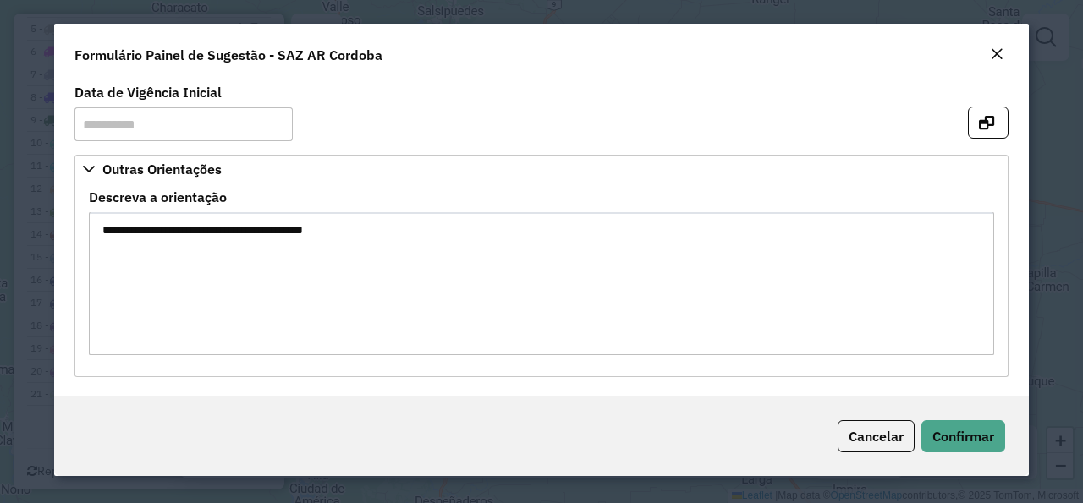
click at [1000, 46] on div "Close" at bounding box center [997, 55] width 14 height 20
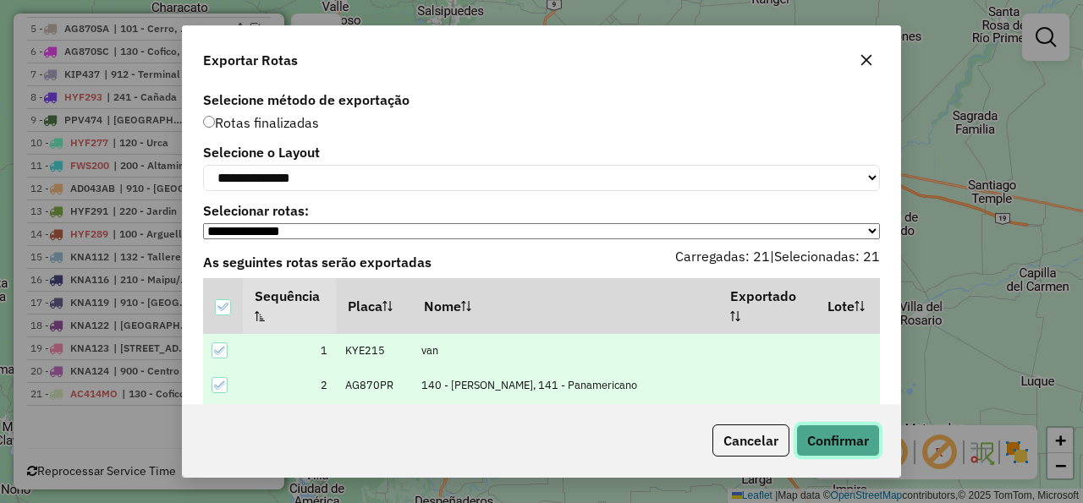
click at [858, 441] on button "Confirmar" at bounding box center [838, 441] width 84 height 32
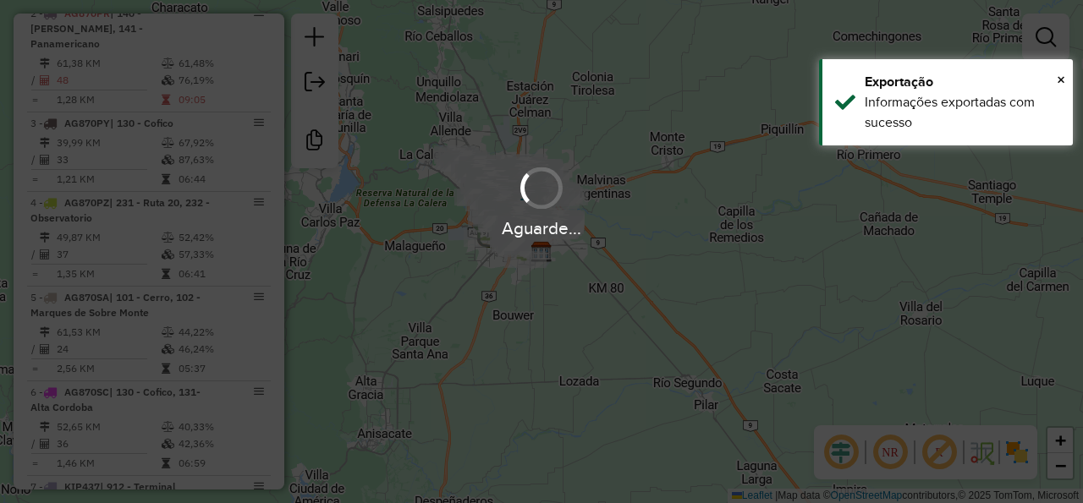
scroll to position [920, 0]
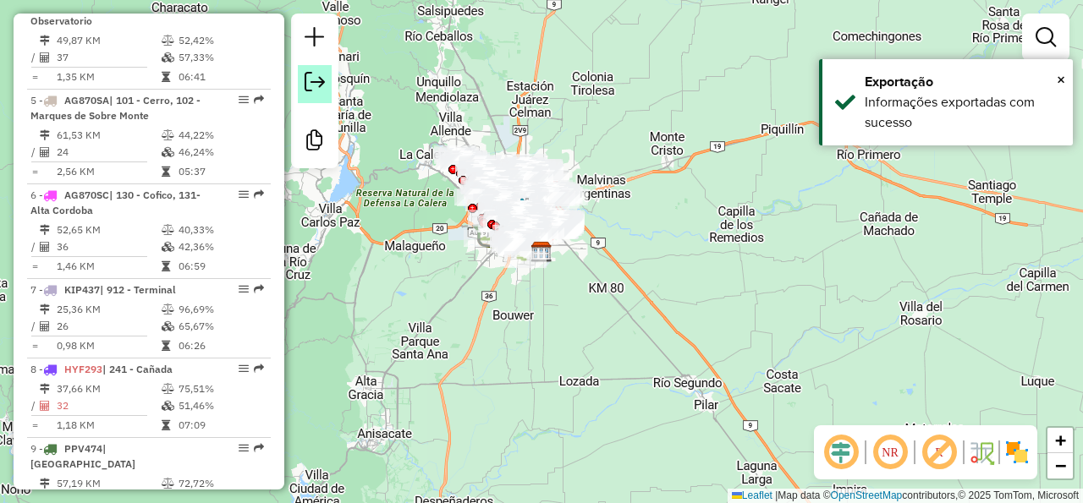
click at [322, 81] on em at bounding box center [314, 82] width 20 height 20
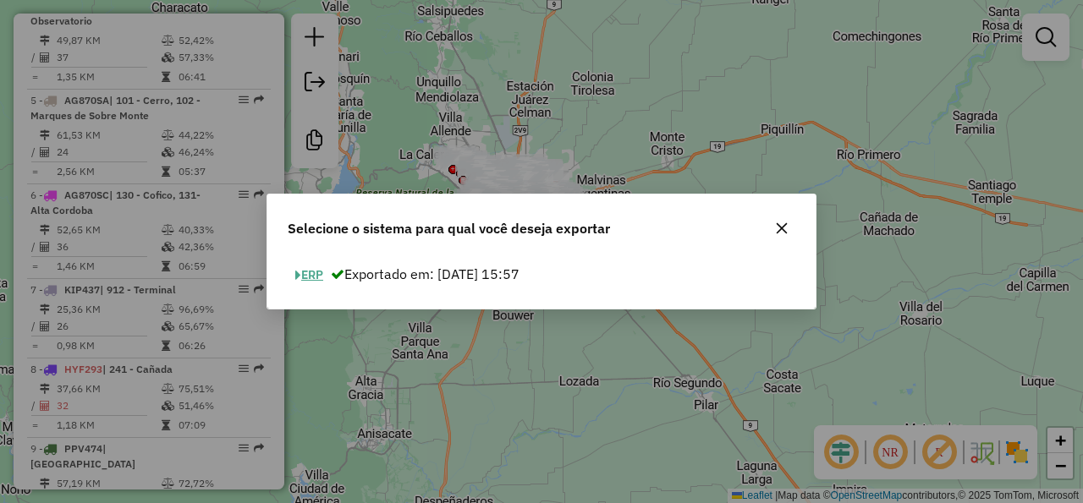
click at [294, 277] on button "ERP" at bounding box center [309, 275] width 43 height 26
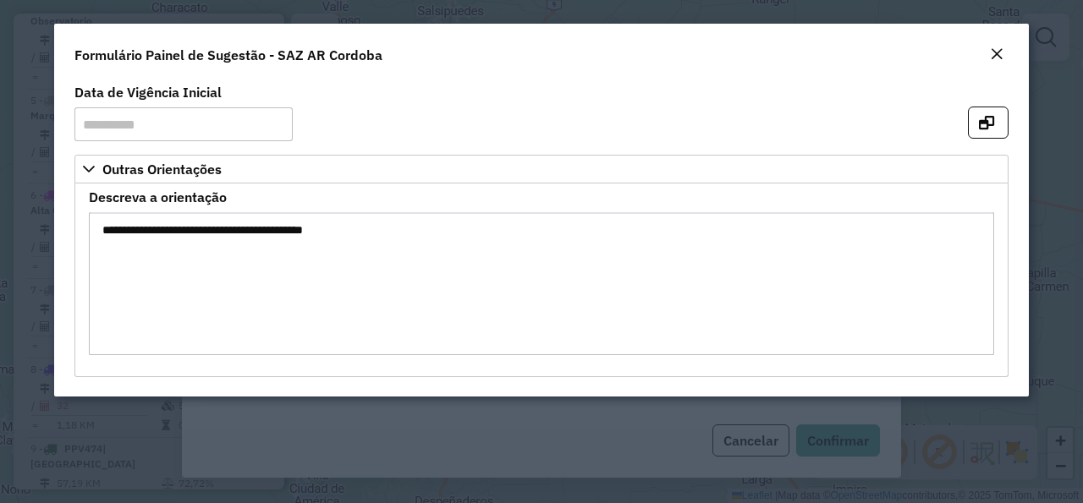
click at [998, 55] on em "Close" at bounding box center [997, 54] width 14 height 14
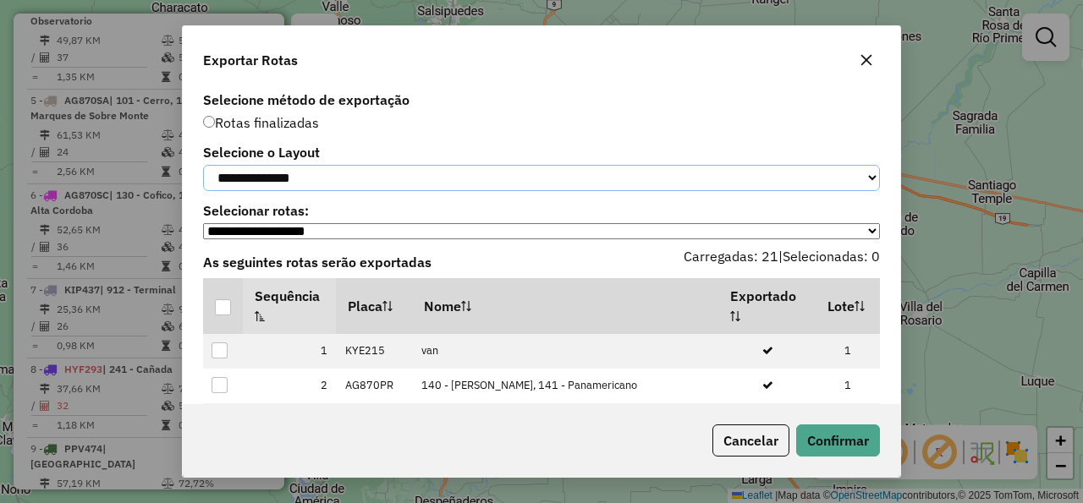
click at [432, 184] on select "**********" at bounding box center [541, 178] width 677 height 26
select select "*********"
click option "*********" at bounding box center [0, 0] width 0 height 0
click at [228, 314] on div at bounding box center [223, 307] width 16 height 16
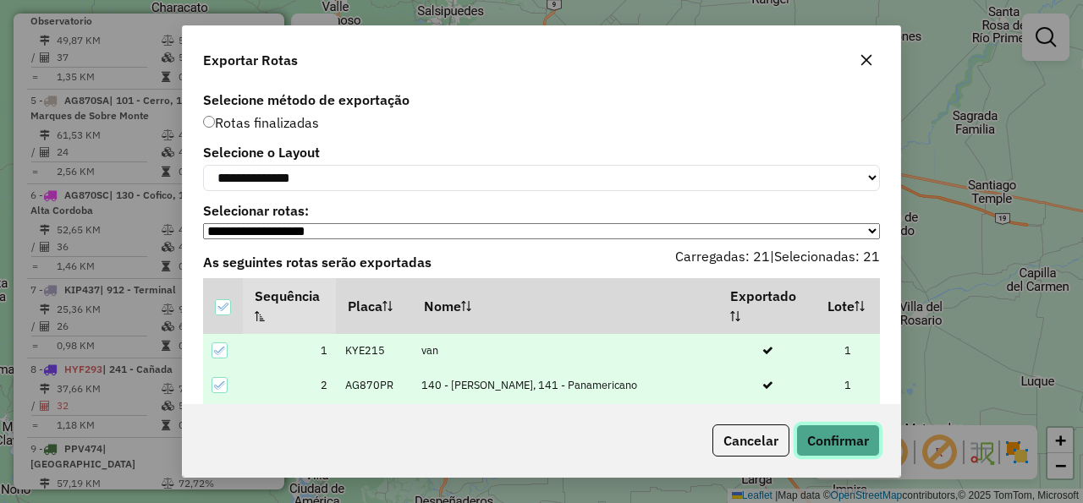
click at [825, 442] on button "Confirmar" at bounding box center [838, 441] width 84 height 32
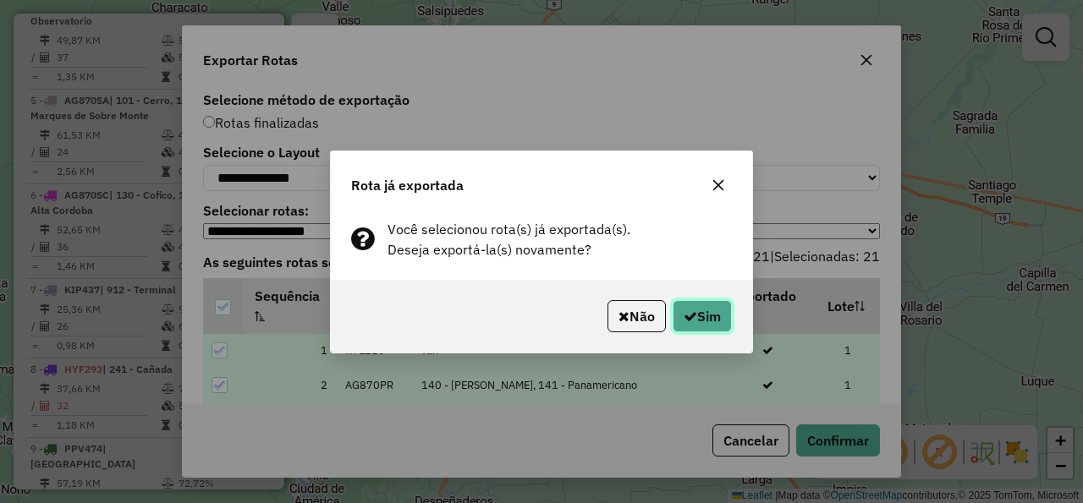
click at [708, 316] on button "Sim" at bounding box center [701, 316] width 59 height 32
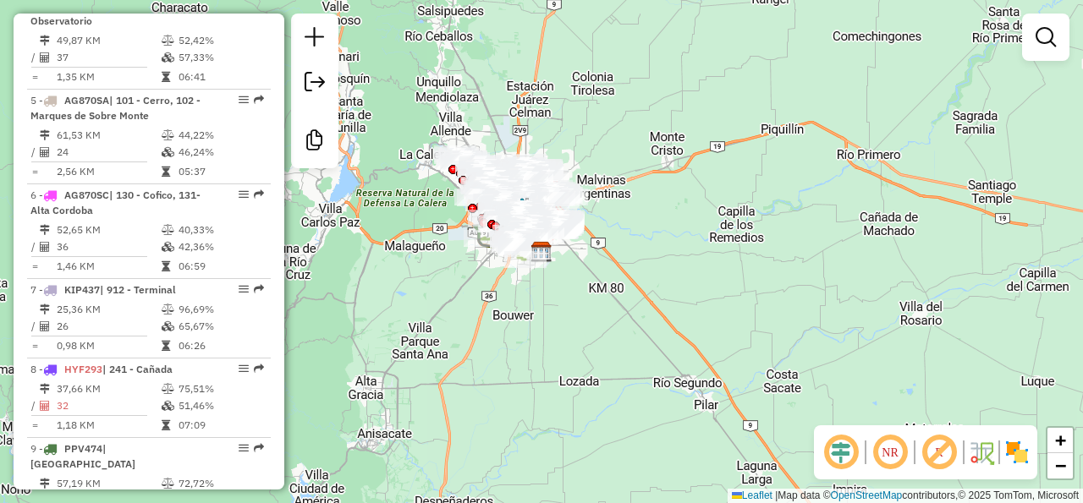
click at [993, 28] on div "Janela de atendimento Grade de atendimento Capacidade Transportadoras Veículos …" at bounding box center [541, 251] width 1083 height 503
click at [865, 118] on div "Janela de atendimento Grade de atendimento Capacidade Transportadoras Veículos …" at bounding box center [541, 251] width 1083 height 503
click at [326, 69] on link at bounding box center [315, 84] width 34 height 38
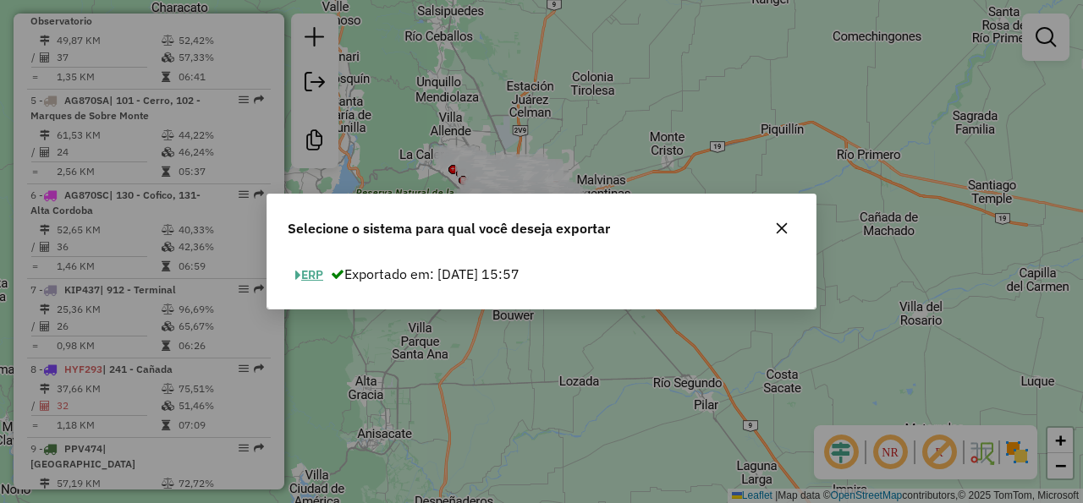
click at [321, 265] on button "ERP" at bounding box center [309, 275] width 43 height 26
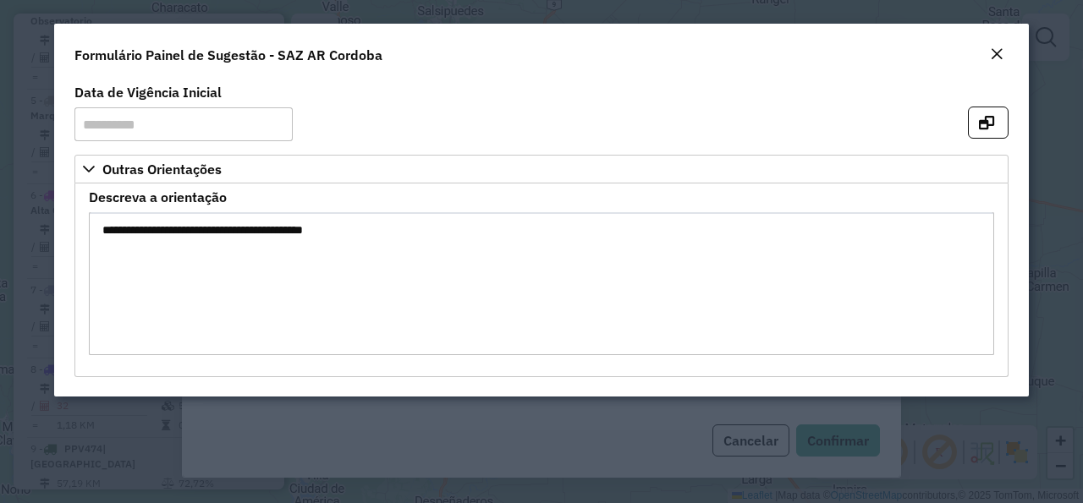
click at [1001, 52] on em "Close" at bounding box center [997, 54] width 14 height 14
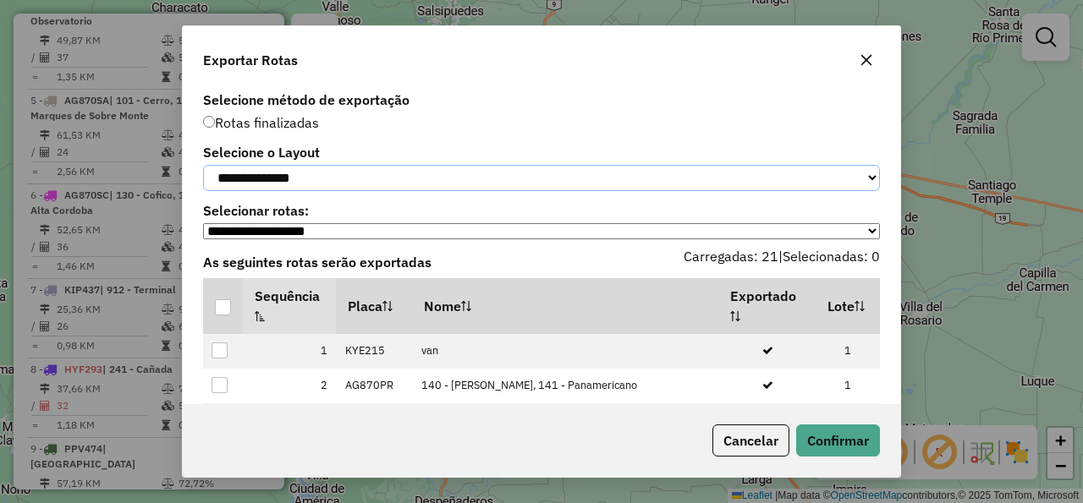
click at [203, 165] on select "**********" at bounding box center [541, 178] width 677 height 26
select select "*********"
click option "*********" at bounding box center [0, 0] width 0 height 0
click at [221, 315] on div at bounding box center [223, 307] width 16 height 16
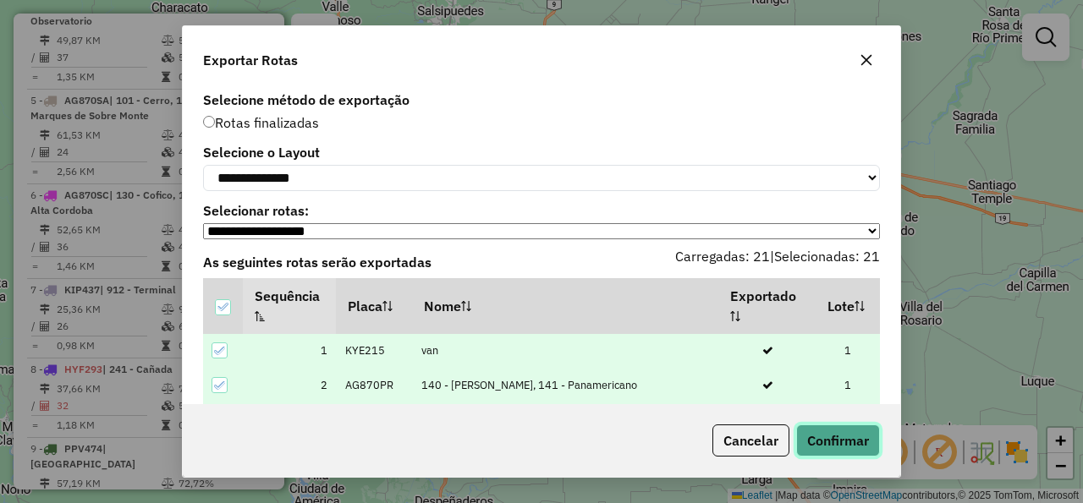
click at [828, 448] on button "Confirmar" at bounding box center [838, 441] width 84 height 32
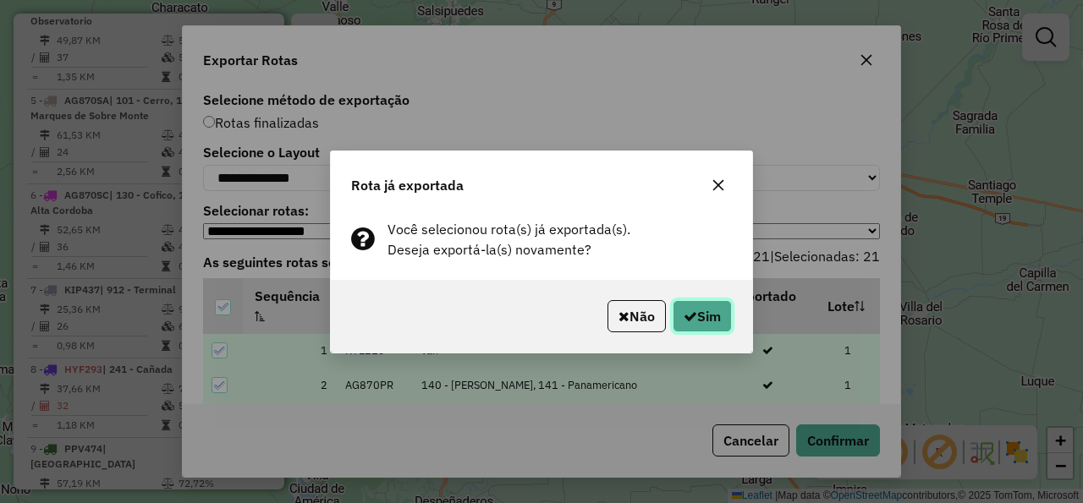
click at [715, 325] on button "Sim" at bounding box center [701, 316] width 59 height 32
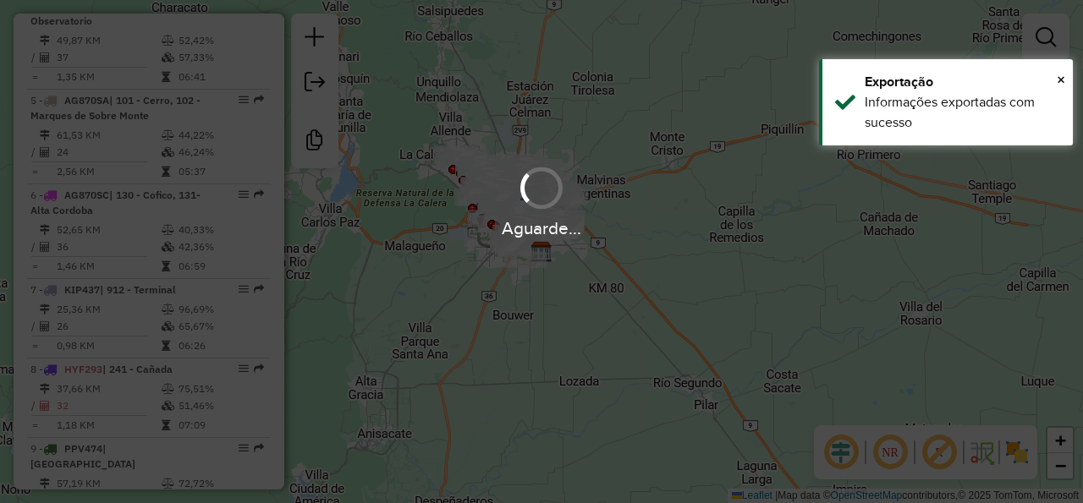
click at [313, 83] on div "Aguarde..." at bounding box center [541, 251] width 1083 height 503
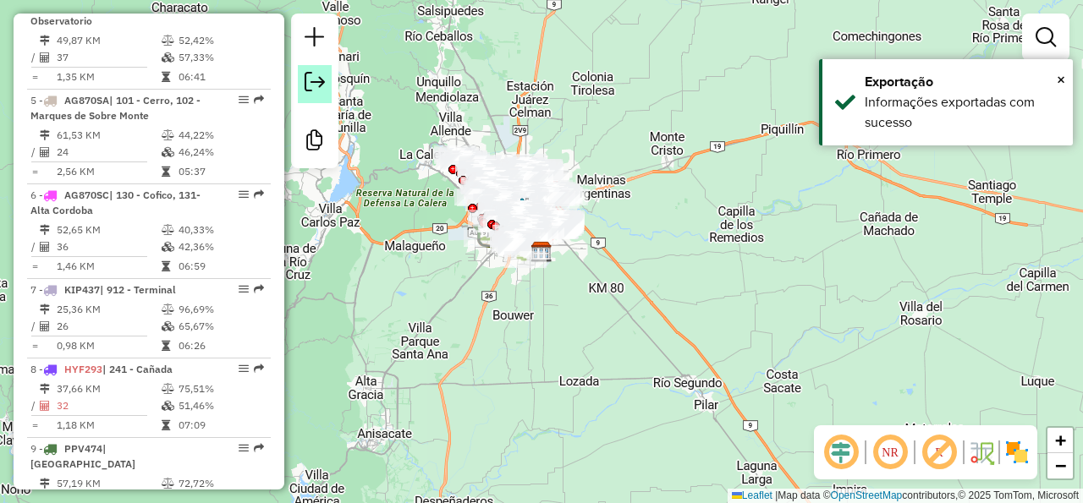
click at [314, 80] on em at bounding box center [314, 82] width 20 height 20
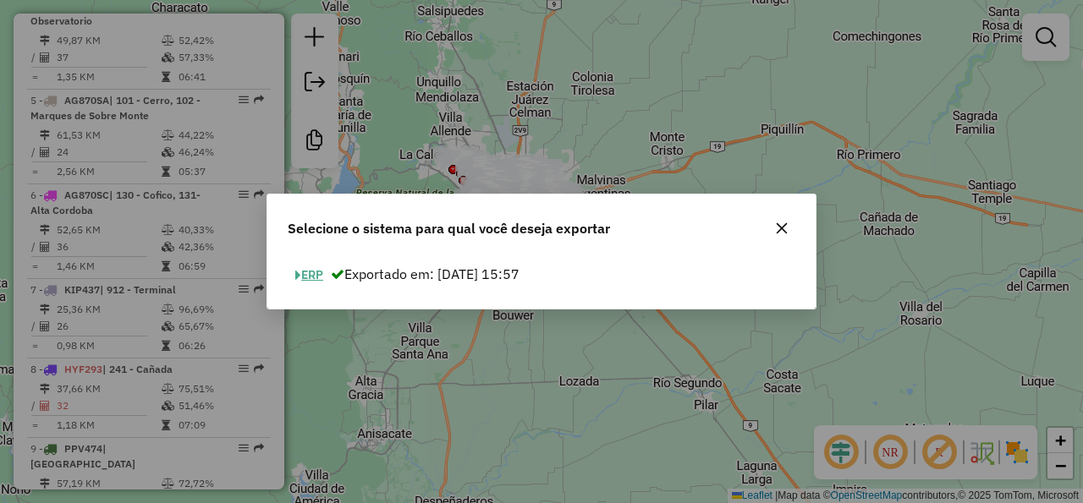
click at [320, 271] on button "ERP" at bounding box center [309, 275] width 43 height 26
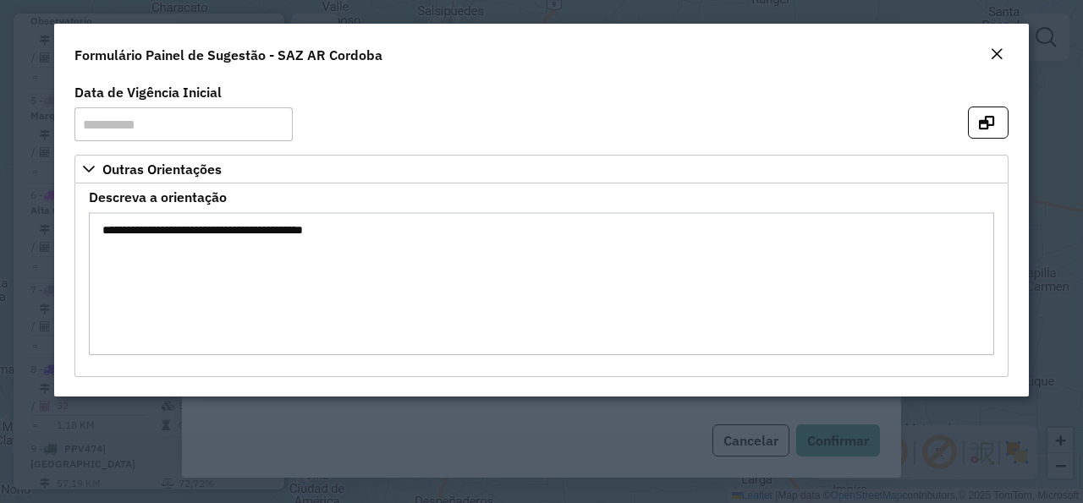
click at [999, 56] on em "Close" at bounding box center [997, 54] width 14 height 14
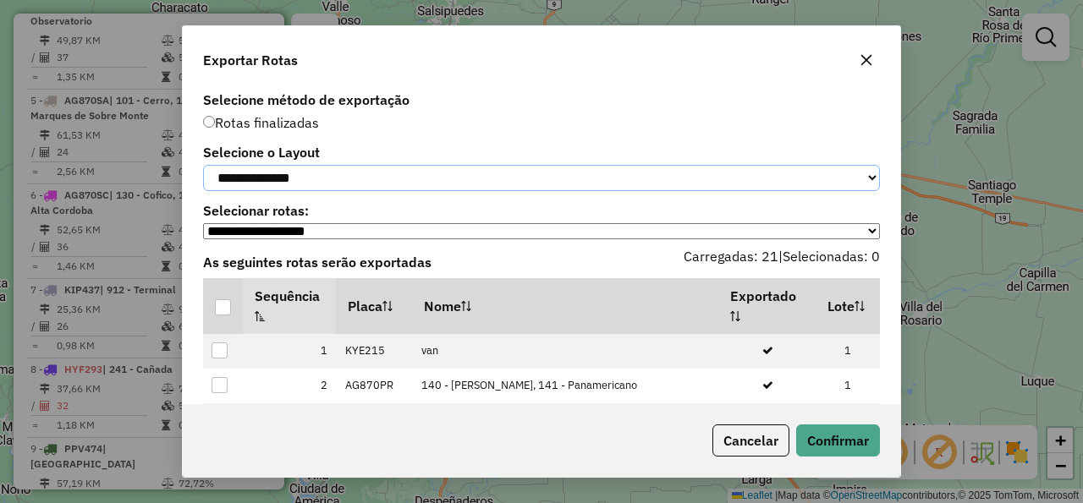
click at [348, 177] on select "**********" at bounding box center [541, 178] width 677 height 26
select select "*********"
click option "*********" at bounding box center [0, 0] width 0 height 0
click at [222, 311] on div at bounding box center [223, 307] width 16 height 16
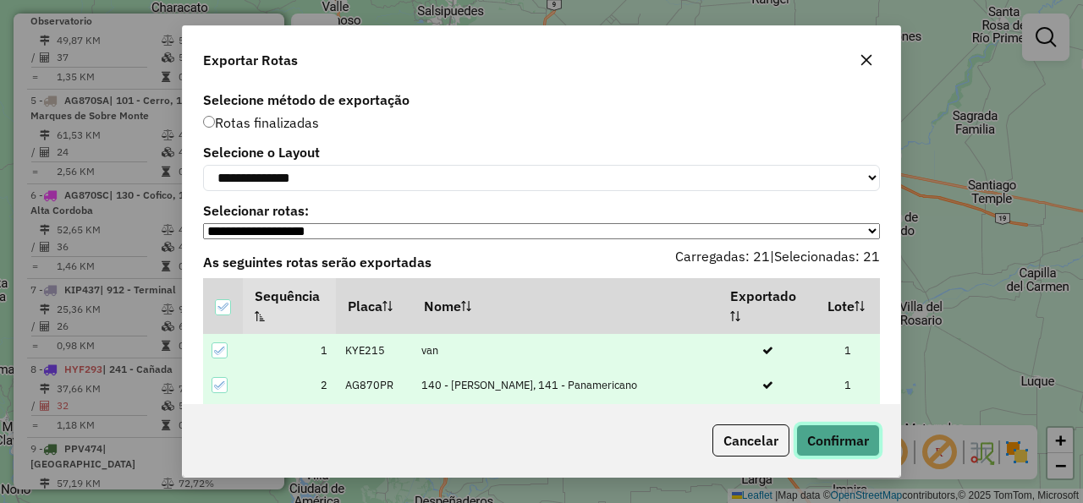
click at [831, 442] on button "Confirmar" at bounding box center [838, 441] width 84 height 32
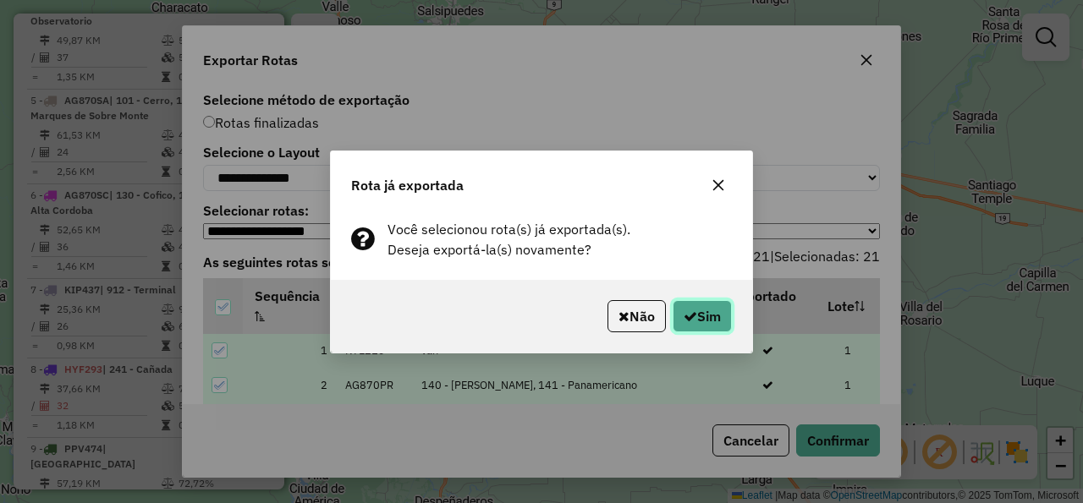
click at [704, 325] on button "Sim" at bounding box center [701, 316] width 59 height 32
